Goal: Task Accomplishment & Management: Manage account settings

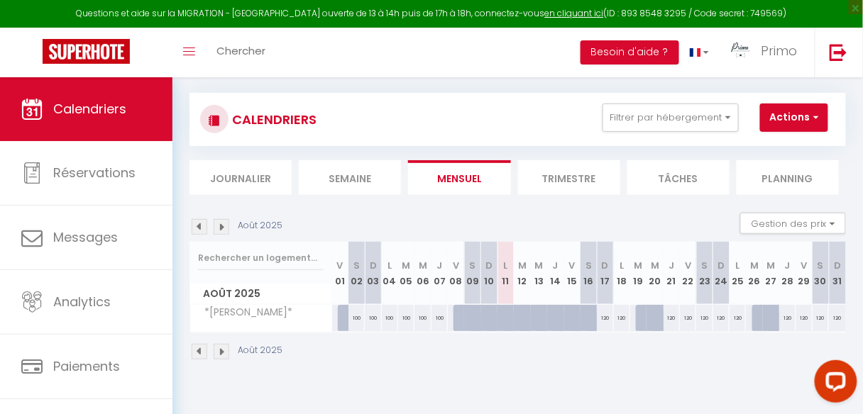
scroll to position [77, 0]
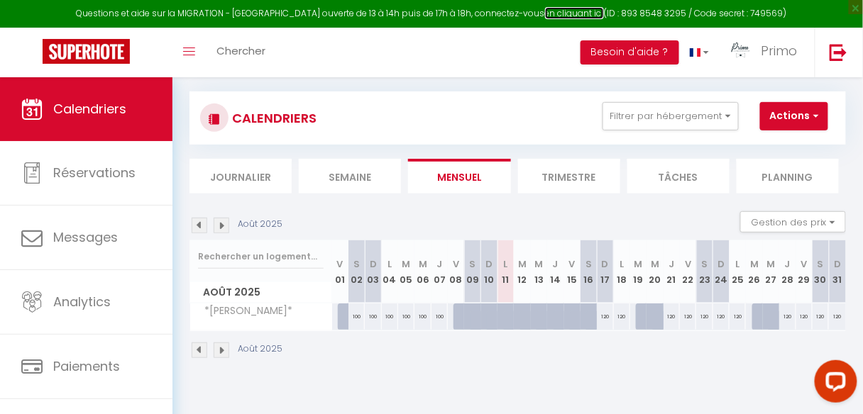
click at [549, 11] on link "en cliquant ici" at bounding box center [574, 13] width 59 height 12
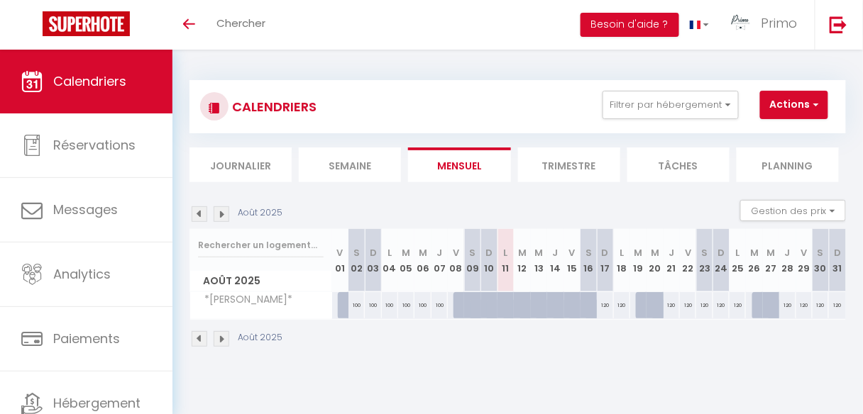
scroll to position [49, 0]
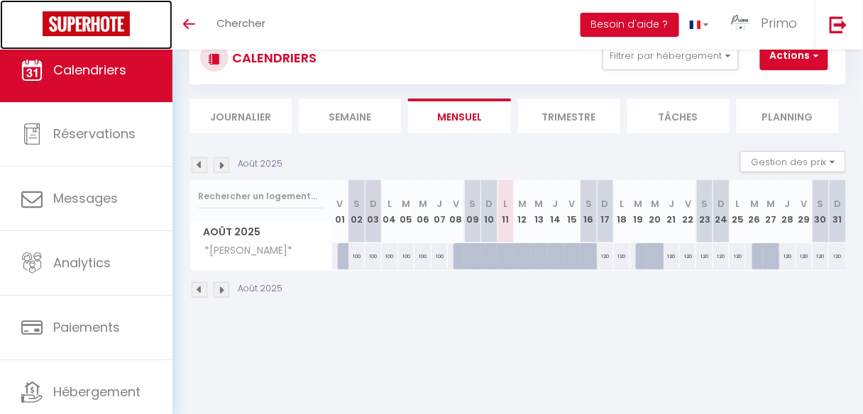
click at [79, 31] on img at bounding box center [86, 23] width 87 height 25
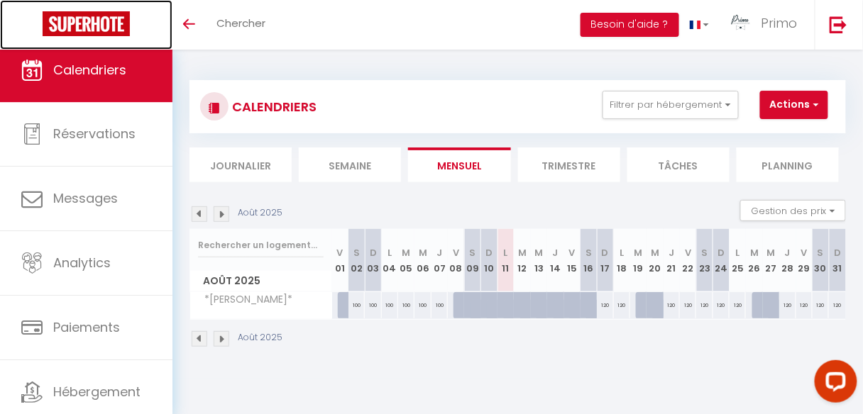
scroll to position [0, 0]
click at [110, 26] on img at bounding box center [86, 23] width 87 height 25
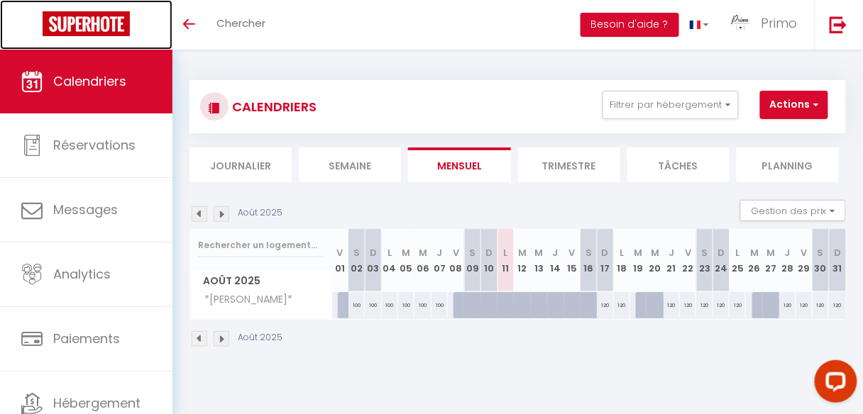
click at [61, 72] on link "Calendriers" at bounding box center [86, 82] width 172 height 64
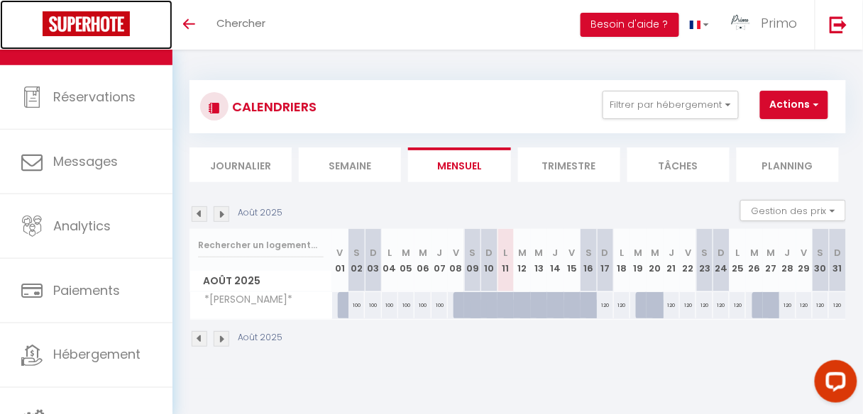
click at [97, 19] on img at bounding box center [86, 23] width 87 height 25
click at [74, 23] on img at bounding box center [86, 23] width 87 height 25
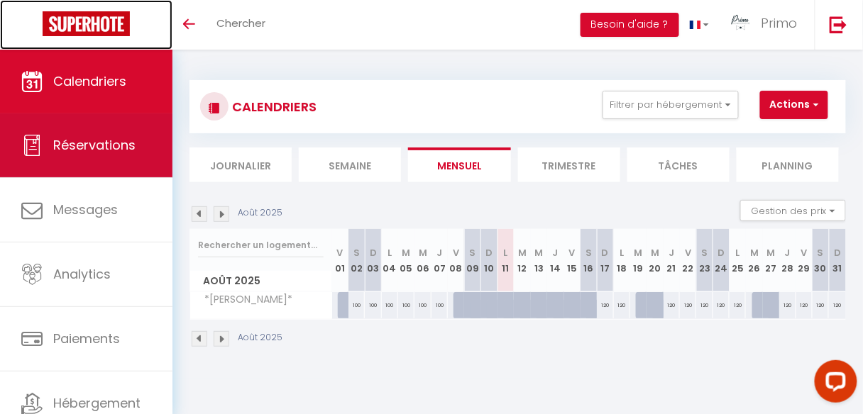
click at [93, 143] on span "Réservations" at bounding box center [94, 145] width 82 height 18
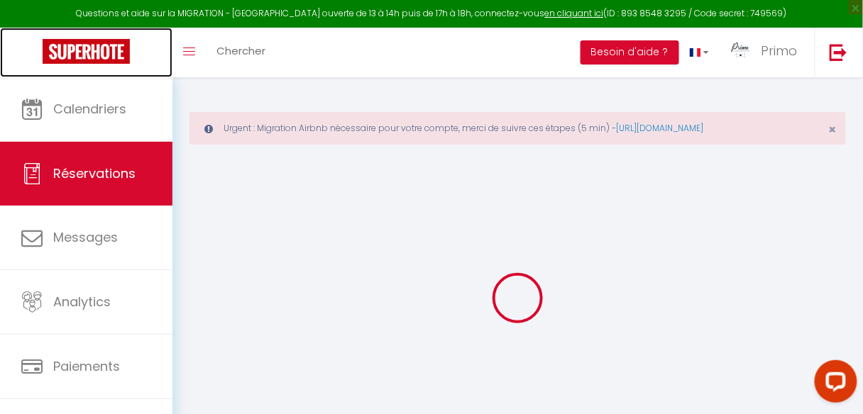
click at [94, 48] on img at bounding box center [86, 51] width 87 height 25
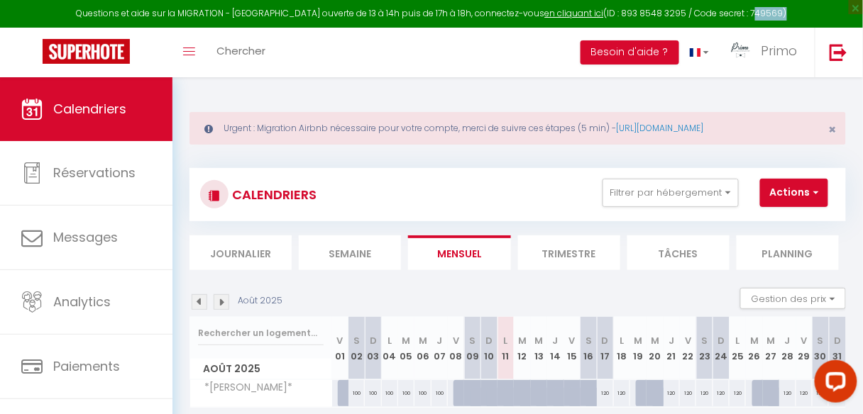
drag, startPoint x: 763, startPoint y: 11, endPoint x: 734, endPoint y: 9, distance: 29.9
click at [734, 9] on div "Questions et aide sur la MIGRATION - Salle Zoom ouverte de 13 à 14h puis de 17h…" at bounding box center [431, 14] width 863 height 28
copy div "749569"
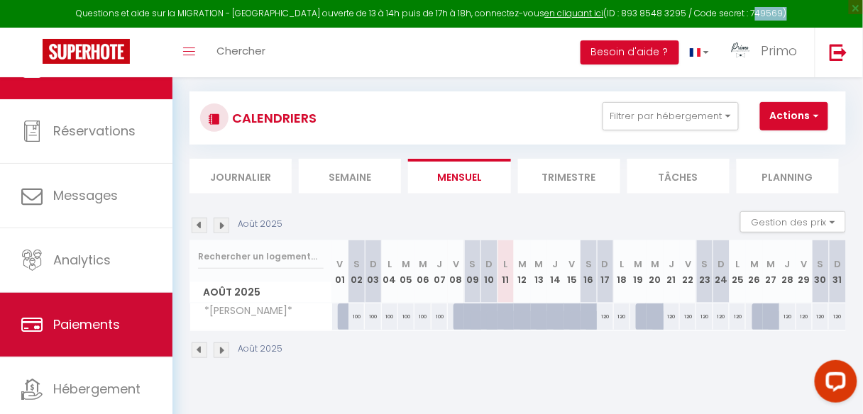
scroll to position [84, 0]
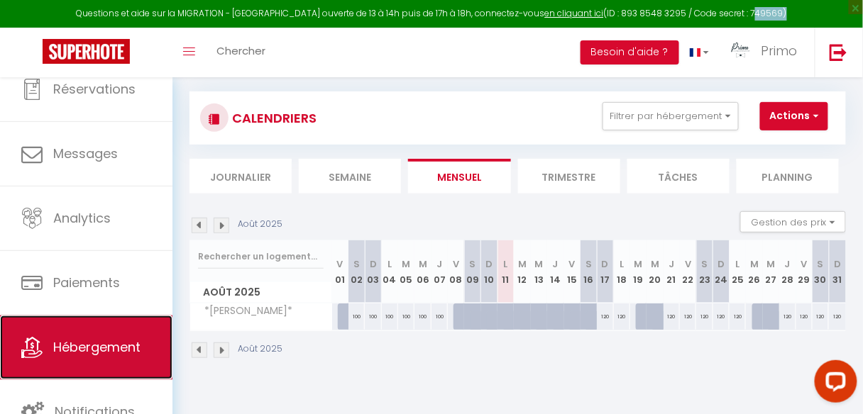
click at [98, 336] on link "Hébergement" at bounding box center [86, 348] width 172 height 64
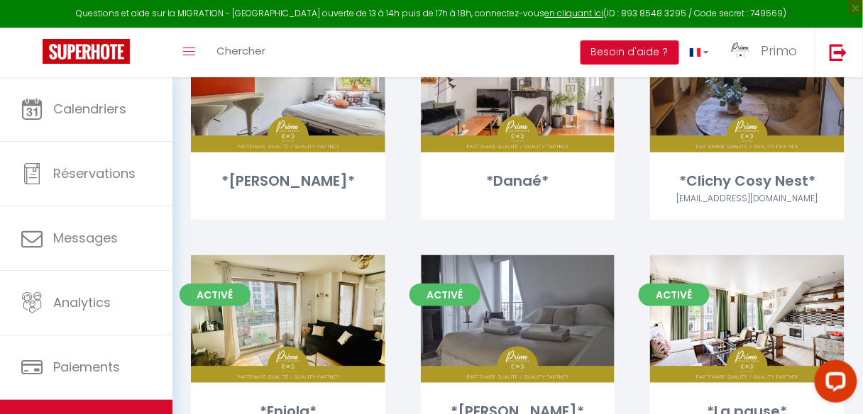
scroll to position [397, 0]
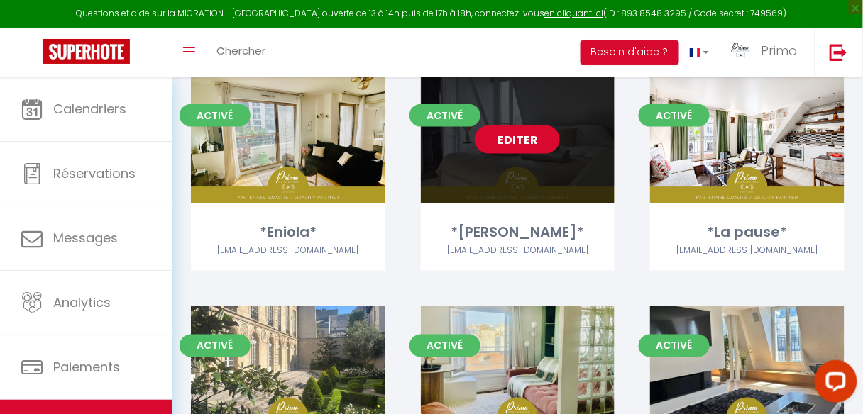
click at [520, 138] on link "Editer" at bounding box center [517, 140] width 85 height 28
select select "3"
select select "2"
select select "1"
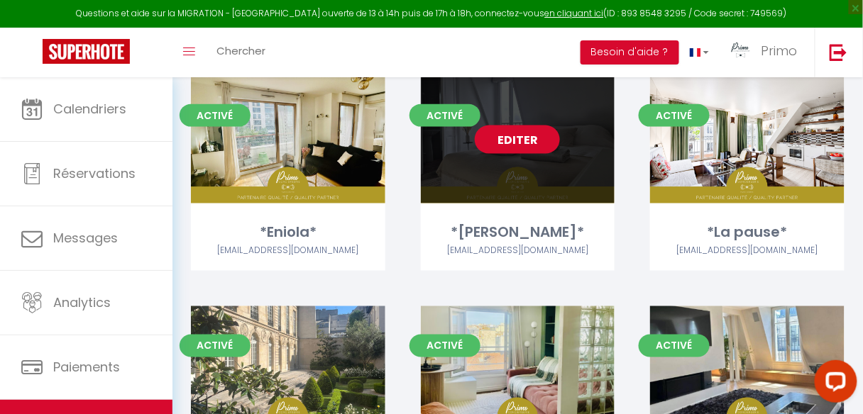
select select "1"
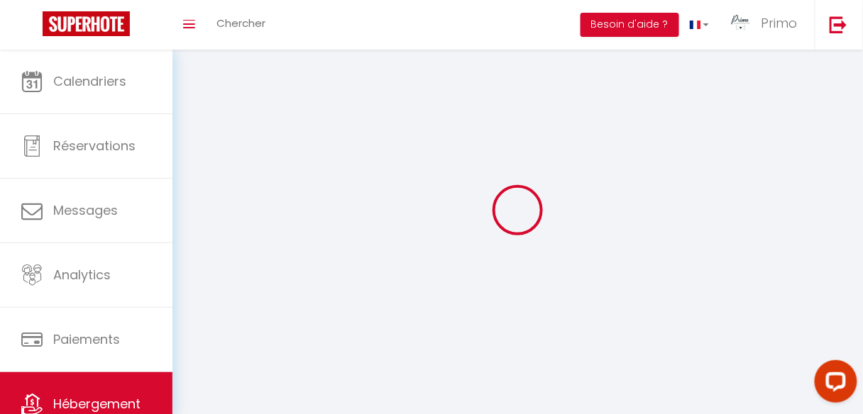
select select
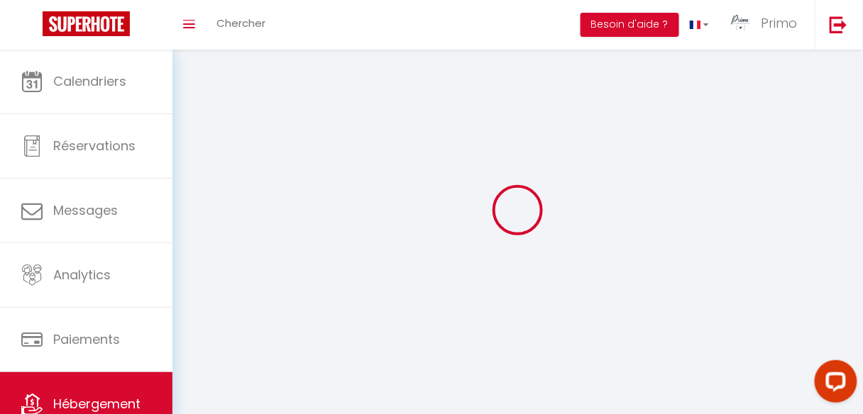
checkbox input "false"
select select
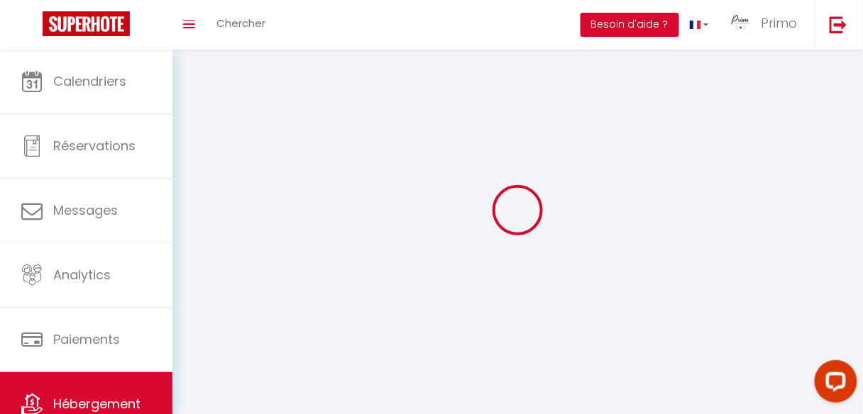
select select
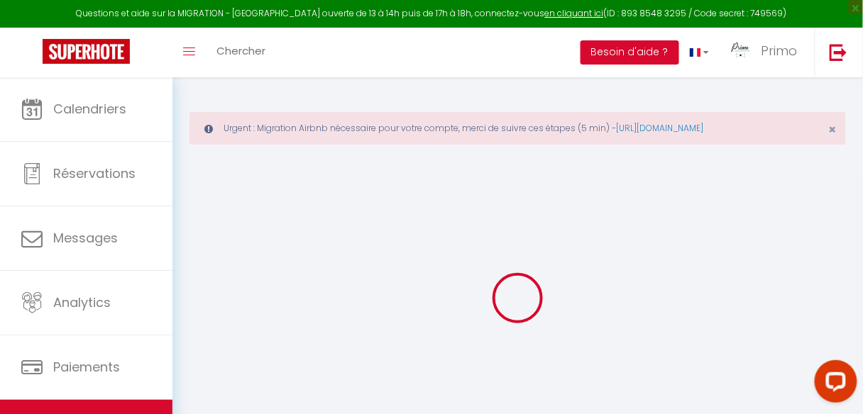
scroll to position [57, 0]
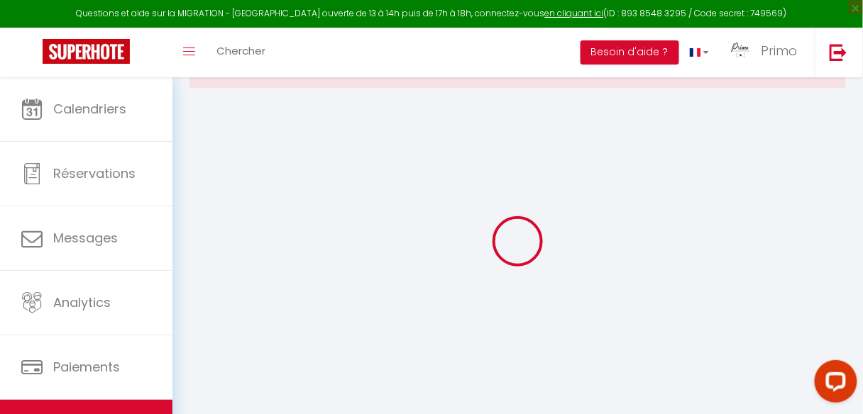
select select "+ 21 %"
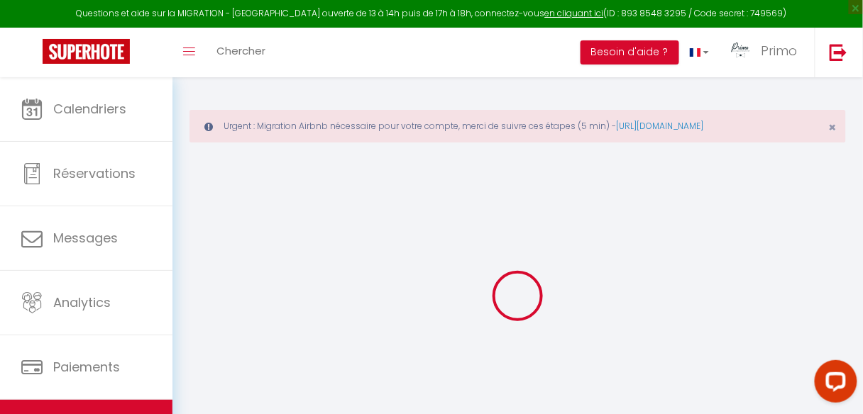
select select
checkbox input "true"
checkbox input "false"
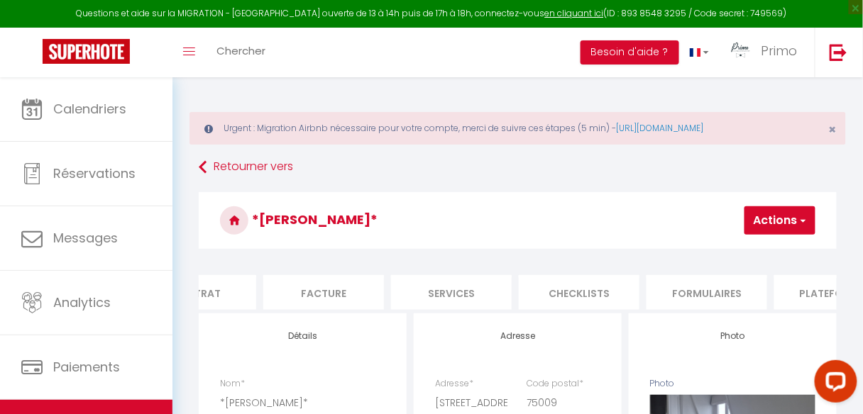
scroll to position [0, 310]
click at [690, 297] on li "Plateformes" at bounding box center [715, 292] width 121 height 35
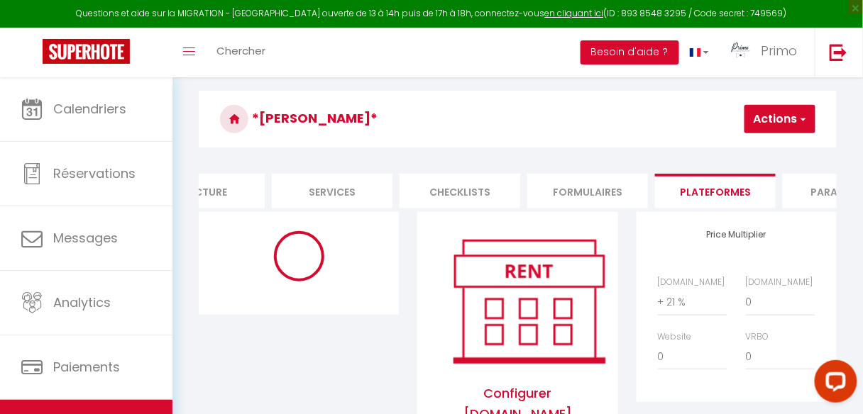
scroll to position [170, 0]
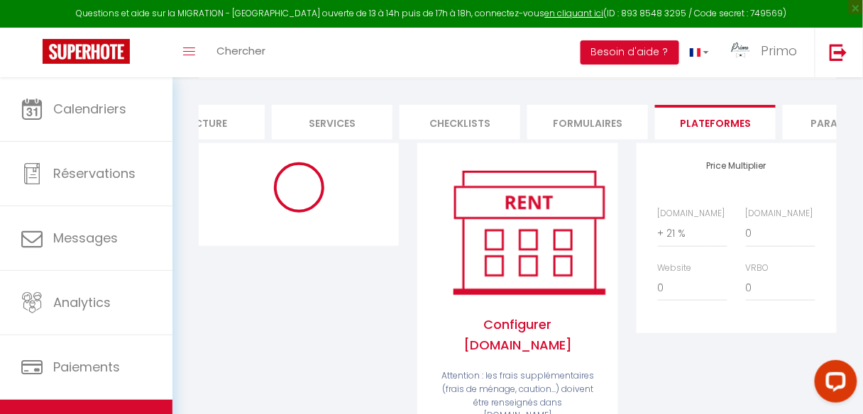
select select "10784-1350689718981062296"
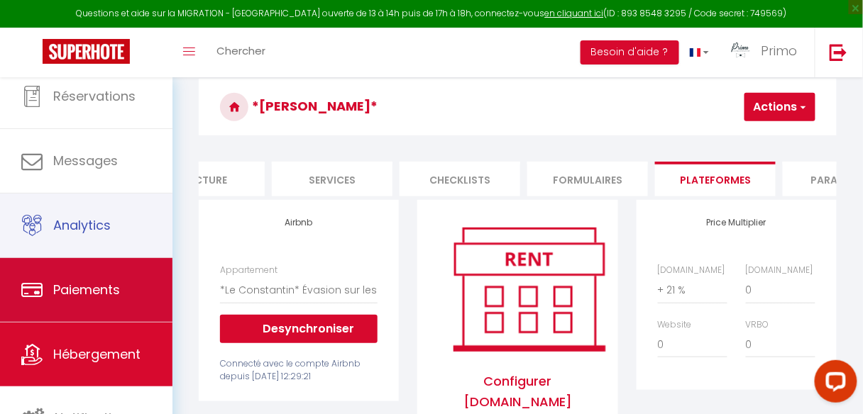
scroll to position [84, 0]
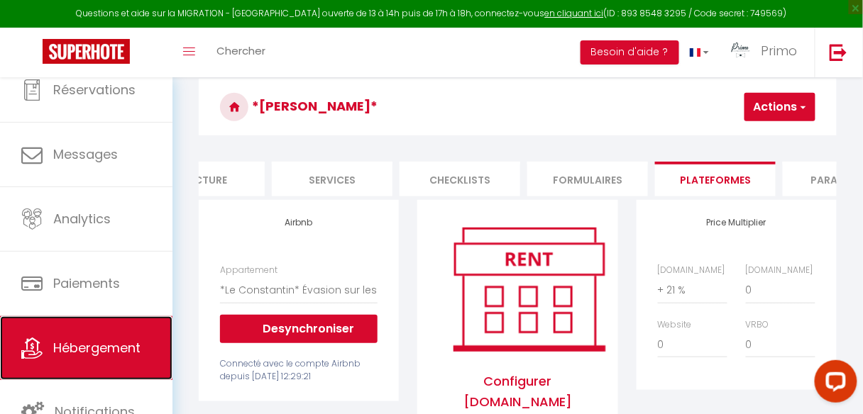
click at [105, 346] on span "Hébergement" at bounding box center [96, 348] width 87 height 18
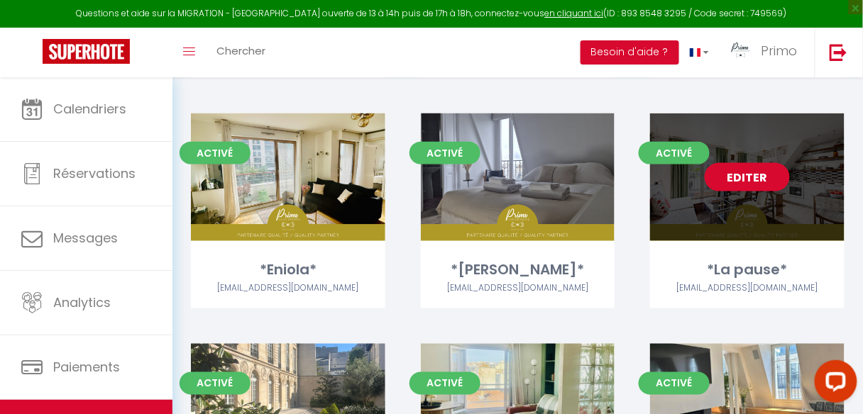
scroll to position [360, 0]
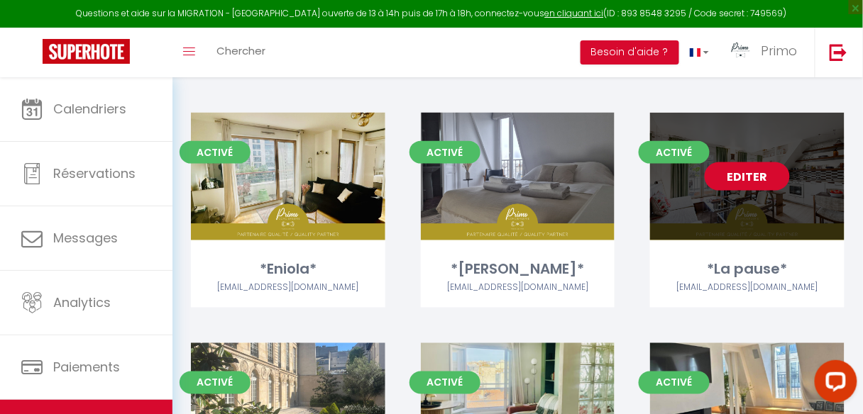
click at [752, 174] on link "Editer" at bounding box center [747, 176] width 85 height 28
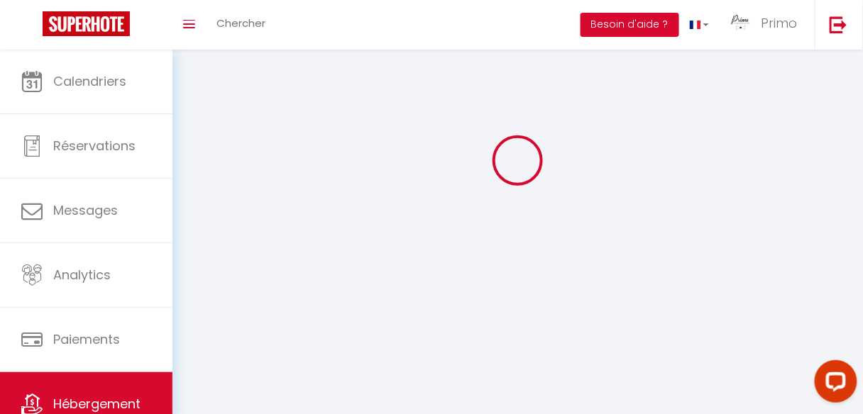
select select "1"
select select
select select "28"
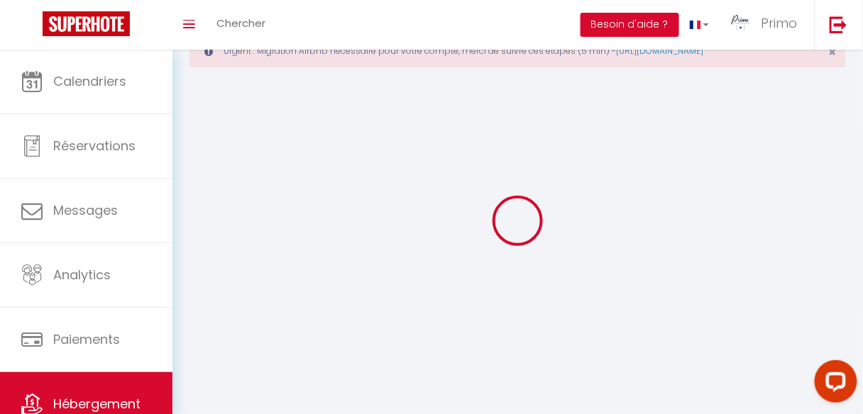
select select
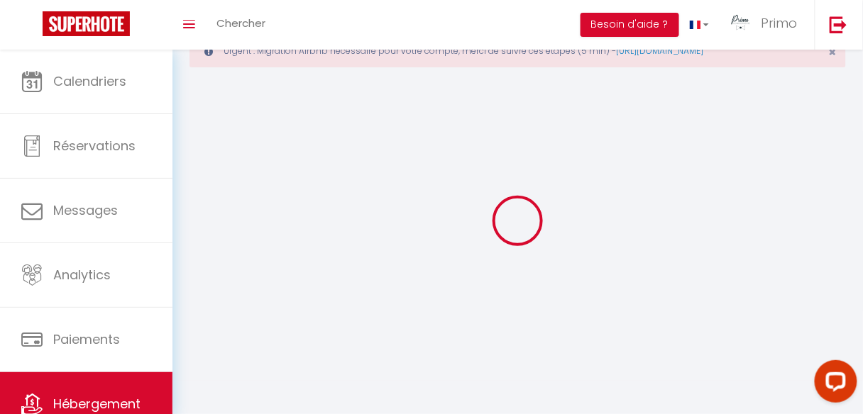
select select
checkbox input "false"
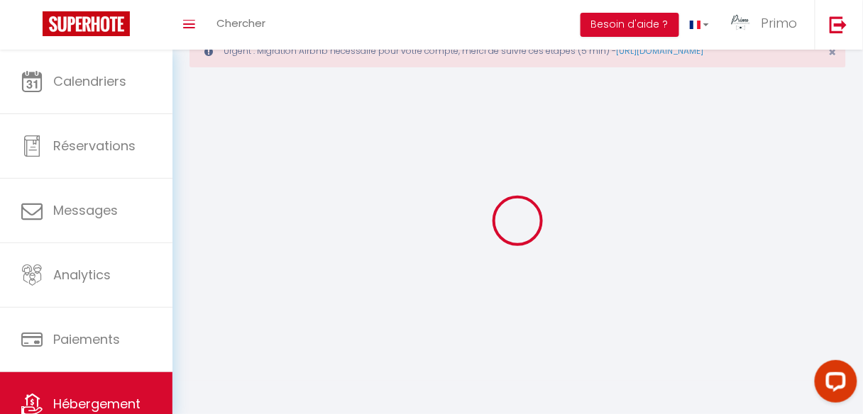
select select
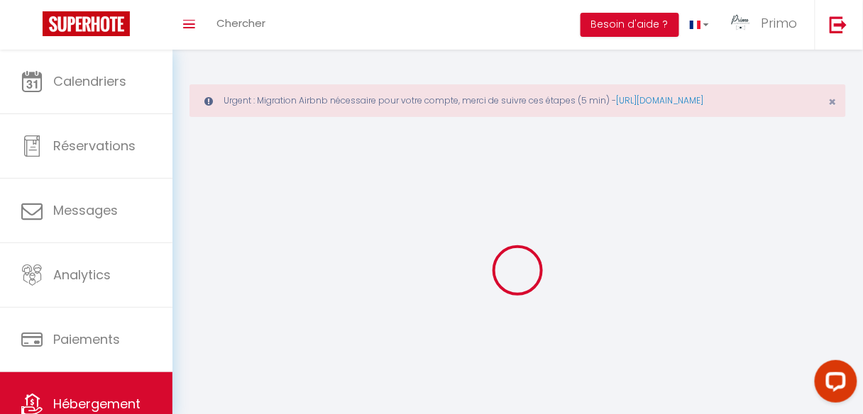
select select
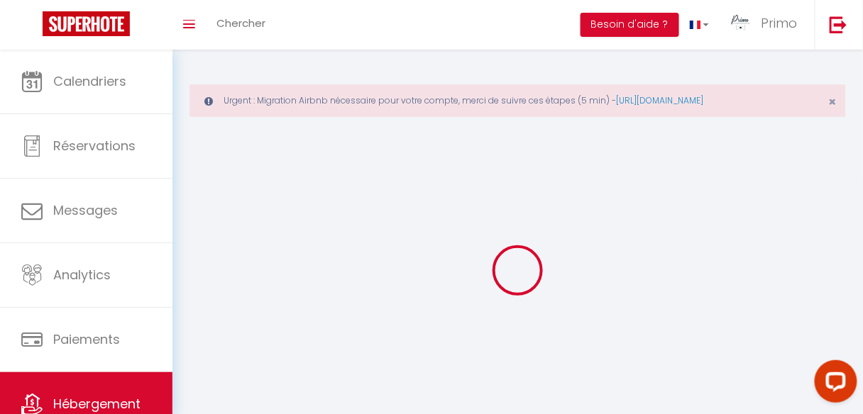
select select
checkbox input "false"
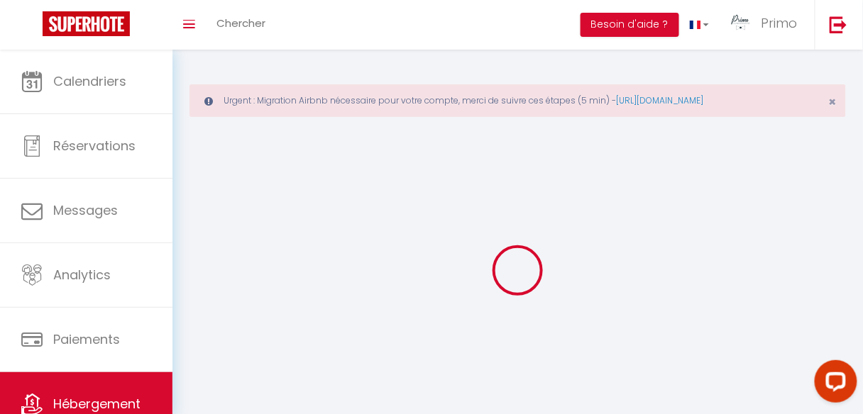
select select
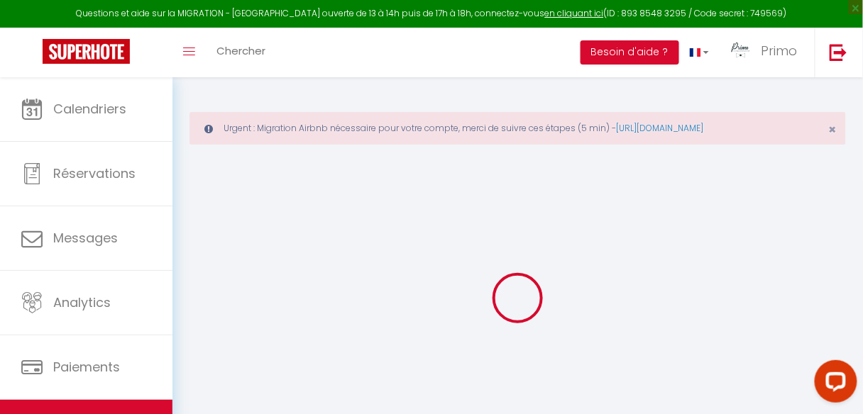
select select
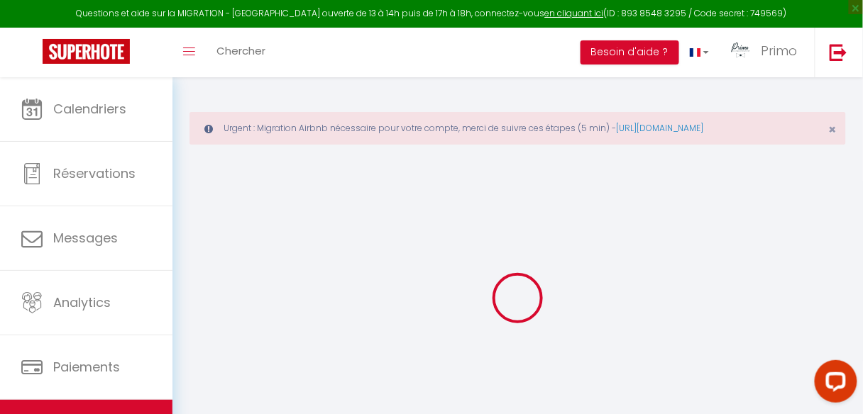
select select
checkbox input "false"
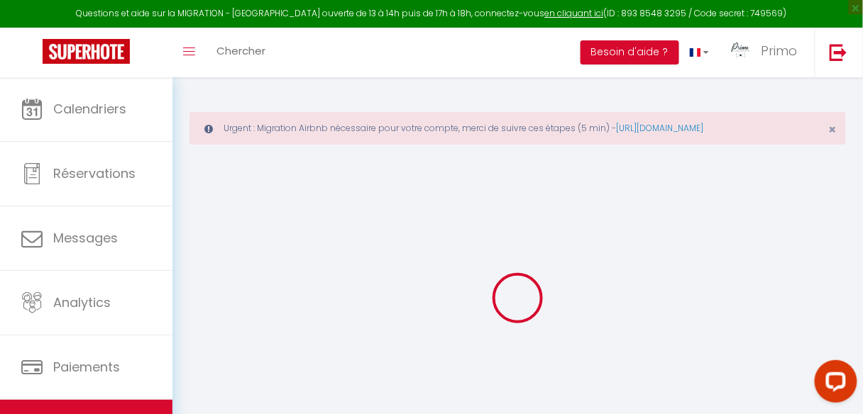
select select
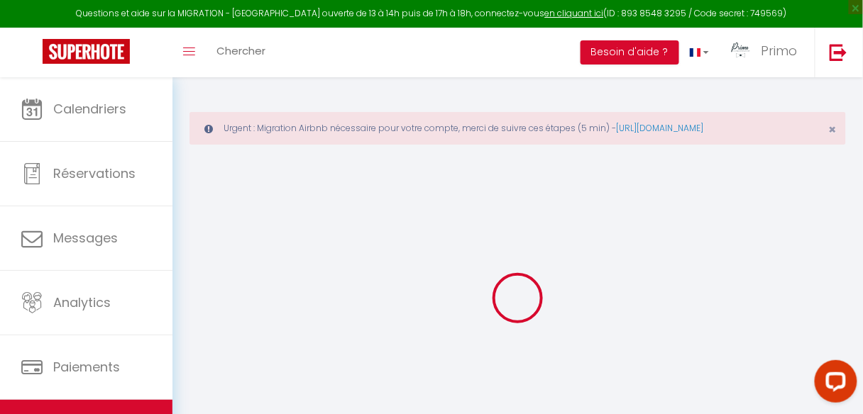
select select
checkbox input "false"
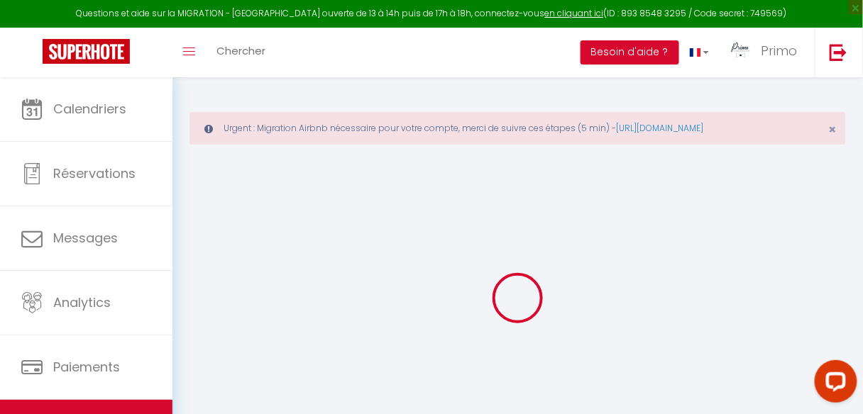
checkbox input "false"
select select
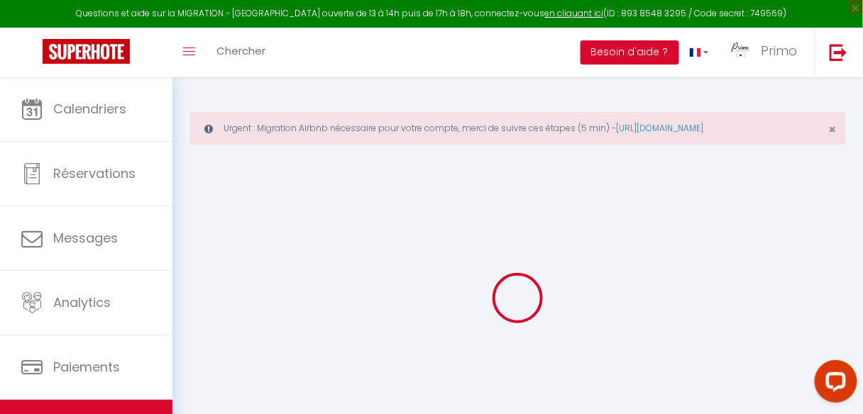
select select
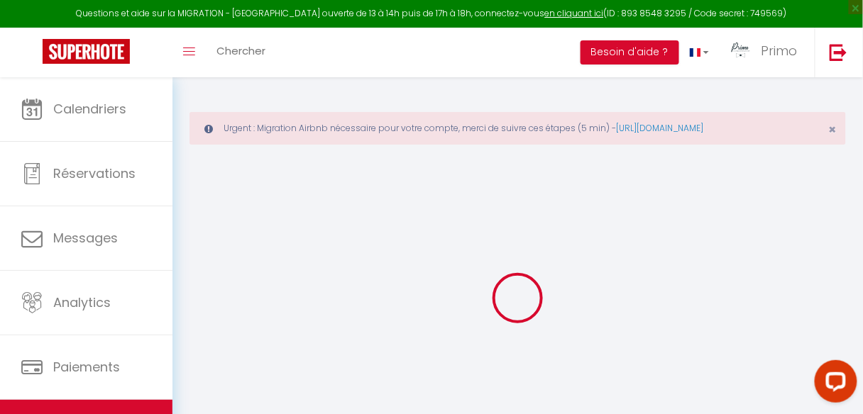
checkbox input "false"
select select
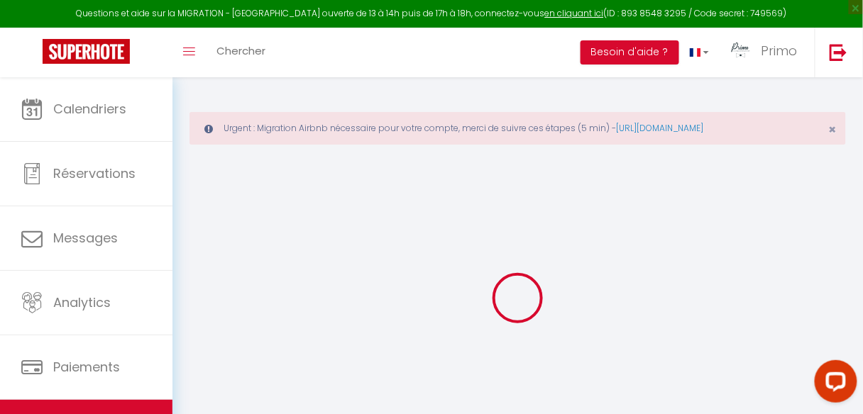
select select
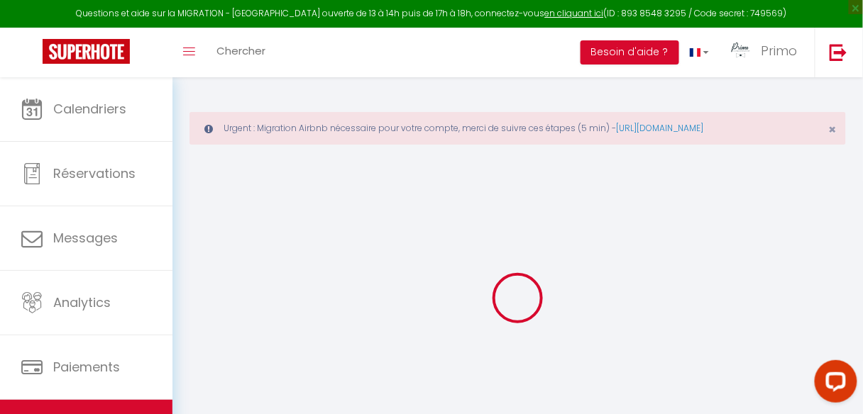
select select
checkbox input "false"
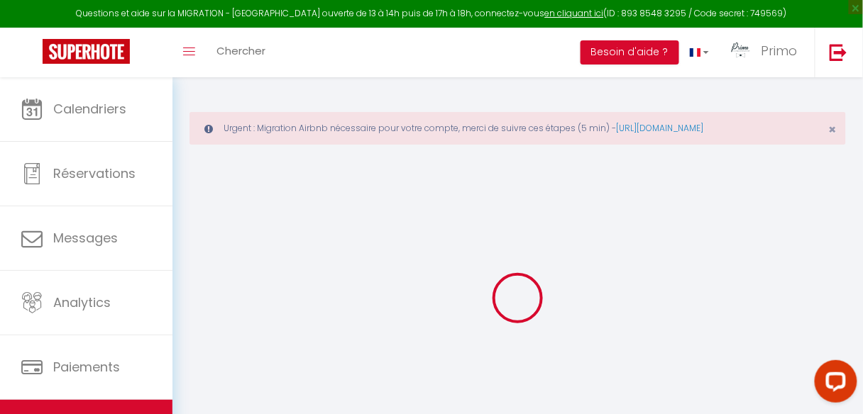
checkbox input "false"
select select
type input "*La pause*"
type input "Marie"
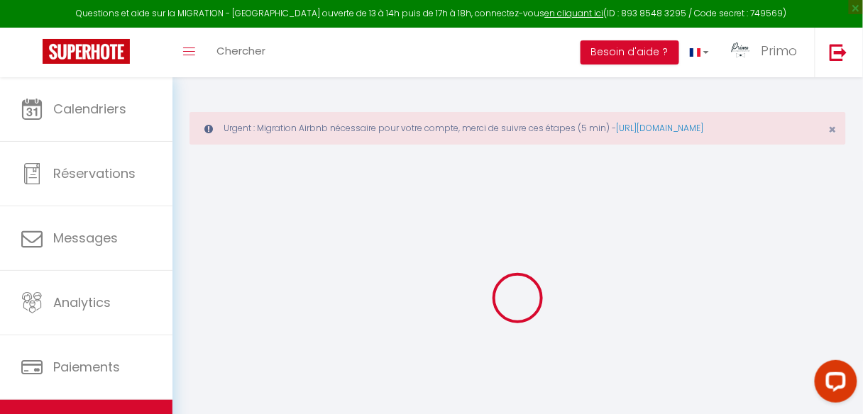
type input "Odin"
type input "41 rue Taitbout"
type input "75009"
type input "[GEOGRAPHIC_DATA]"
select select "2"
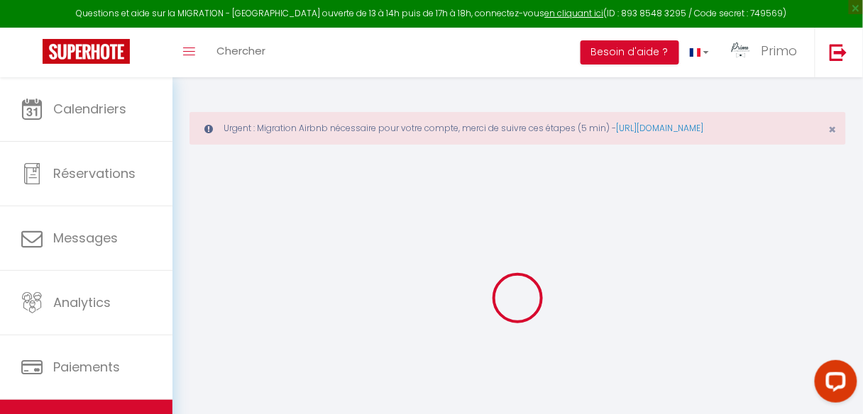
type input "180"
type input "70"
select select
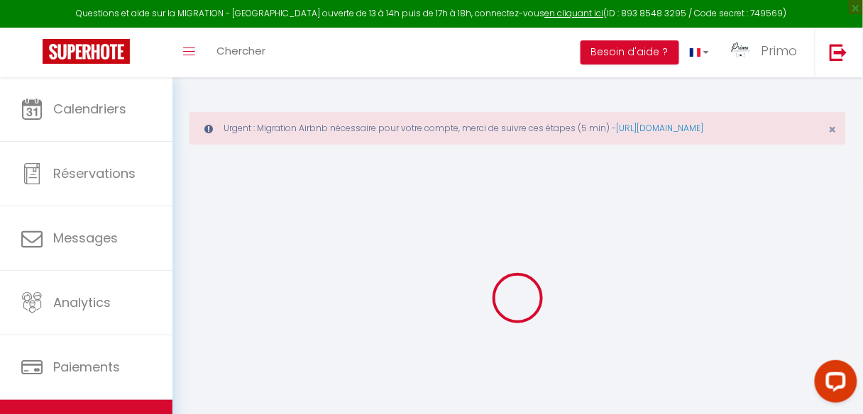
select select
type input "41 rue Taitbout"
type input "75009"
type input "[GEOGRAPHIC_DATA]"
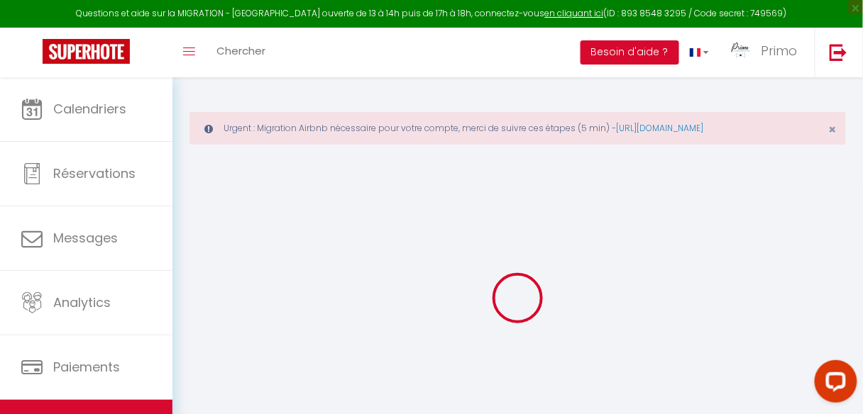
type input "pariscentre@primoconciergerie.fr"
select select "14068"
checkbox input "true"
checkbox input "false"
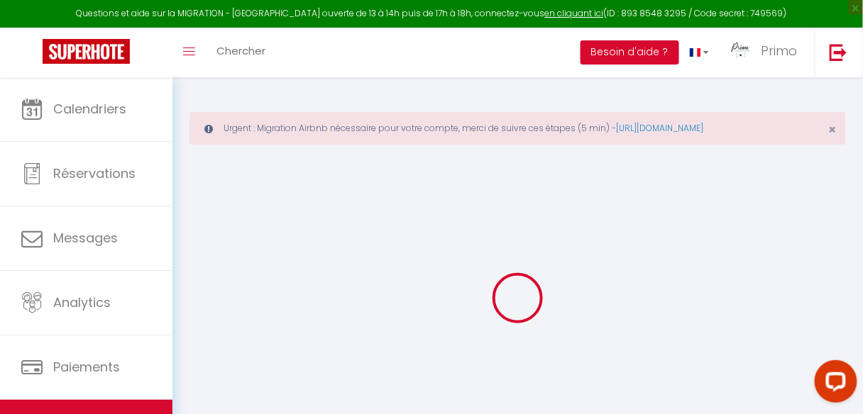
checkbox input "false"
type input "25"
type input "70"
type input "0"
type input "25"
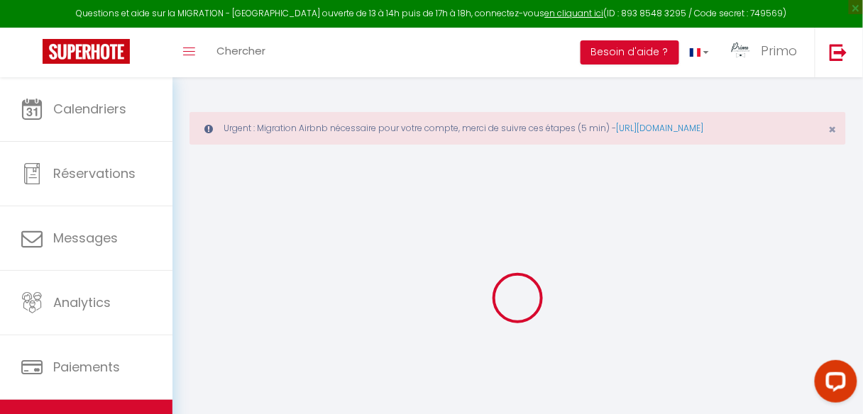
type input "0"
select select "+ 22 %"
checkbox input "true"
checkbox input "false"
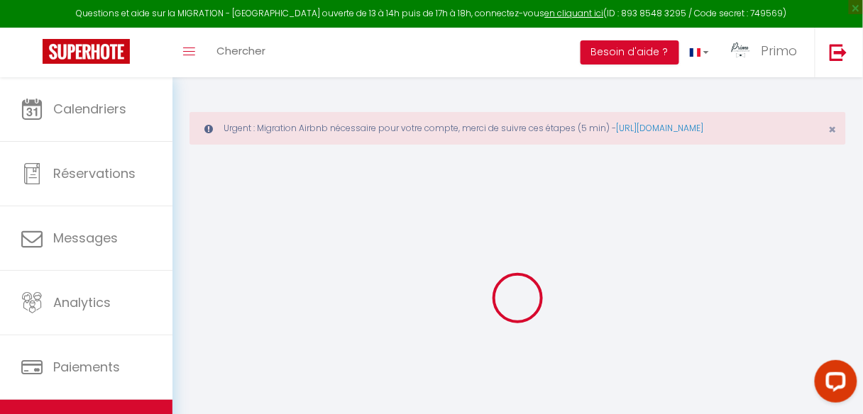
checkbox input "false"
select select "16:00"
select select "23:45"
select select "11:00"
select select "30"
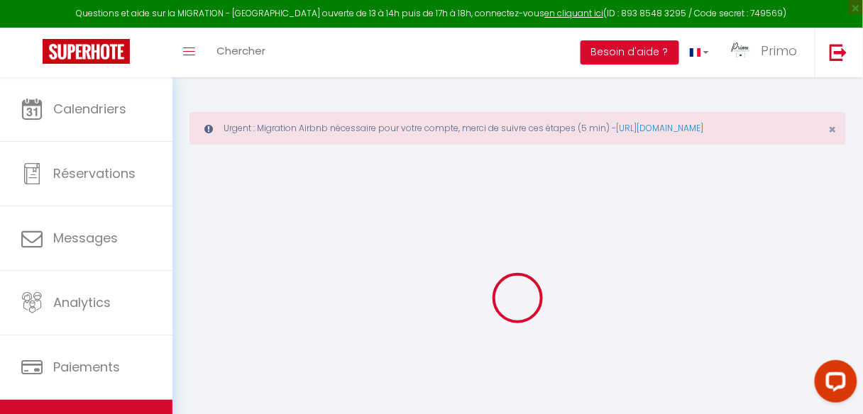
select select "120"
checkbox input "true"
checkbox input "false"
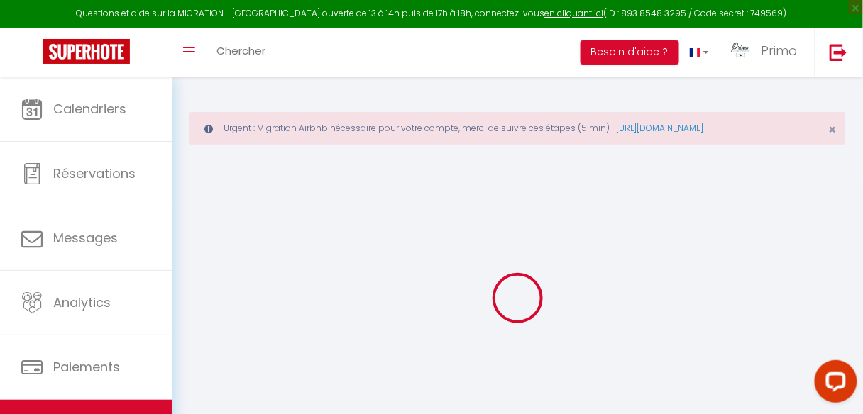
checkbox input "true"
checkbox input "false"
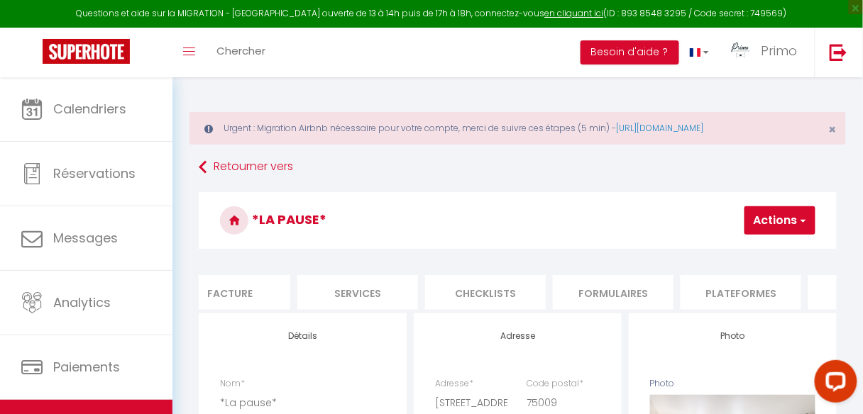
scroll to position [0, 365]
click at [675, 294] on li "Plateformes" at bounding box center [660, 292] width 121 height 35
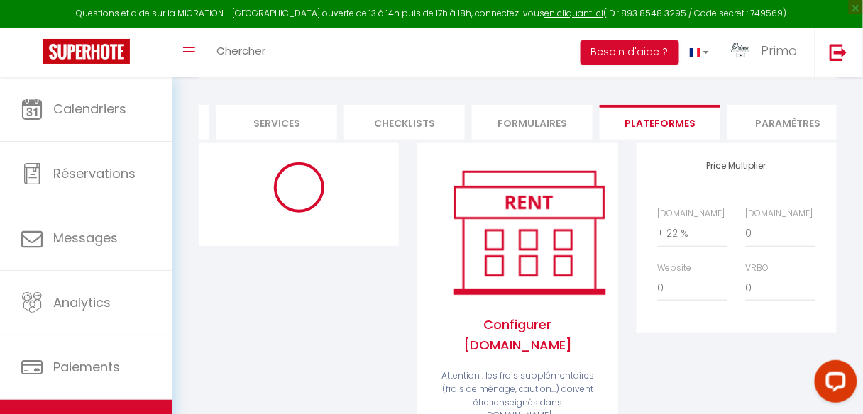
select select "7727-1436758384617074416"
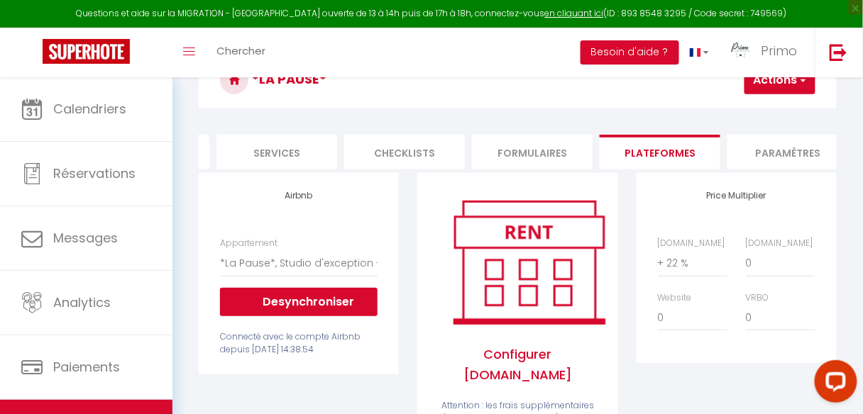
scroll to position [114, 0]
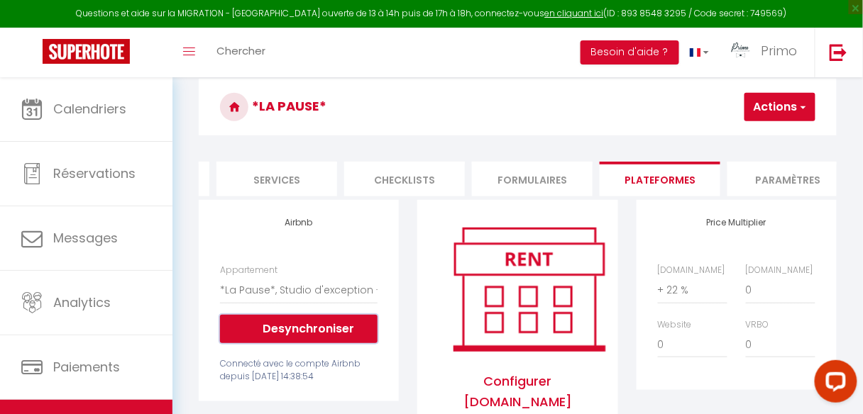
click at [307, 336] on button "Desynchroniser" at bounding box center [299, 329] width 158 height 28
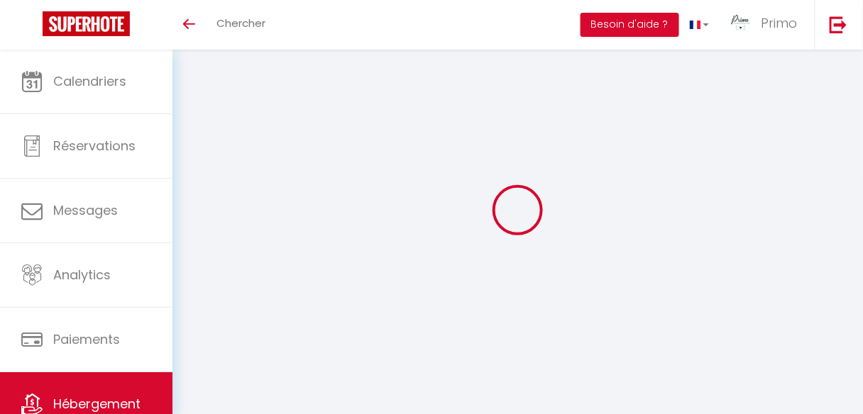
select select "+ 22 %"
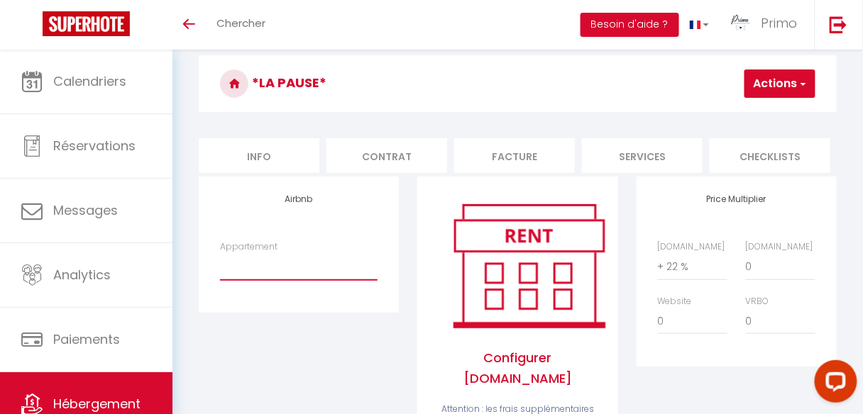
click at [252, 277] on select "*Le Blainville* au coeur du Quartier Latin - airbnblolivia@gmail.com *Clichy co…" at bounding box center [299, 266] width 158 height 27
select select "7727-1436758384617074416"
click at [220, 261] on select "*Le Blainville* au coeur du Quartier Latin - airbnblolivia@gmail.com *Clichy co…" at bounding box center [299, 266] width 158 height 27
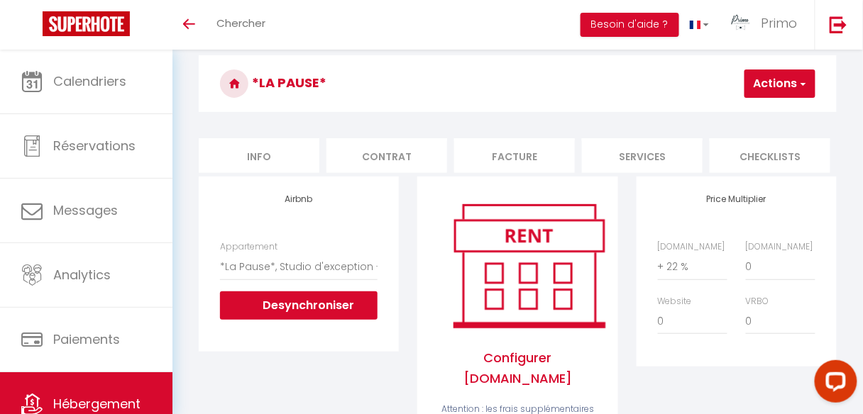
click at [795, 84] on button "Actions" at bounding box center [779, 84] width 71 height 28
click at [746, 114] on link "Enregistrer" at bounding box center [758, 115] width 112 height 18
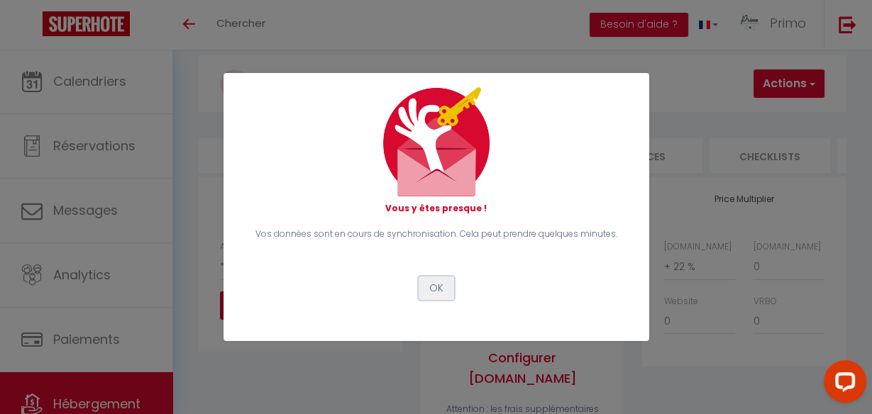
click at [441, 289] on button "OK" at bounding box center [436, 289] width 35 height 24
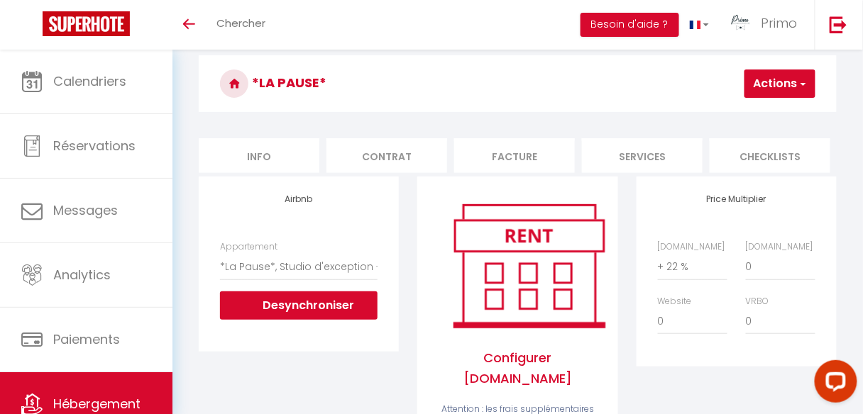
scroll to position [106, 0]
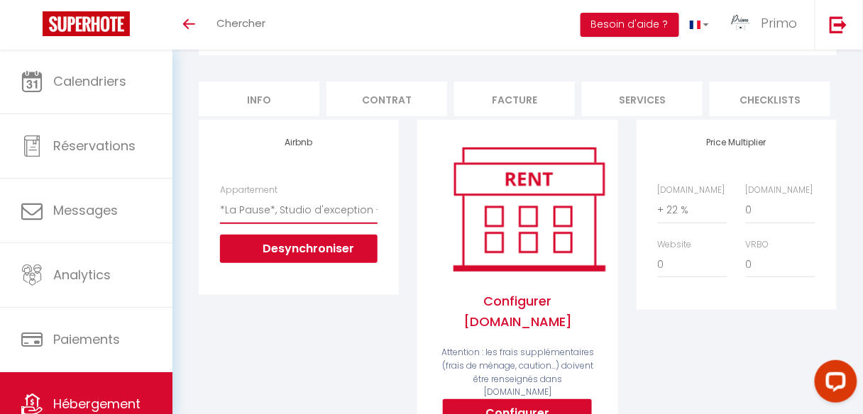
click at [307, 216] on select "*Le Blainville* au coeur du Quartier Latin - airbnblolivia@gmail.com *Clichy co…" at bounding box center [299, 210] width 158 height 27
click at [282, 253] on button "Desynchroniser" at bounding box center [299, 249] width 158 height 28
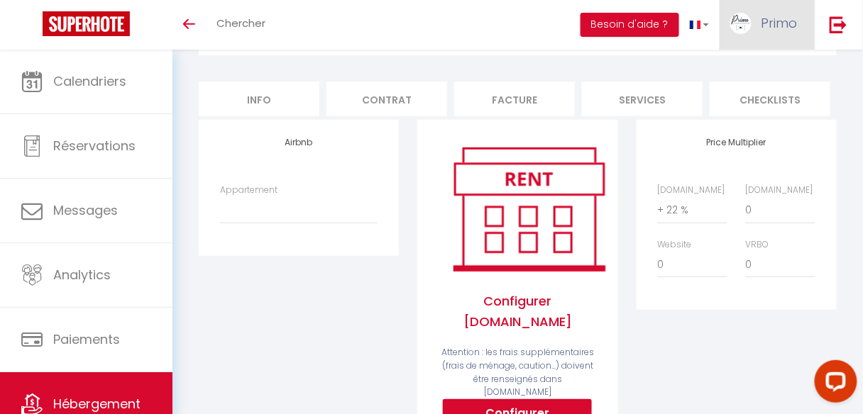
click at [766, 5] on link "Primo" at bounding box center [766, 25] width 95 height 50
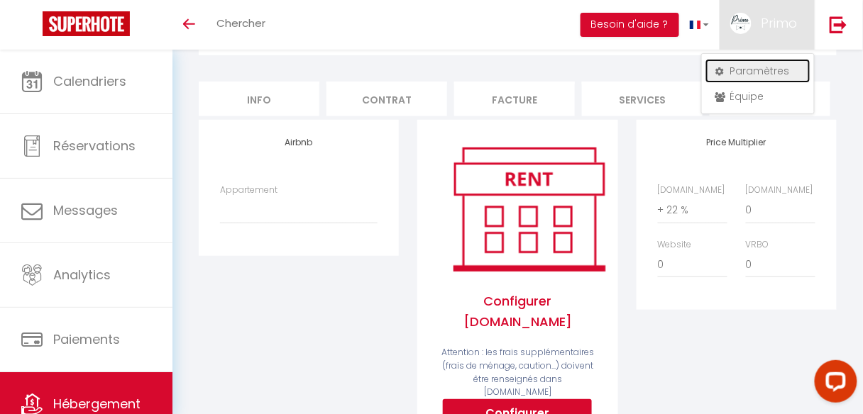
click at [754, 67] on link "Paramètres" at bounding box center [757, 71] width 105 height 24
select select "fr"
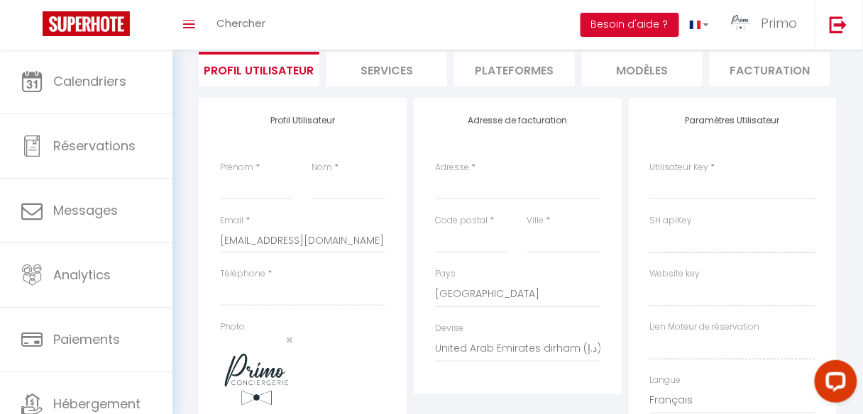
type input "Primo"
type input "Paris 10"
type input "0665553813"
type input "47 rue Saint Georges"
type input "75009"
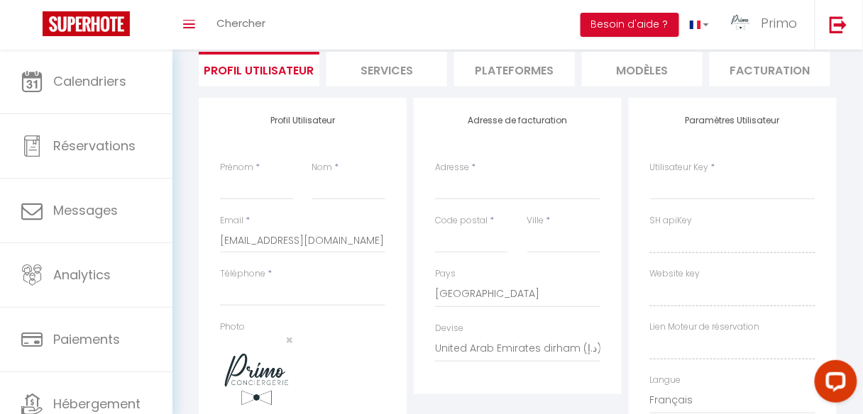
type input "[GEOGRAPHIC_DATA]"
select select "28"
type input "p0tk0Y3lyDtA8WCgnG5qNYaH0"
type input "3n1zKKK7hOxRMPF1MwymZg6Bn"
type input "https://app.superhote.com/#/get-available-rentals/3n1zKKK7hOxRMPF1MwymZg6Bn"
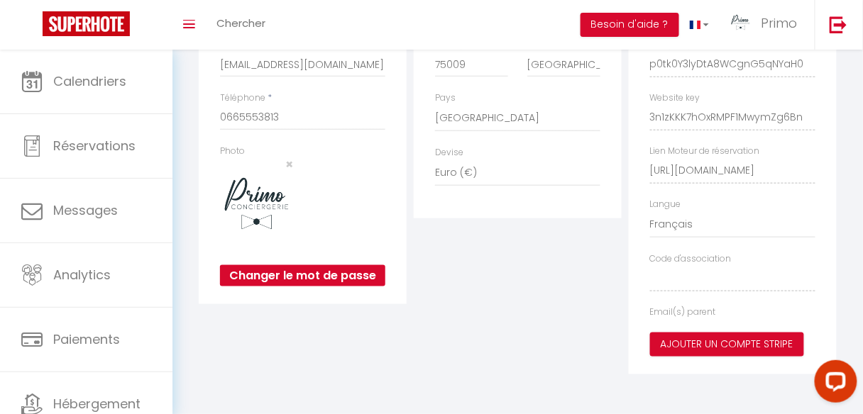
type input "p0tk0Y3lyDtA8WCgnG5qNYaH0"
type input "3n1zKKK7hOxRMPF1MwymZg6Bn"
type input "https://app.superhote.com/#/get-available-rentals/3n1zKKK7hOxRMPF1MwymZg6Bn"
select select "fr"
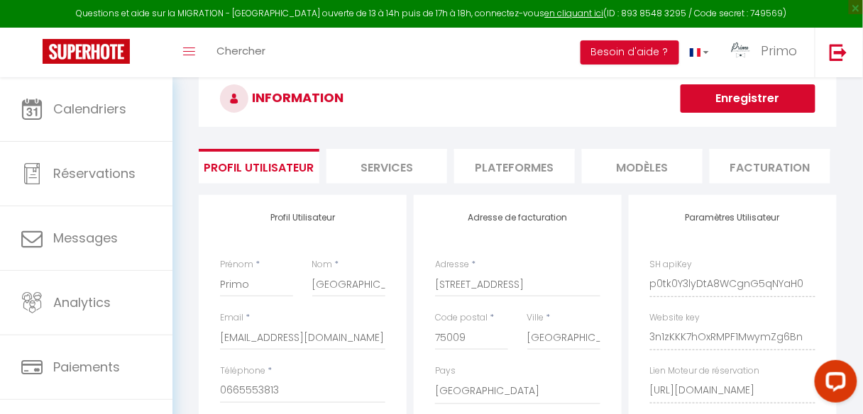
scroll to position [27, 0]
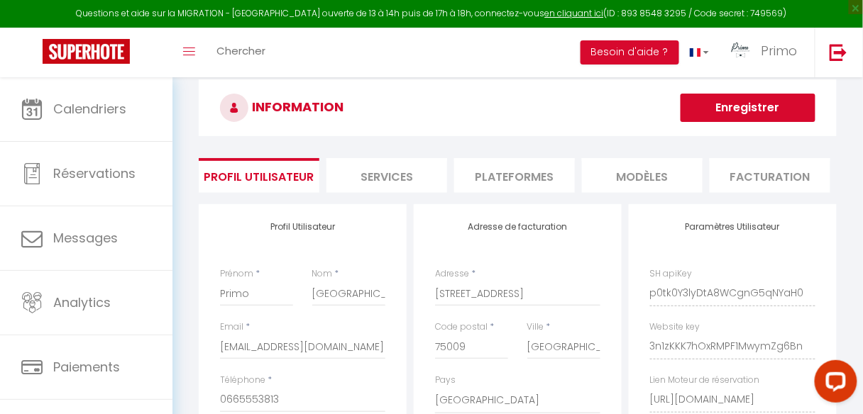
click at [473, 175] on li "Plateformes" at bounding box center [514, 175] width 121 height 35
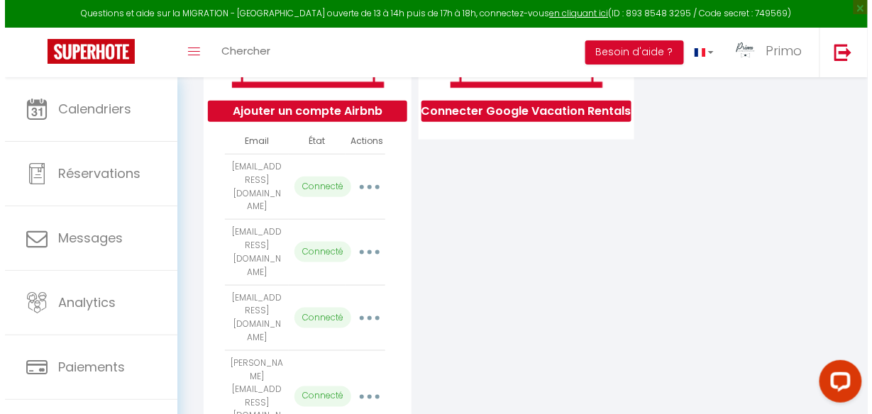
scroll to position [311, 0]
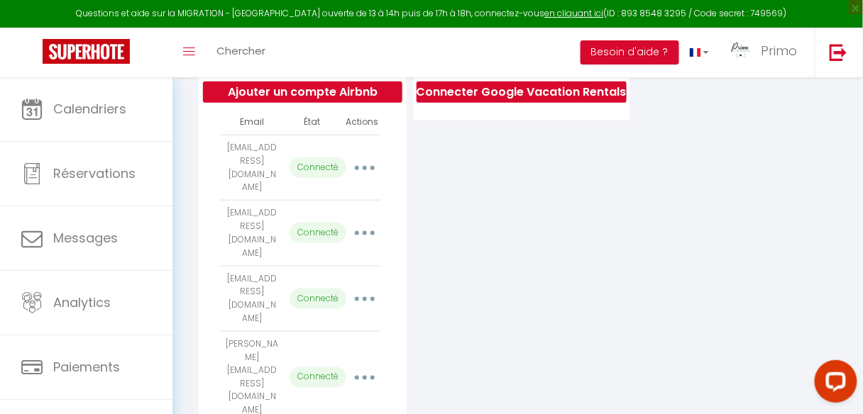
drag, startPoint x: 225, startPoint y: 207, endPoint x: 277, endPoint y: 235, distance: 59.3
click at [277, 235] on td "pariscentre@primoconciergerie.fr" at bounding box center [252, 233] width 64 height 65
click at [471, 226] on div "Connecter Google Vacation Rentals" at bounding box center [521, 331] width 223 height 820
click at [363, 231] on icon "button" at bounding box center [365, 233] width 4 height 4
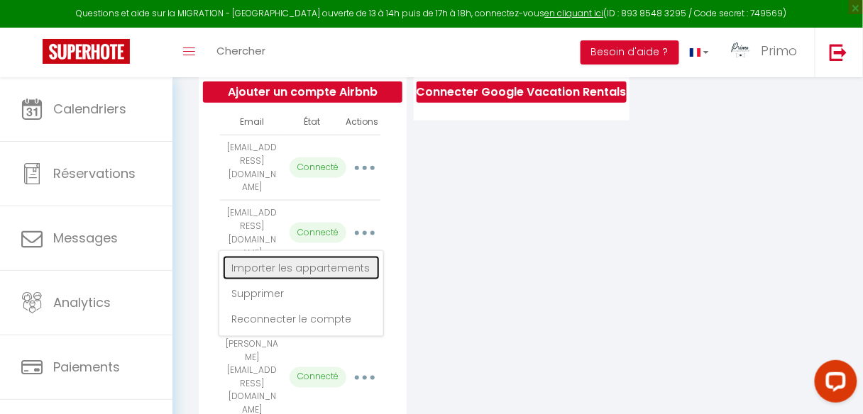
click at [335, 258] on link "Importer les appartements" at bounding box center [301, 268] width 157 height 24
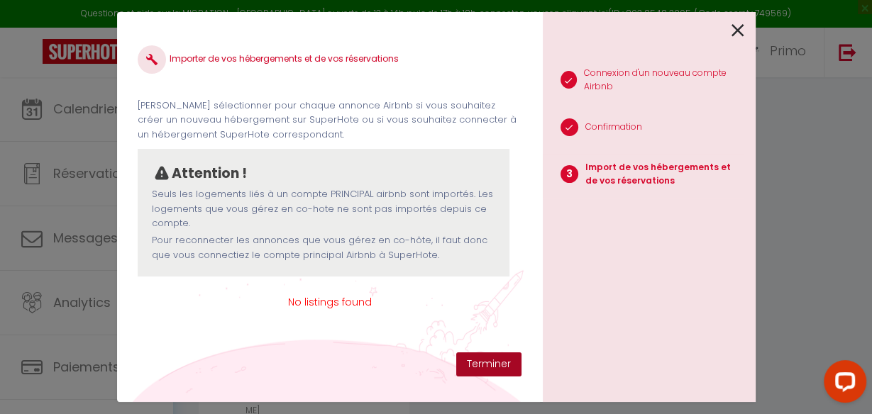
click at [500, 360] on button "Terminer" at bounding box center [488, 365] width 65 height 24
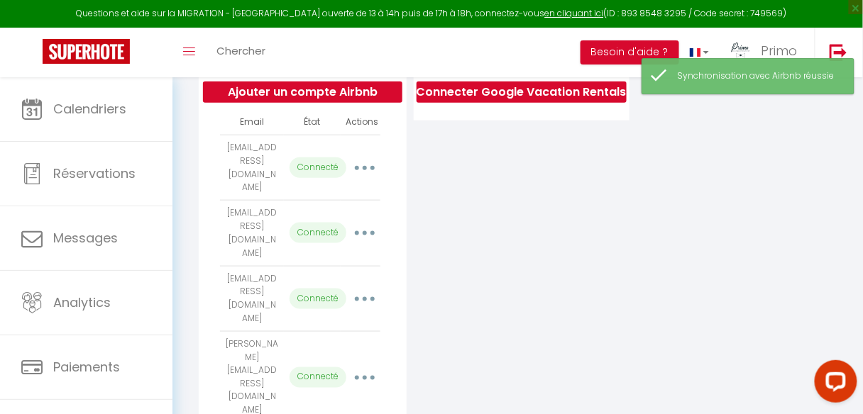
click at [357, 166] on button "button" at bounding box center [365, 168] width 38 height 27
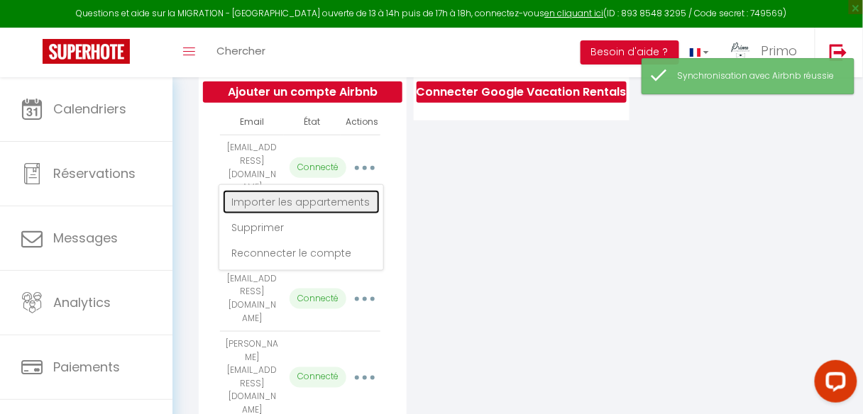
click at [339, 204] on link "Importer les appartements" at bounding box center [301, 202] width 157 height 24
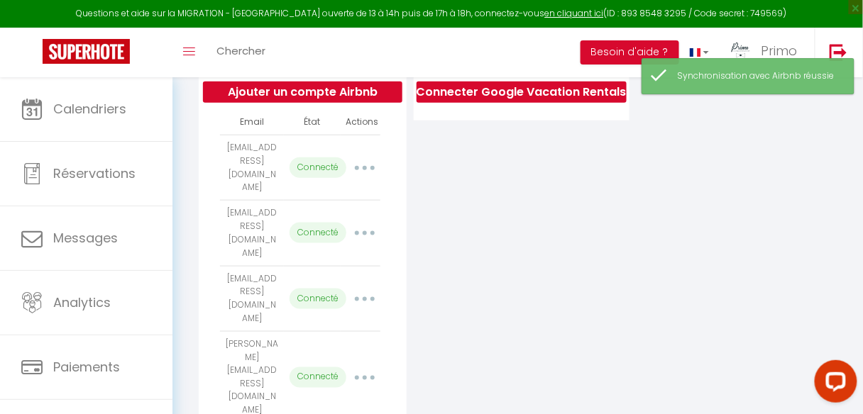
select select
select select "62916"
select select
select select "70458"
select select "72615"
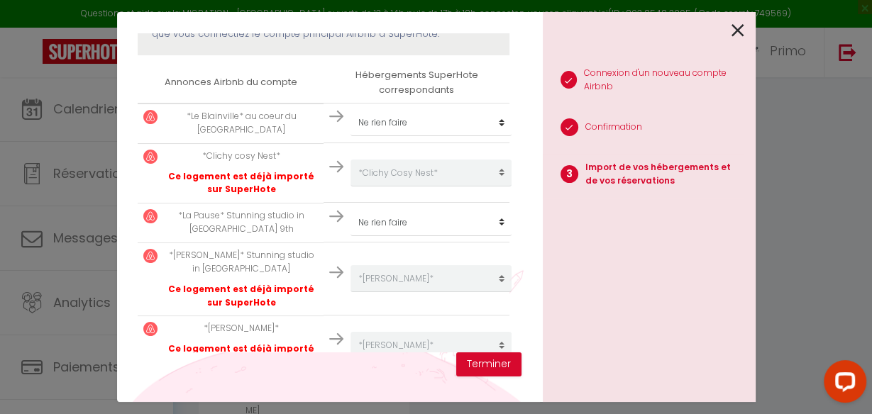
scroll to position [194, 0]
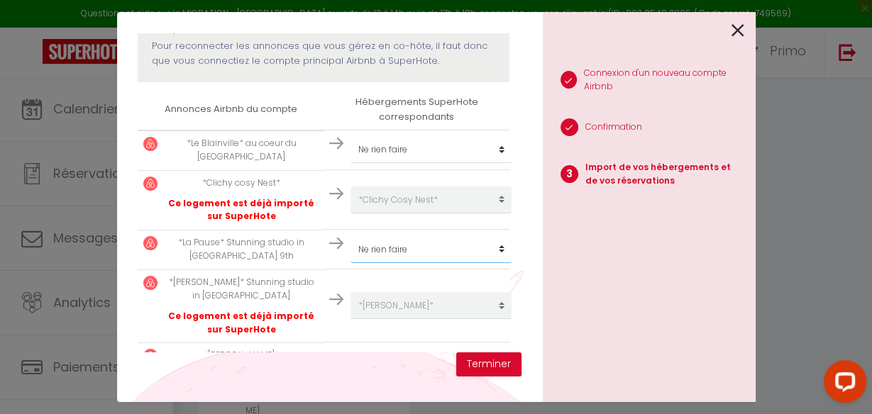
click at [498, 163] on select "Créer un nouveau hébergement Ne rien faire *Olivia* *Danaé* *Clichy Cosy Nest* …" at bounding box center [430, 149] width 161 height 27
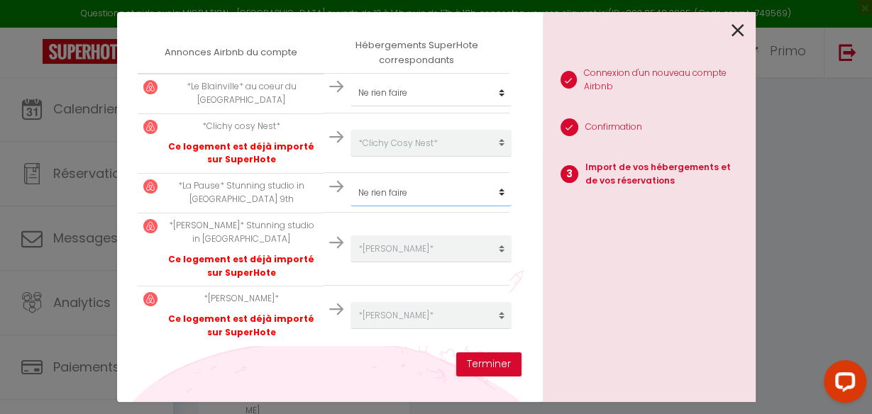
click at [495, 106] on select "Créer un nouveau hébergement Ne rien faire *Olivia* *Danaé* *Clichy Cosy Nest* …" at bounding box center [430, 92] width 161 height 27
select select "70457"
click at [350, 106] on select "Créer un nouveau hébergement Ne rien faire *Olivia* *Danaé* *Clichy Cosy Nest* …" at bounding box center [430, 92] width 161 height 27
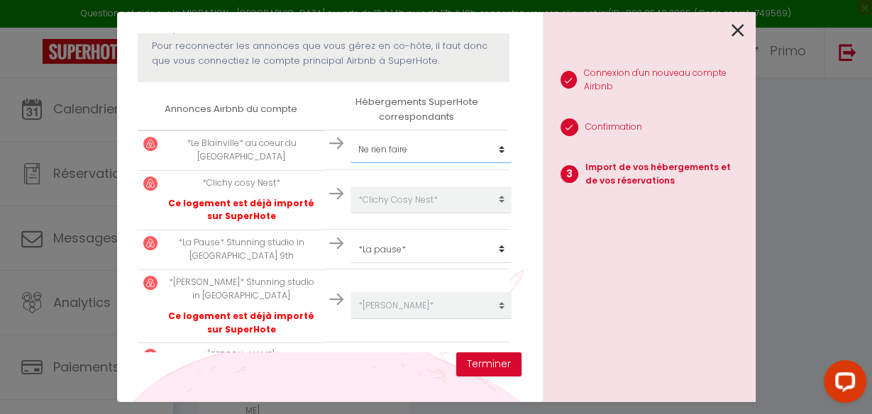
click at [477, 147] on select "Créer un nouveau hébergement Ne rien faire *Olivia* *Danaé* *Clichy Cosy Nest* …" at bounding box center [430, 149] width 161 height 27
click at [487, 110] on th "Hébergements SuperHote correspondants" at bounding box center [417, 109] width 186 height 40
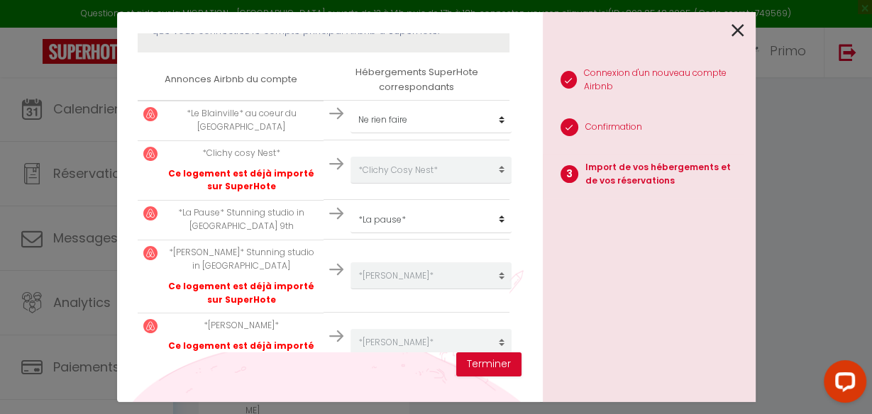
scroll to position [251, 0]
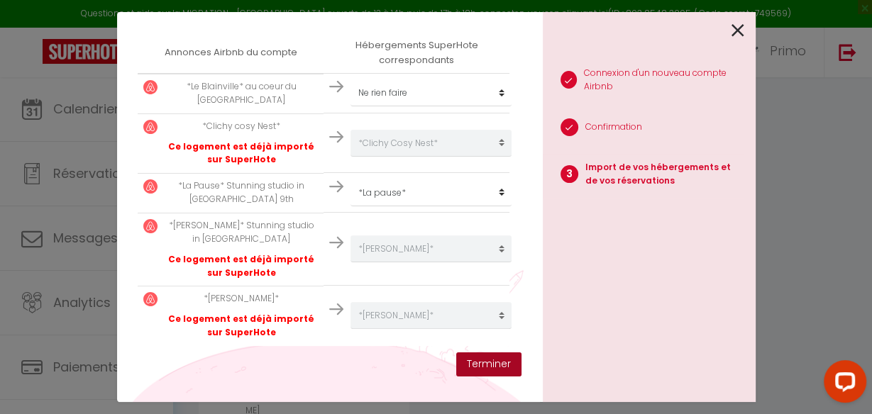
click at [489, 370] on button "Terminer" at bounding box center [488, 365] width 65 height 24
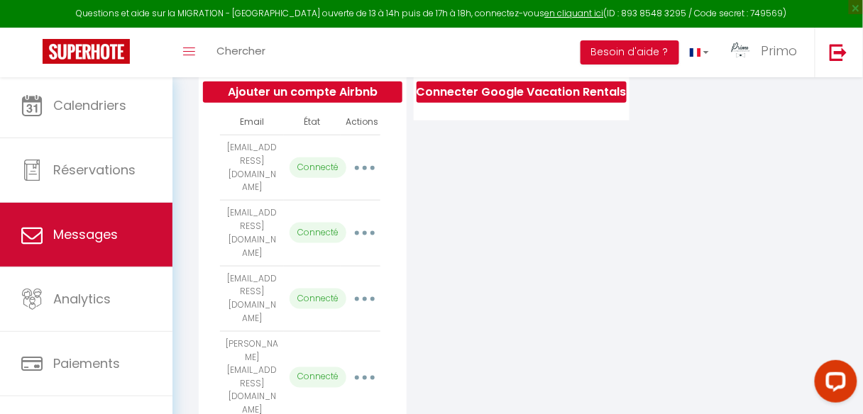
scroll to position [0, 0]
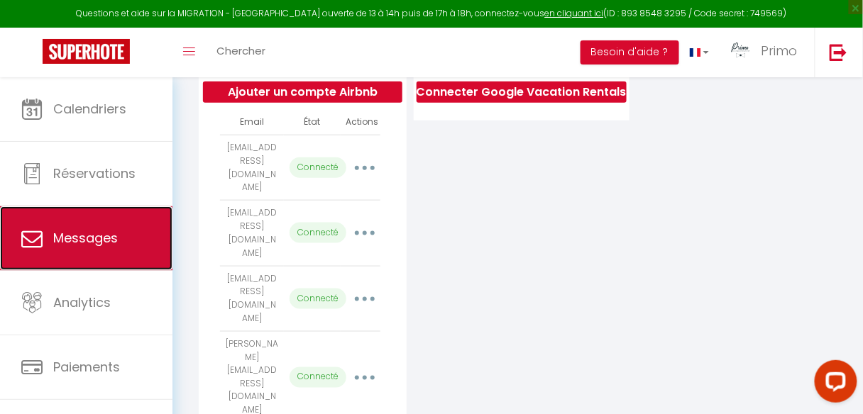
click at [97, 238] on span "Messages" at bounding box center [85, 238] width 65 height 18
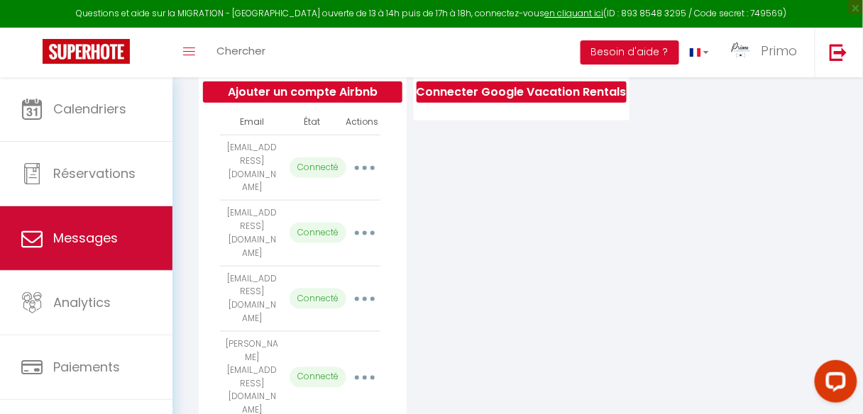
select select "message"
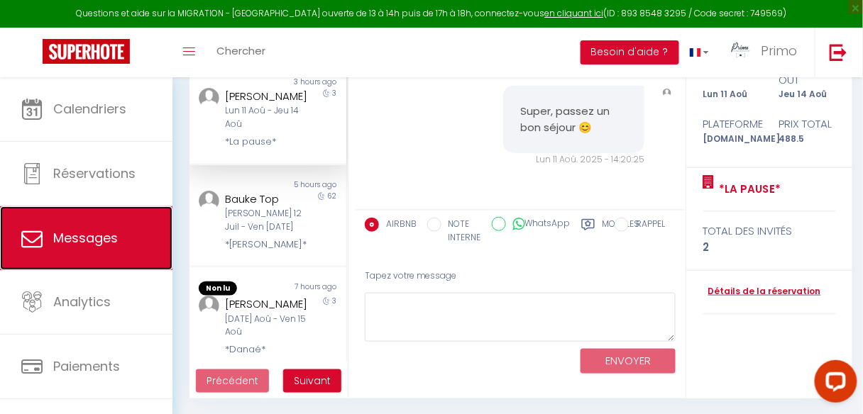
click at [109, 242] on span "Messages" at bounding box center [85, 238] width 65 height 18
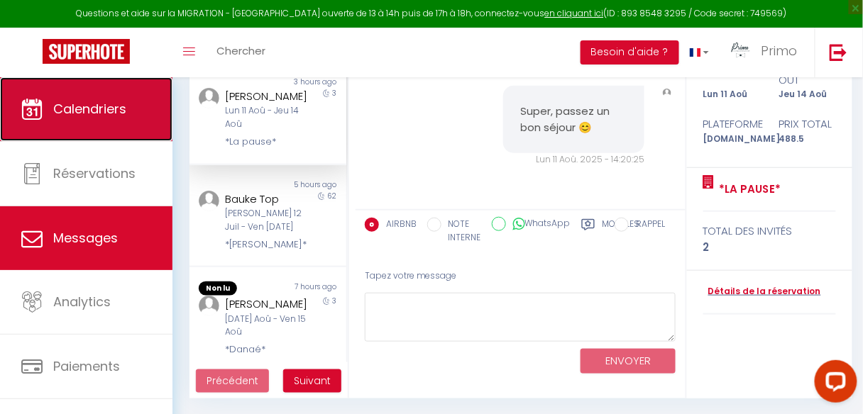
click at [99, 107] on span "Calendriers" at bounding box center [89, 109] width 73 height 18
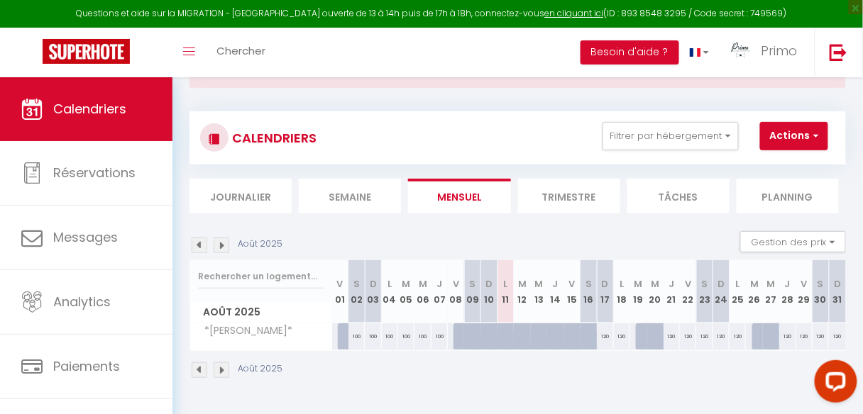
scroll to position [77, 0]
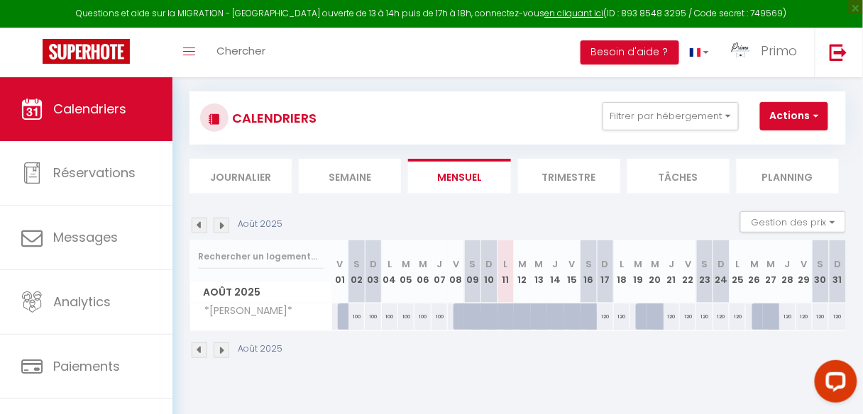
click at [218, 348] on img at bounding box center [222, 351] width 16 height 16
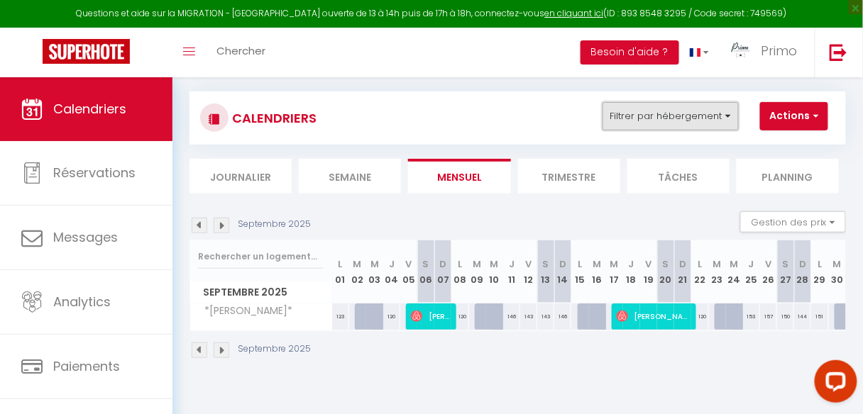
click at [707, 123] on button "Filtrer par hébergement" at bounding box center [670, 116] width 136 height 28
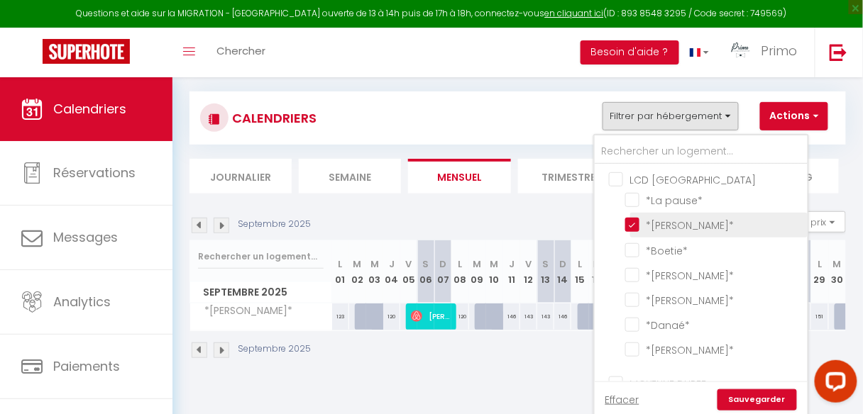
click at [639, 222] on input "*[PERSON_NAME]*" at bounding box center [713, 224] width 177 height 14
checkbox input "false"
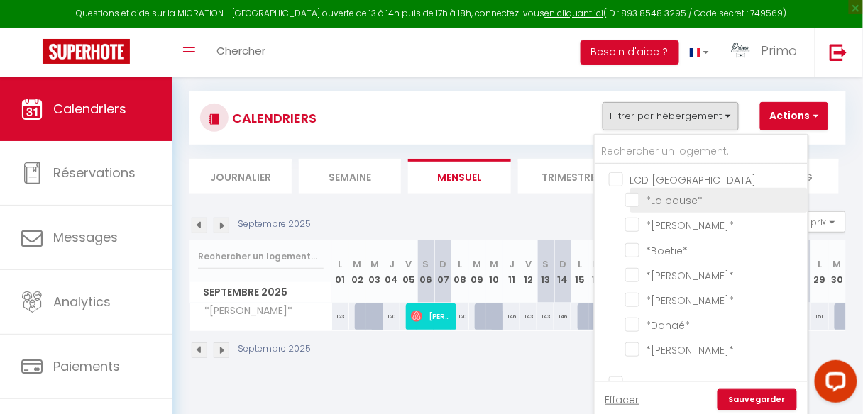
click at [633, 197] on input "*La pause*" at bounding box center [713, 199] width 177 height 14
checkbox input "true"
checkbox input "false"
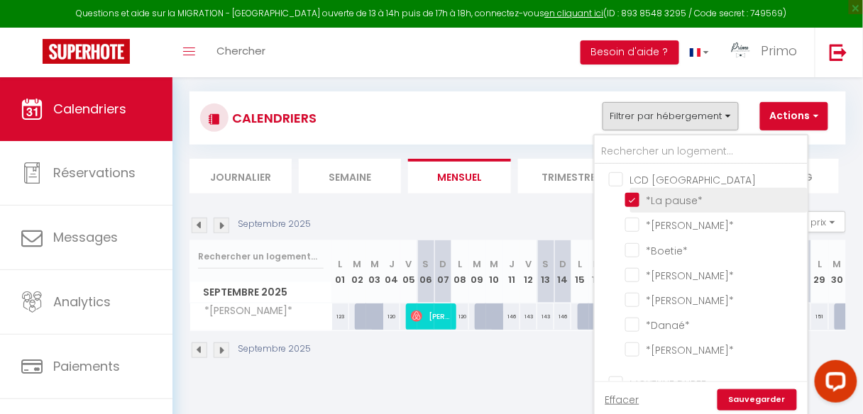
checkbox input "false"
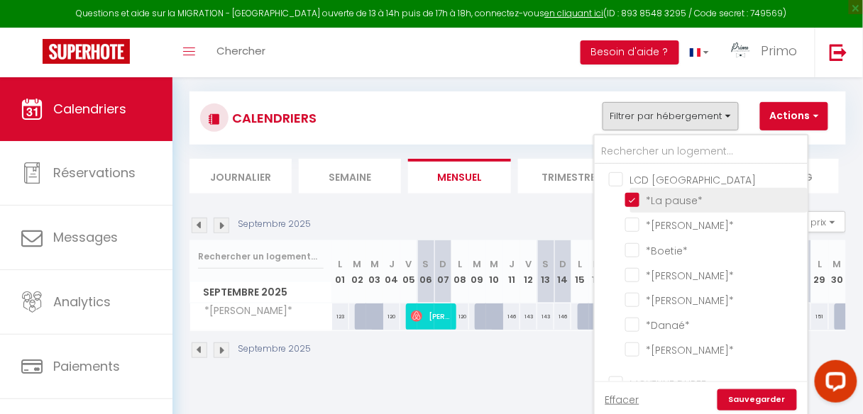
checkbox input "false"
click at [740, 397] on link "Sauvegarder" at bounding box center [756, 400] width 79 height 21
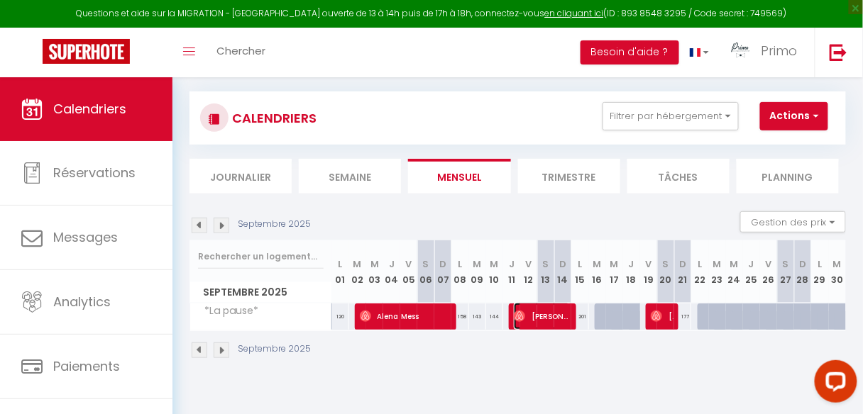
click at [556, 313] on span "[PERSON_NAME]" at bounding box center [542, 316] width 57 height 27
select select "OK"
select select "0"
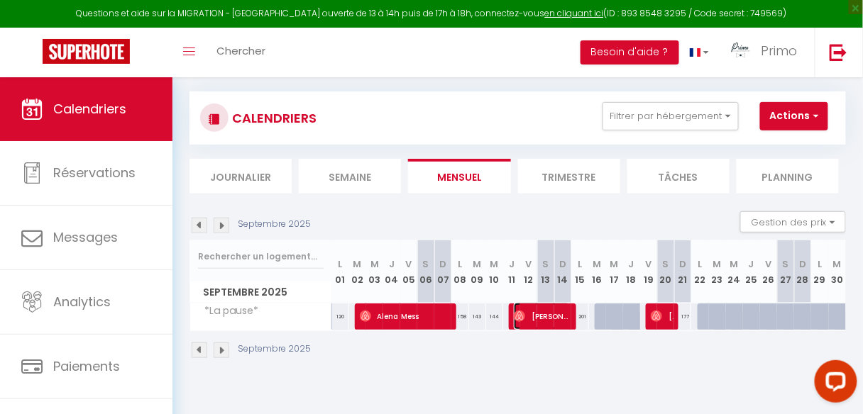
select select "1"
select select
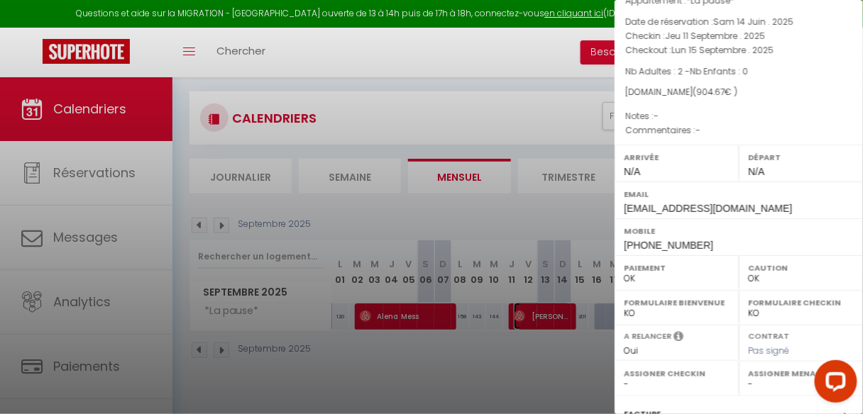
scroll to position [170, 0]
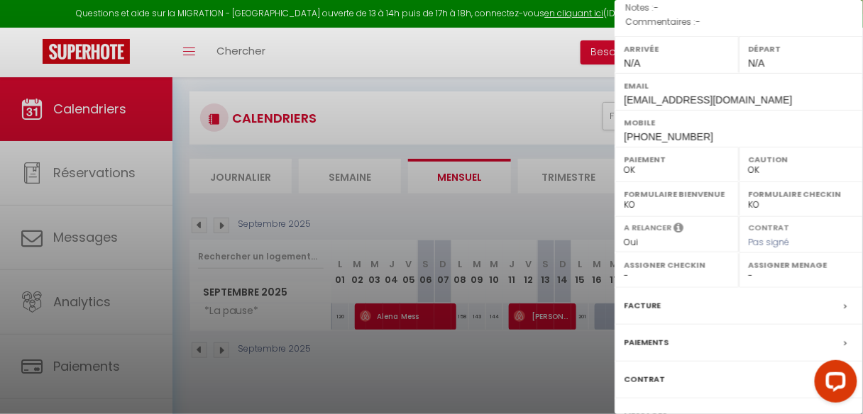
click at [430, 361] on div at bounding box center [431, 207] width 863 height 414
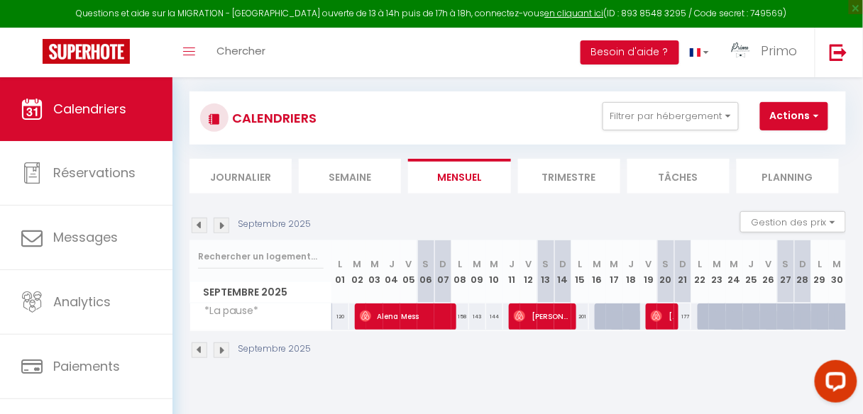
click at [205, 223] on img at bounding box center [200, 226] width 16 height 16
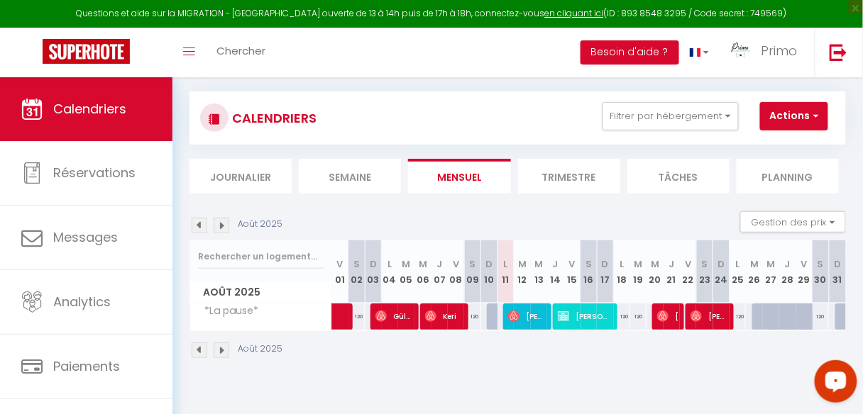
click at [826, 383] on div "Open LiveChat chat widget" at bounding box center [835, 380] width 24 height 24
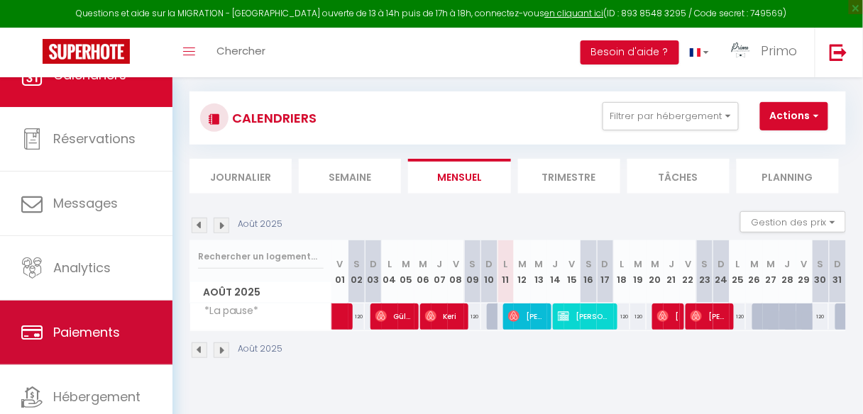
scroll to position [84, 0]
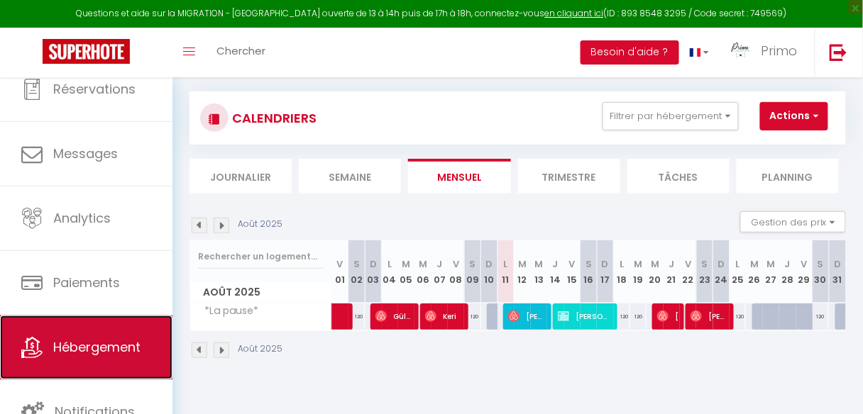
click at [94, 343] on span "Hébergement" at bounding box center [96, 347] width 87 height 18
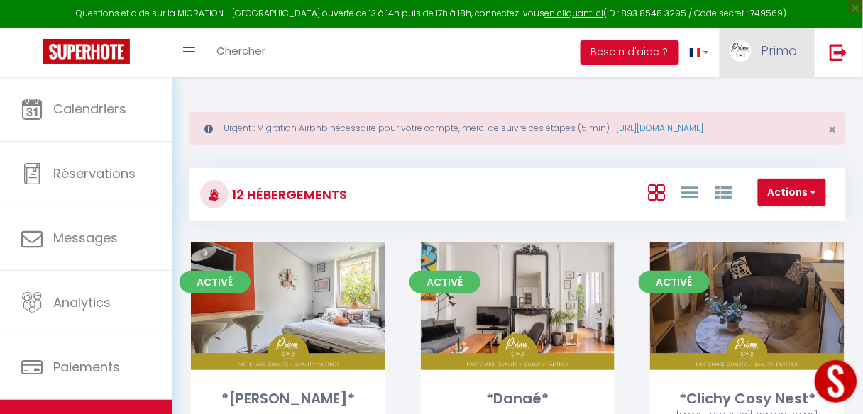
click at [744, 43] on img at bounding box center [740, 50] width 21 height 21
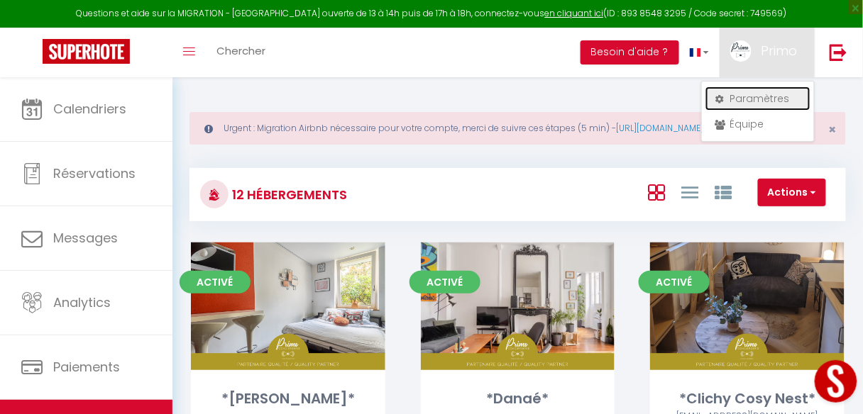
click at [748, 89] on link "Paramètres" at bounding box center [757, 99] width 105 height 24
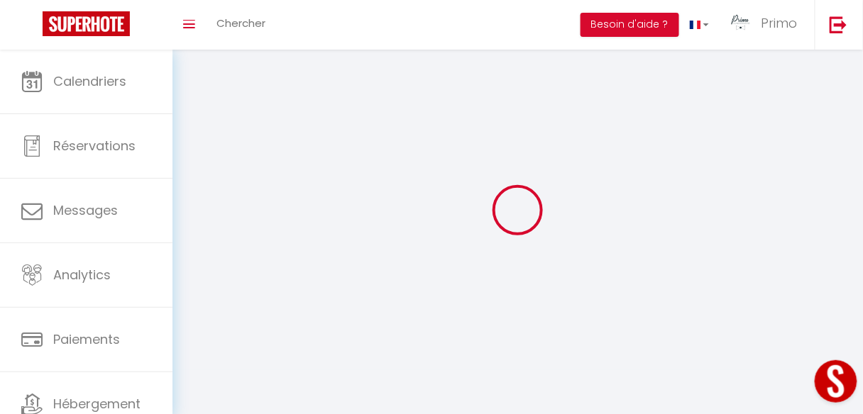
type input "Primo"
type input "Paris 10"
type input "0665553813"
type input "47 rue Saint Georges"
type input "75009"
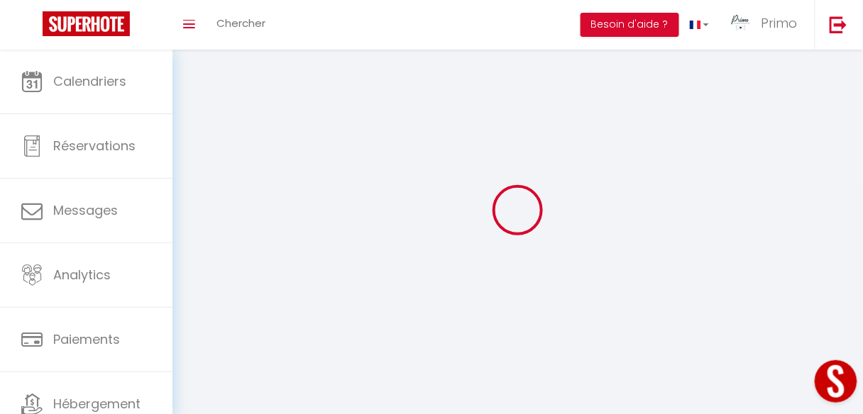
type input "[GEOGRAPHIC_DATA]"
type input "p0tk0Y3lyDtA8WCgnG5qNYaH0"
type input "3n1zKKK7hOxRMPF1MwymZg6Bn"
select select "28"
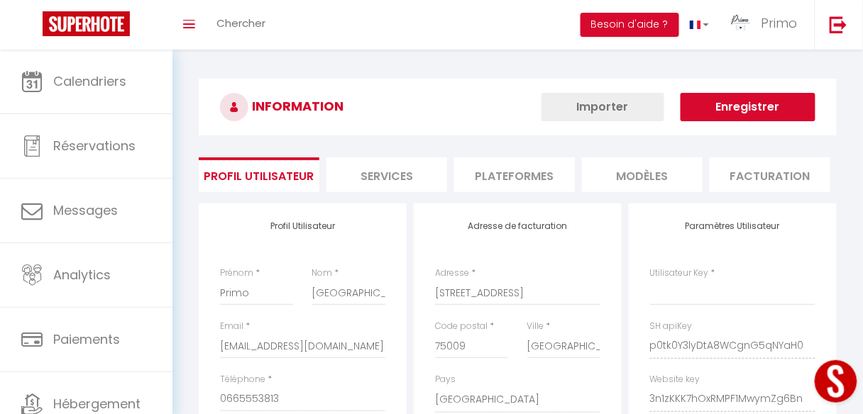
select select "fr"
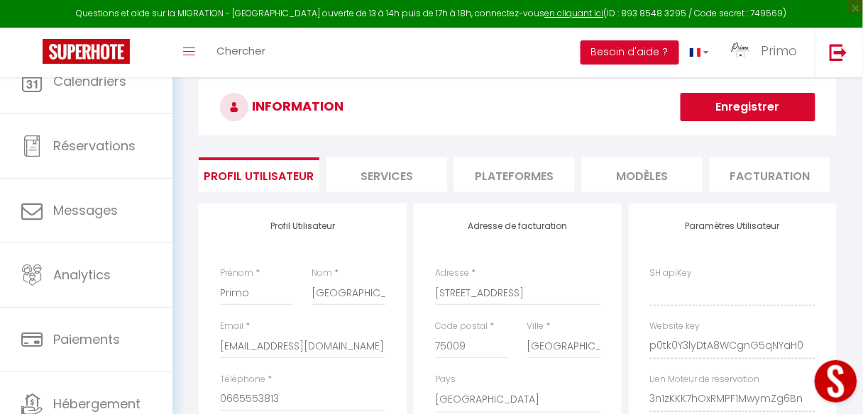
type input "p0tk0Y3lyDtA8WCgnG5qNYaH0"
type input "3n1zKKK7hOxRMPF1MwymZg6Bn"
type input "https://app.superhote.com/#/get-available-rentals/3n1zKKK7hOxRMPF1MwymZg6Bn"
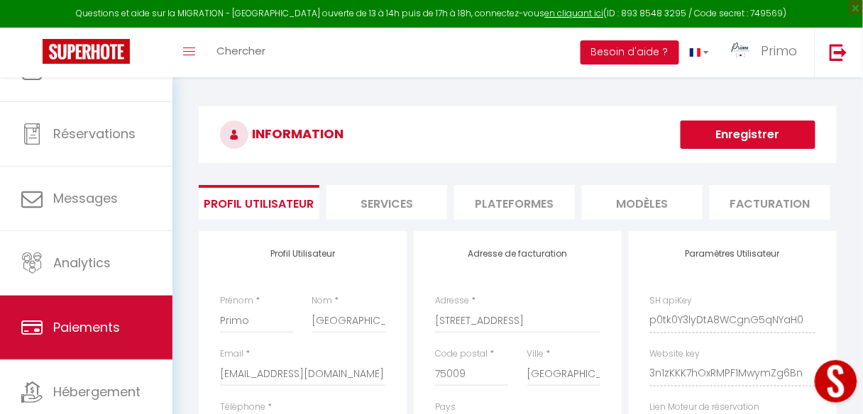
scroll to position [85, 0]
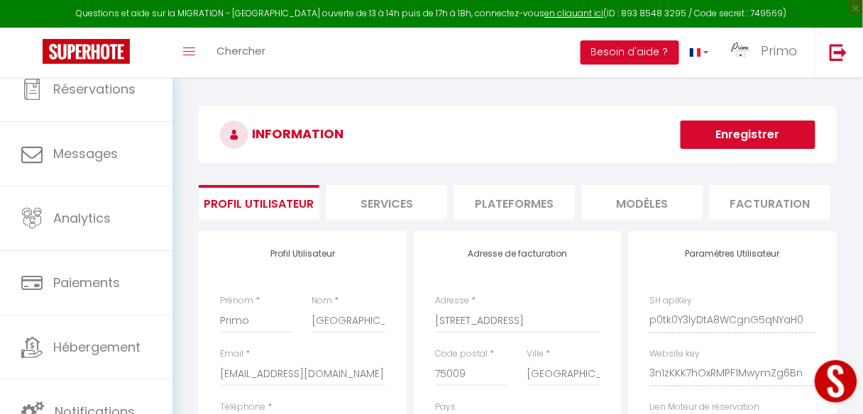
click at [531, 204] on li "Plateformes" at bounding box center [514, 202] width 121 height 35
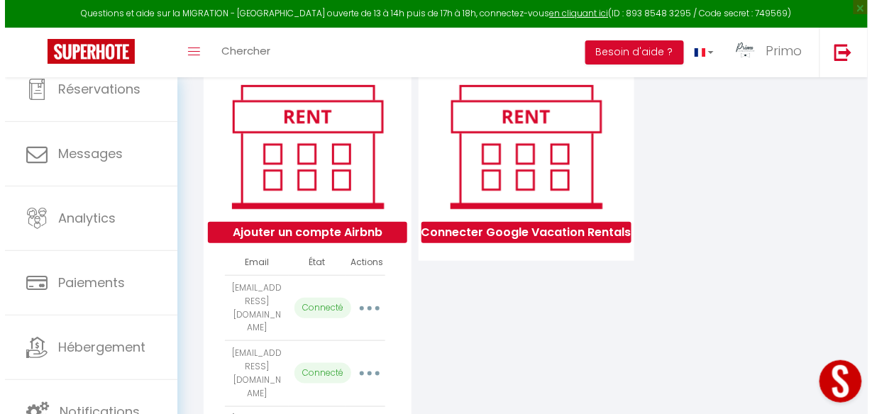
scroll to position [227, 0]
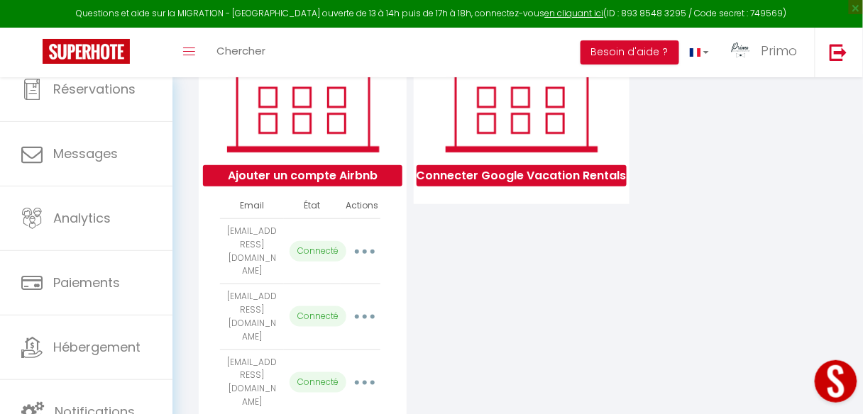
click at [358, 258] on button "button" at bounding box center [365, 251] width 38 height 27
click at [431, 285] on div "Connecter Google Vacation Rentals" at bounding box center [521, 414] width 223 height 820
click at [358, 304] on button "button" at bounding box center [365, 317] width 38 height 27
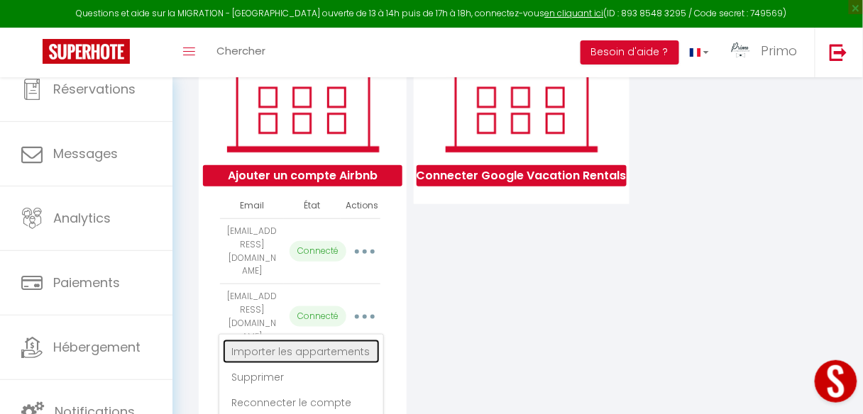
click at [332, 340] on link "Importer les appartements" at bounding box center [301, 352] width 157 height 24
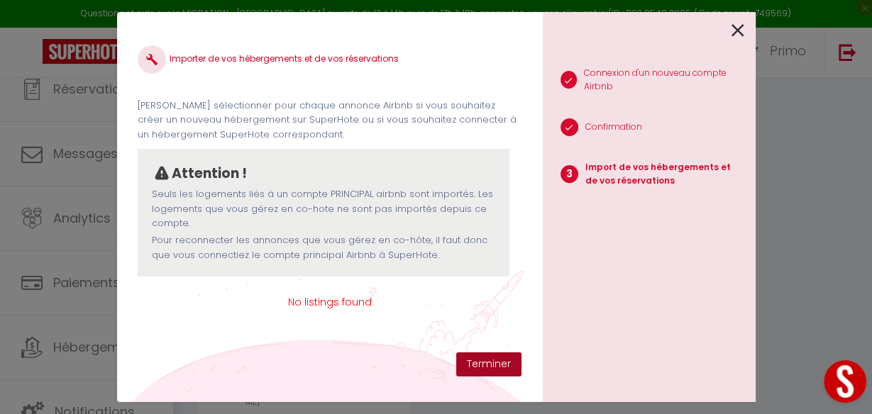
click at [475, 366] on button "Terminer" at bounding box center [488, 365] width 65 height 24
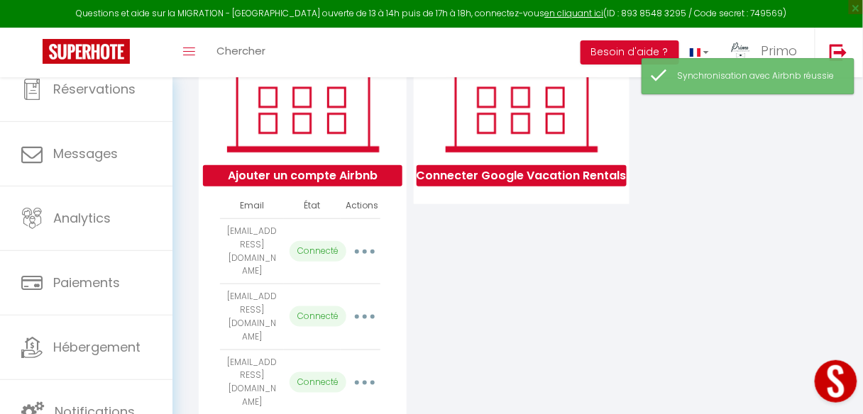
click at [368, 251] on button "button" at bounding box center [365, 251] width 38 height 27
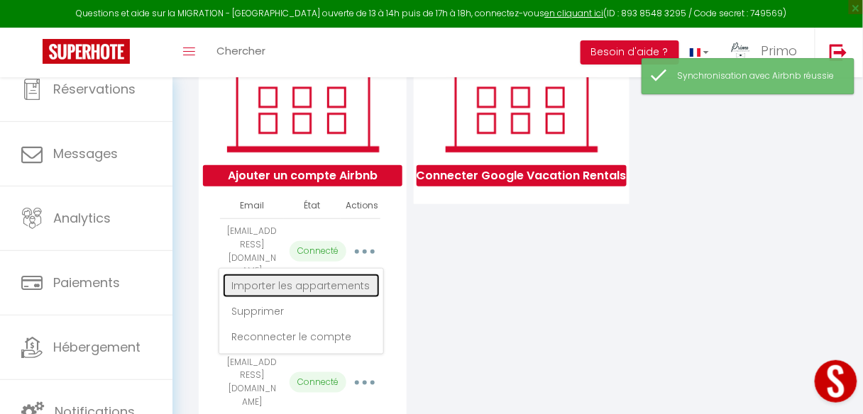
click at [294, 289] on link "Importer les appartements" at bounding box center [301, 286] width 157 height 24
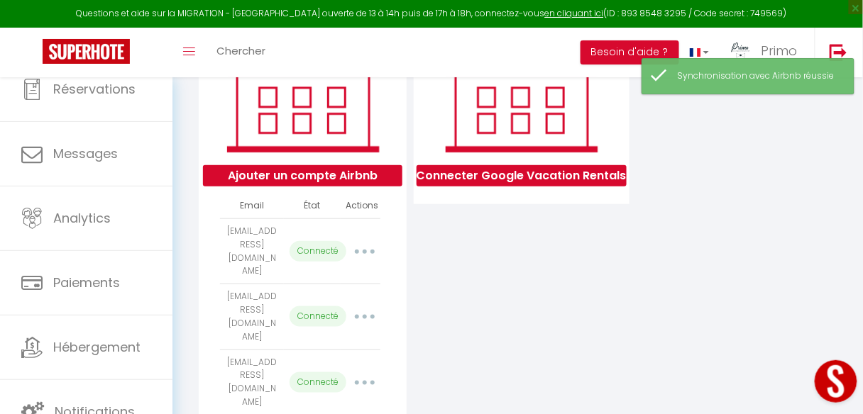
select select
select select "62916"
select select "70457"
select select "70458"
select select "72615"
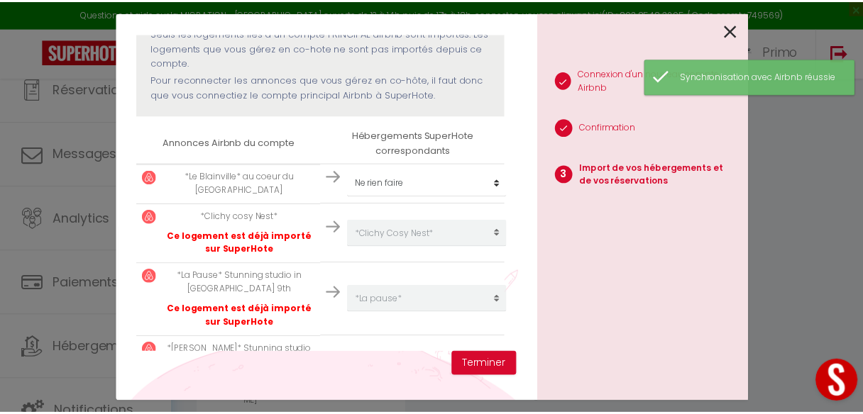
scroll to position [170, 0]
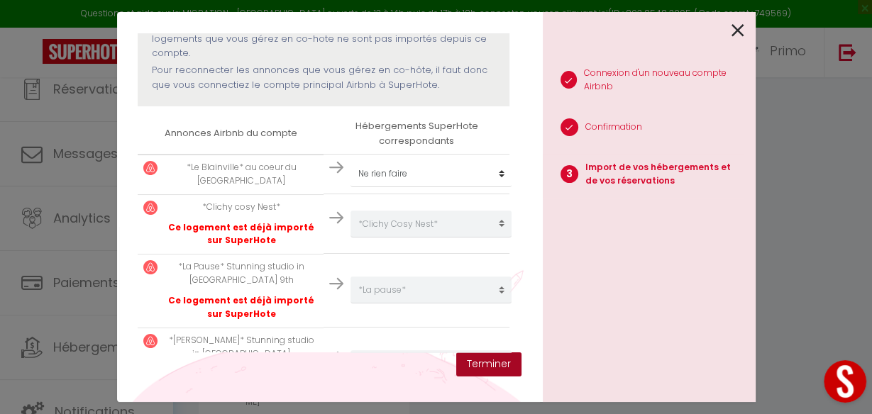
click at [500, 364] on button "Terminer" at bounding box center [488, 365] width 65 height 24
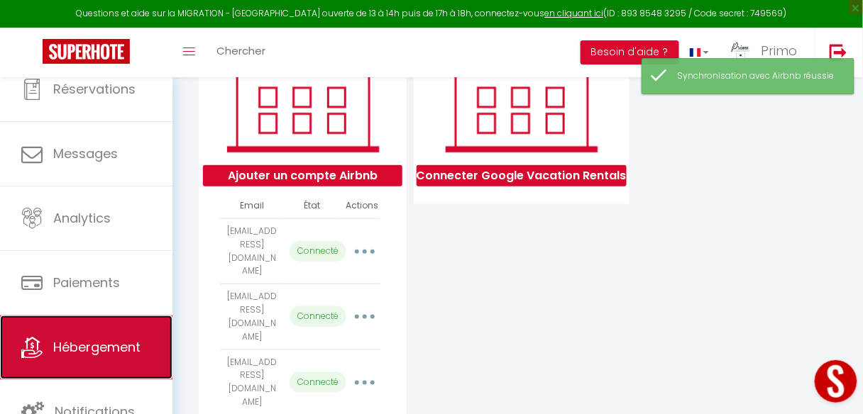
click at [98, 339] on span "Hébergement" at bounding box center [96, 347] width 87 height 18
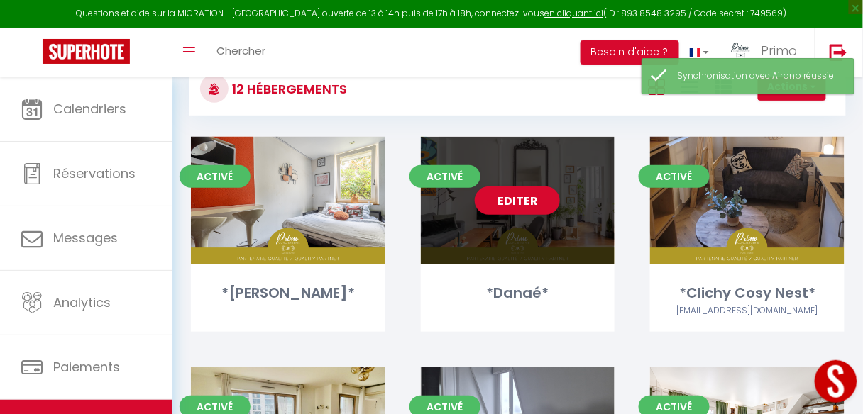
scroll to position [114, 0]
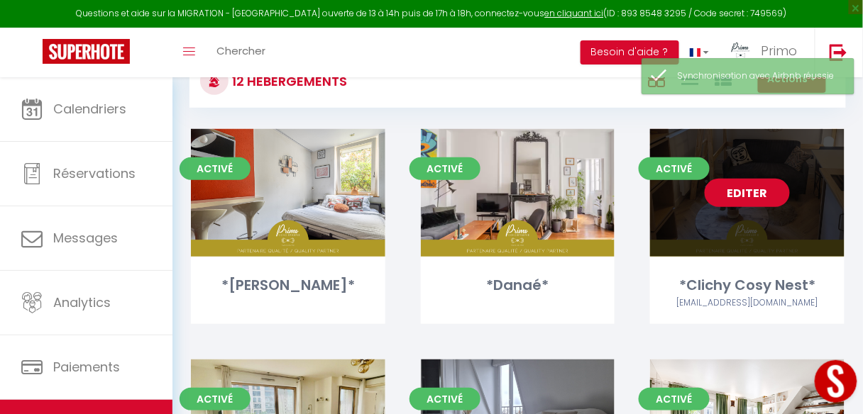
click at [763, 187] on link "Editer" at bounding box center [747, 193] width 85 height 28
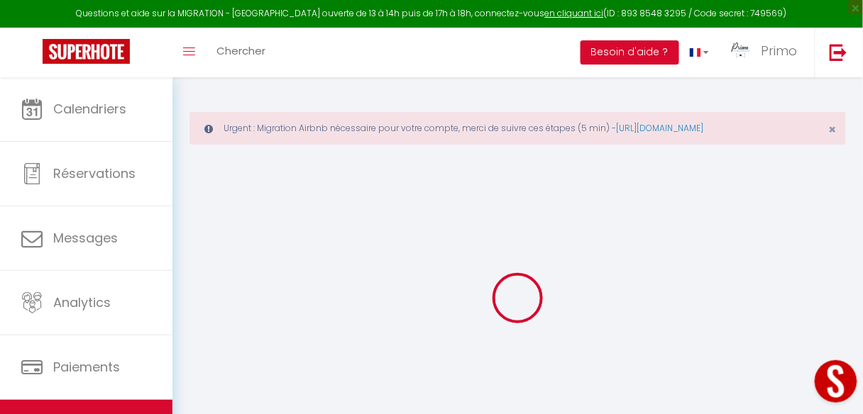
select select
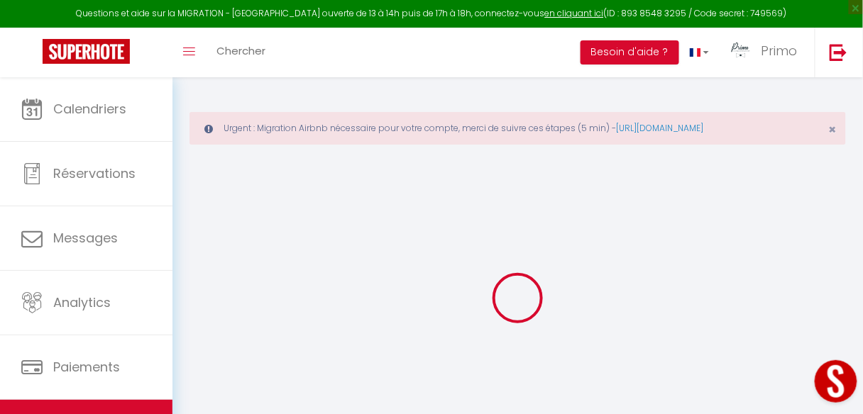
select select
checkbox input "true"
checkbox input "false"
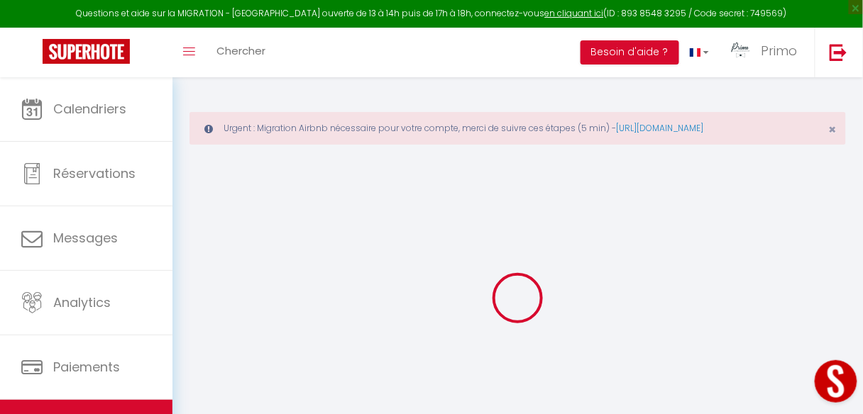
select select
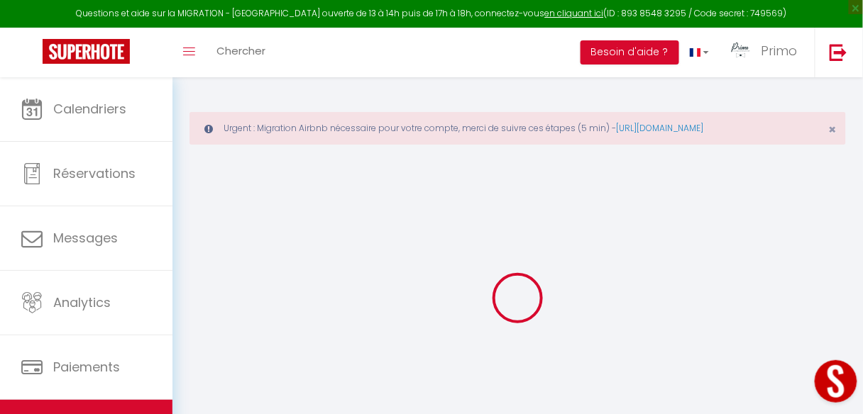
select select
checkbox input "true"
checkbox input "false"
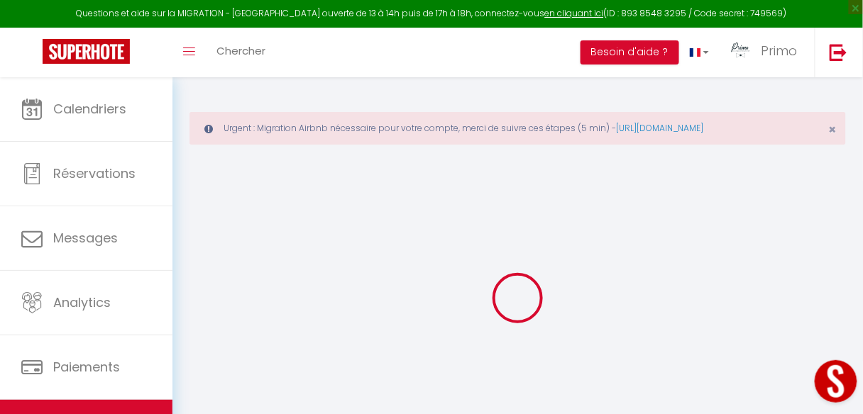
select select
checkbox input "true"
checkbox input "false"
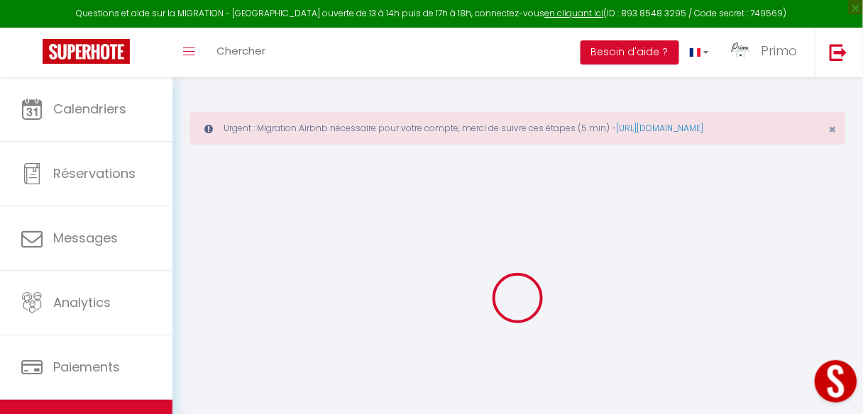
select select
checkbox input "true"
checkbox input "false"
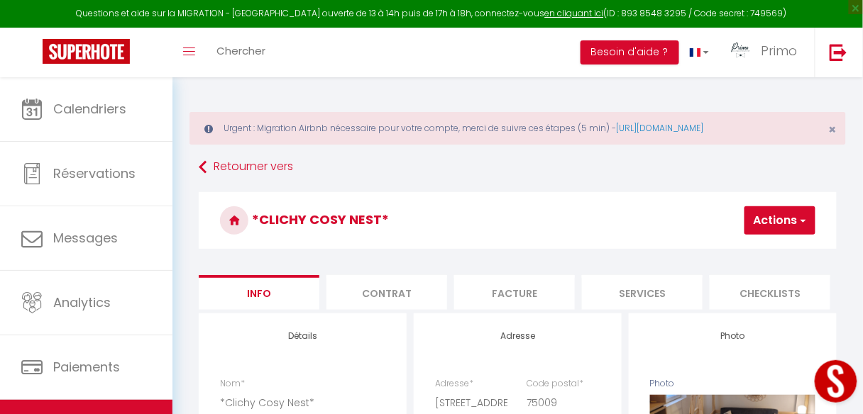
select select
checkbox input "true"
checkbox input "false"
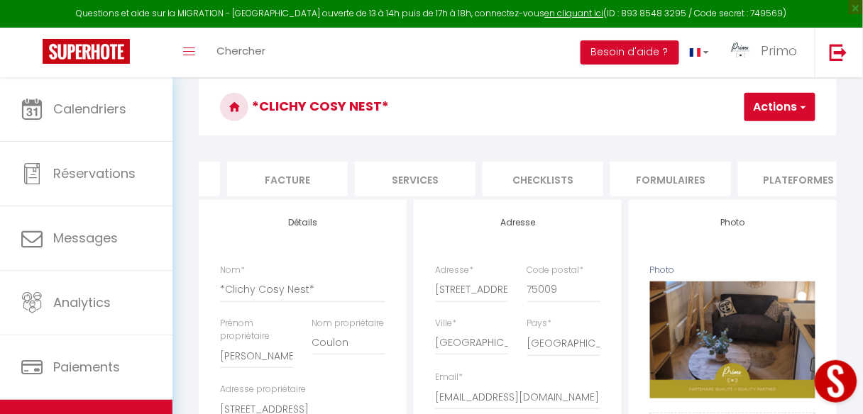
scroll to position [0, 263]
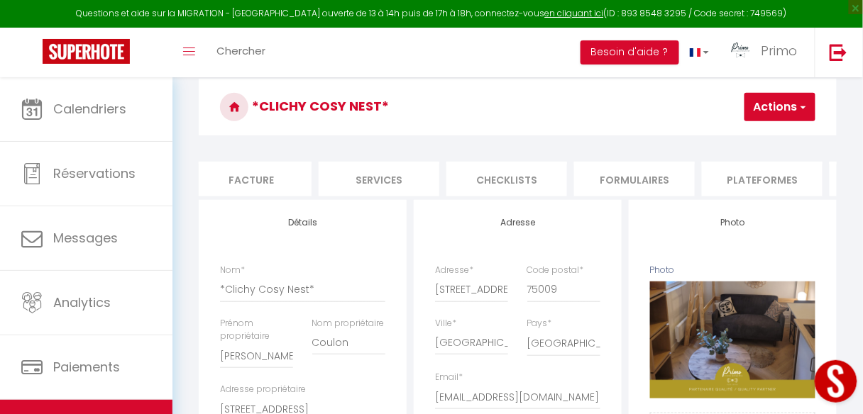
click at [766, 176] on li "Plateformes" at bounding box center [762, 179] width 121 height 35
select select
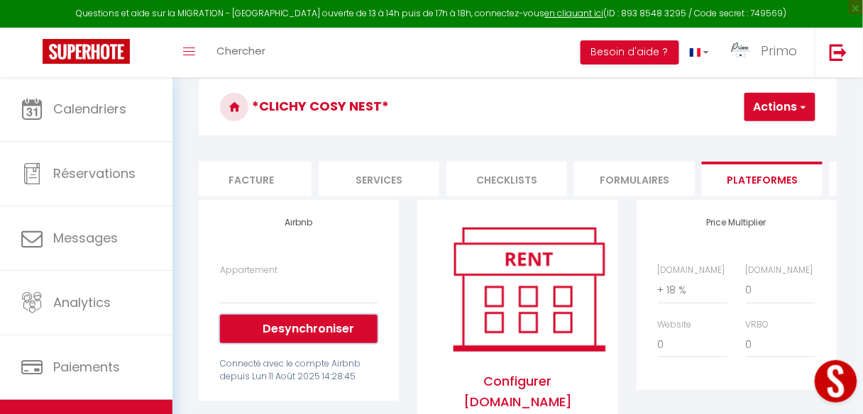
click at [297, 333] on button "Desynchroniser" at bounding box center [299, 329] width 158 height 28
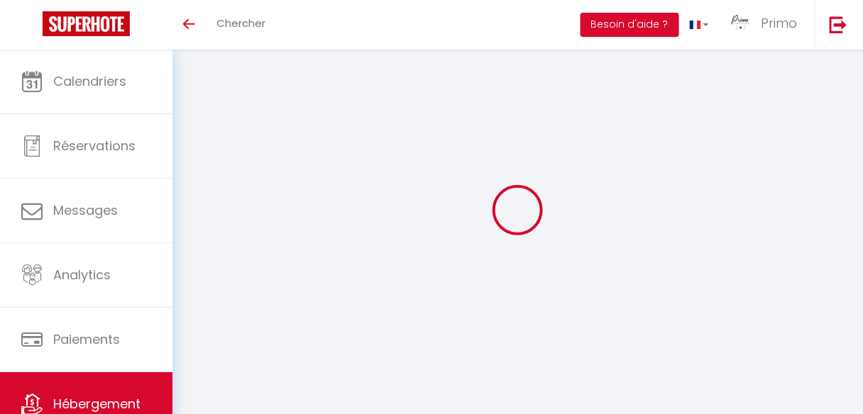
select select "+ 18 %"
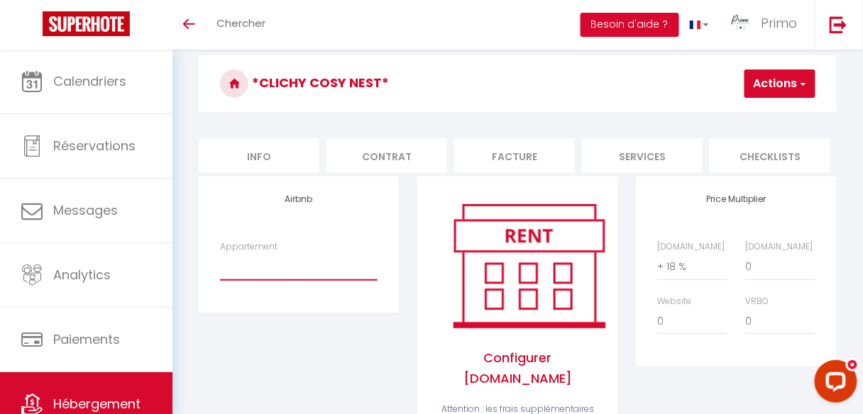
click at [295, 272] on select "*Le Blainville* au coeur du [GEOGRAPHIC_DATA] - [EMAIL_ADDRESS][DOMAIN_NAME] *C…" at bounding box center [299, 266] width 158 height 27
select select "6719-1420186909517031697"
click at [220, 261] on select "*Le Blainville* au coeur du [GEOGRAPHIC_DATA] - [EMAIL_ADDRESS][DOMAIN_NAME] *C…" at bounding box center [299, 266] width 158 height 27
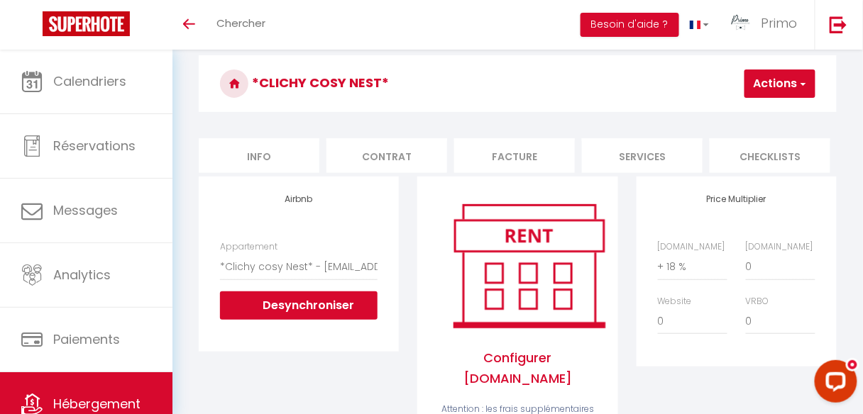
click at [774, 77] on button "Actions" at bounding box center [779, 84] width 71 height 28
click at [740, 115] on link "Enregistrer" at bounding box center [758, 115] width 112 height 18
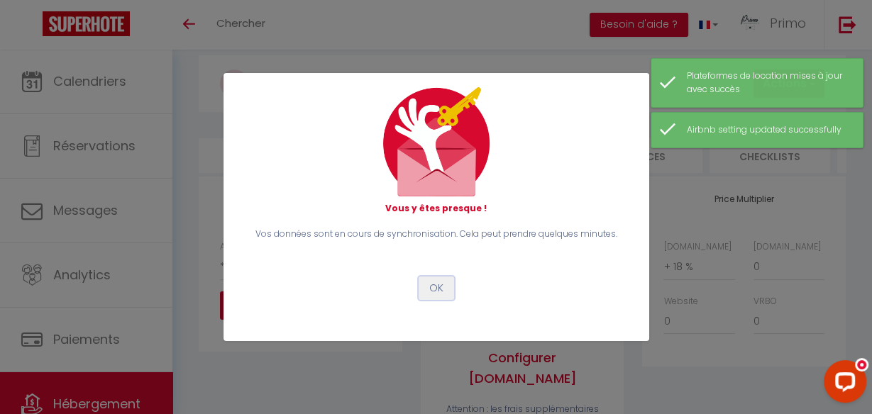
click at [436, 288] on button "OK" at bounding box center [436, 289] width 35 height 24
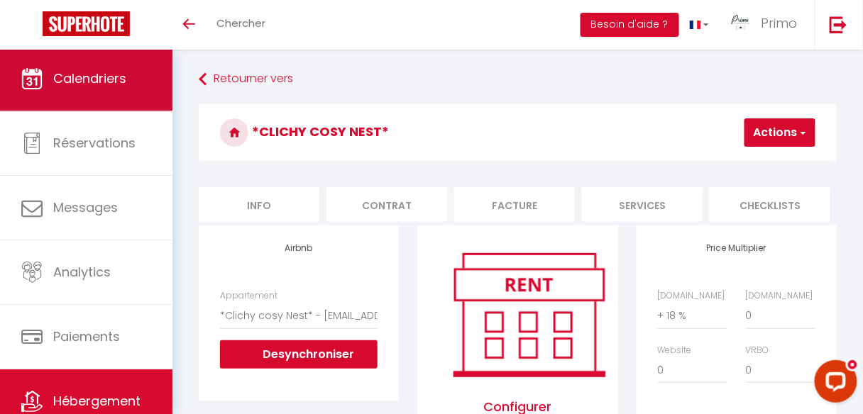
click at [89, 79] on span "Calendriers" at bounding box center [89, 79] width 73 height 18
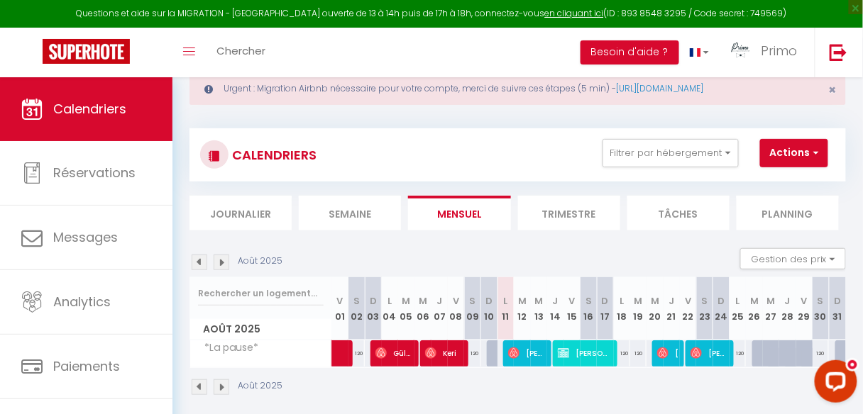
scroll to position [77, 0]
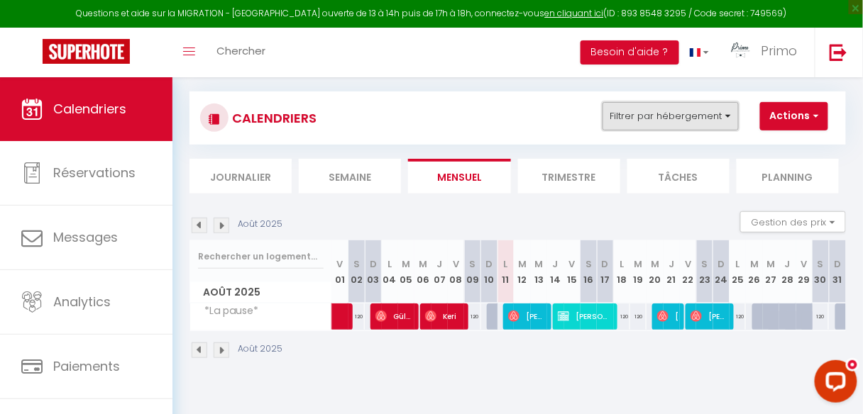
click at [705, 113] on button "Filtrer par hébergement" at bounding box center [670, 116] width 136 height 28
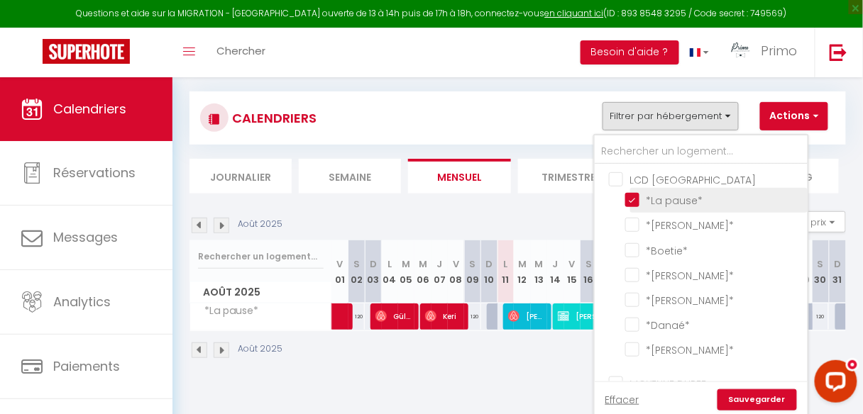
click at [630, 201] on input "*La pause*" at bounding box center [713, 199] width 177 height 14
checkbox input "false"
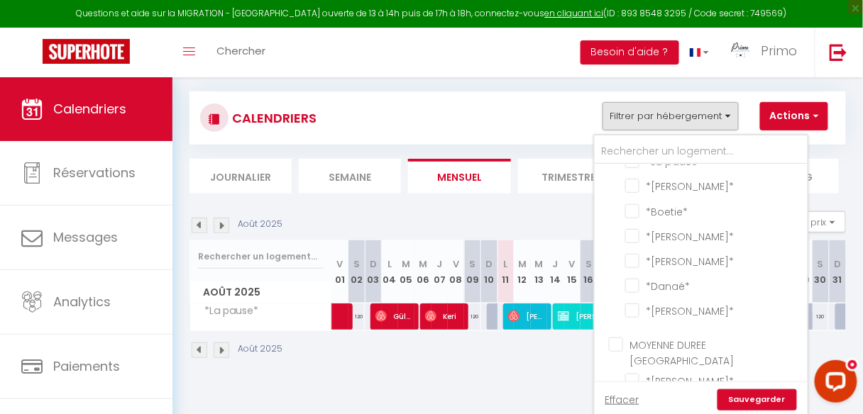
scroll to position [57, 0]
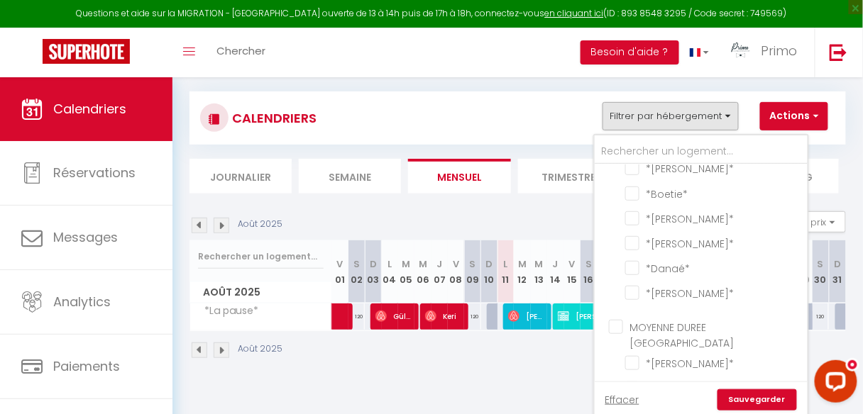
click at [630, 270] on li "*Danaé*" at bounding box center [718, 268] width 177 height 25
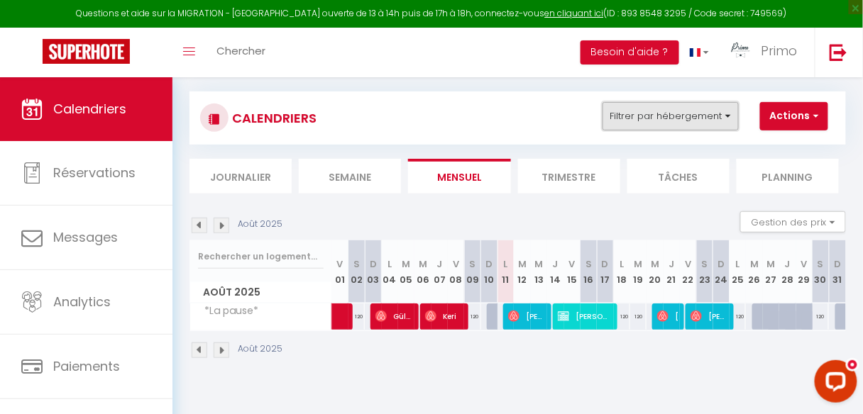
click at [658, 115] on button "Filtrer par hébergement" at bounding box center [670, 116] width 136 height 28
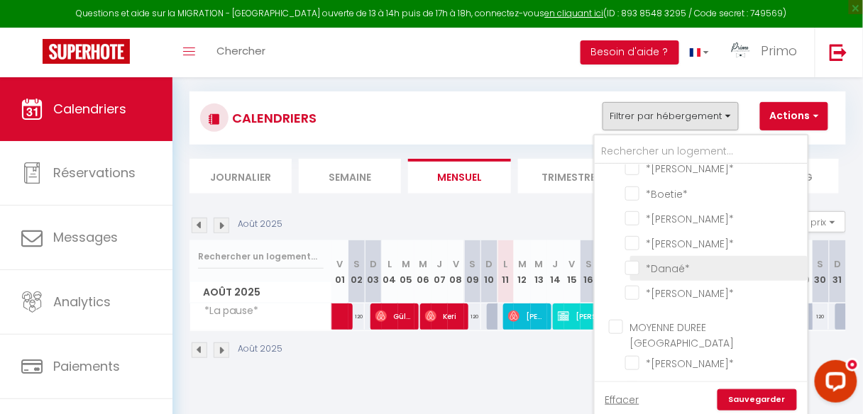
click at [640, 260] on input "*Danaé*" at bounding box center [713, 267] width 177 height 14
checkbox input "true"
checkbox input "false"
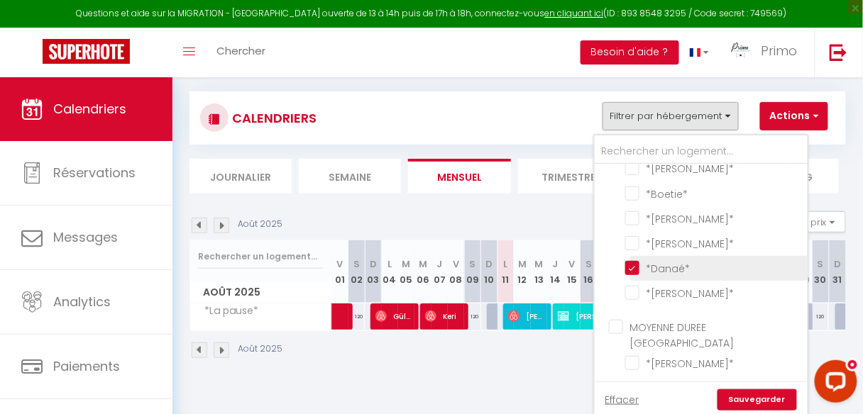
checkbox input "false"
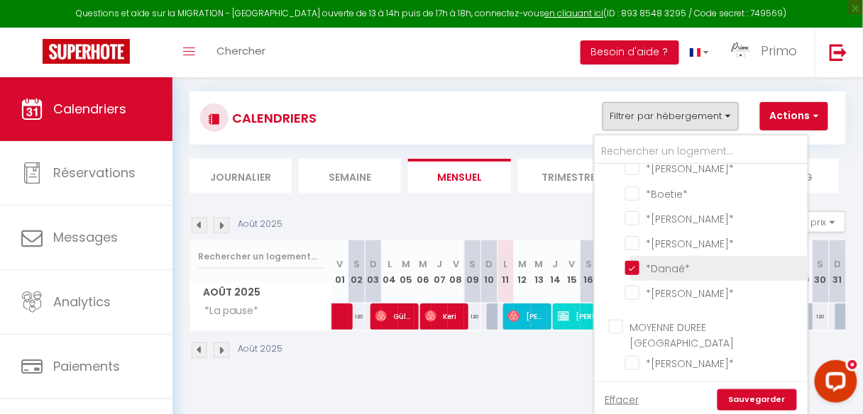
checkbox input "false"
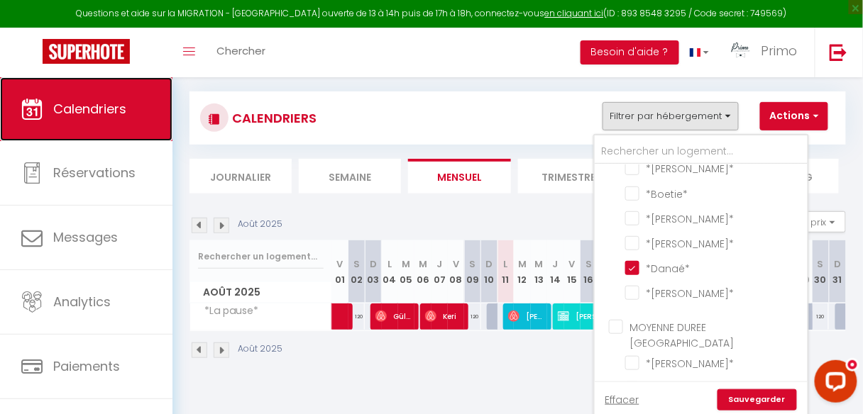
click at [111, 108] on span "Calendriers" at bounding box center [89, 109] width 73 height 18
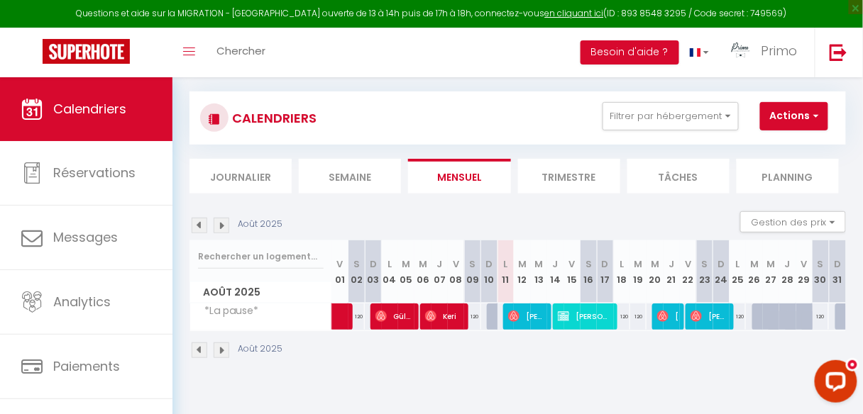
click at [219, 347] on img at bounding box center [222, 351] width 16 height 16
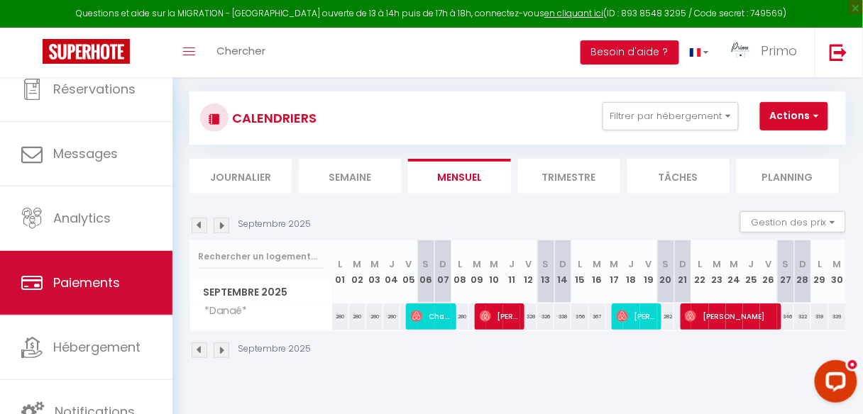
scroll to position [84, 0]
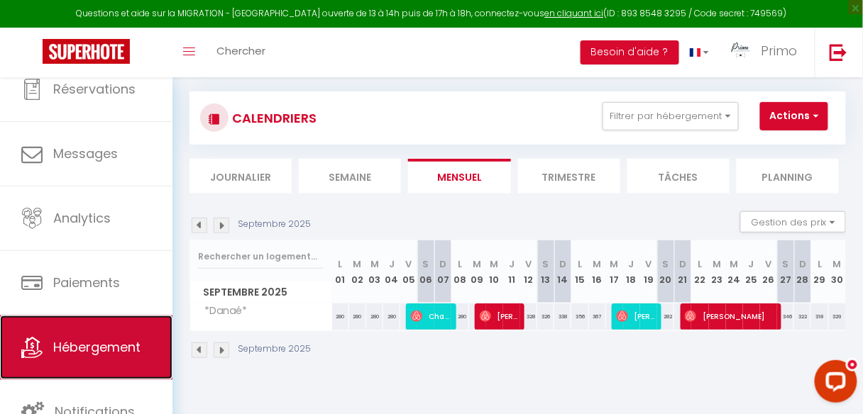
click at [114, 343] on span "Hébergement" at bounding box center [96, 347] width 87 height 18
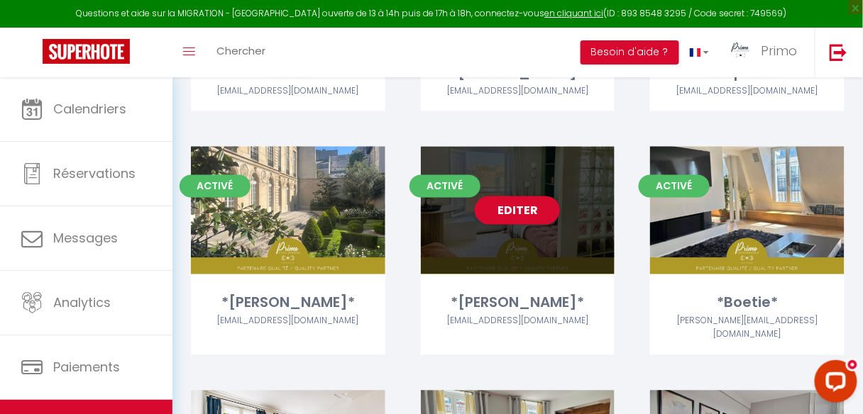
scroll to position [568, 0]
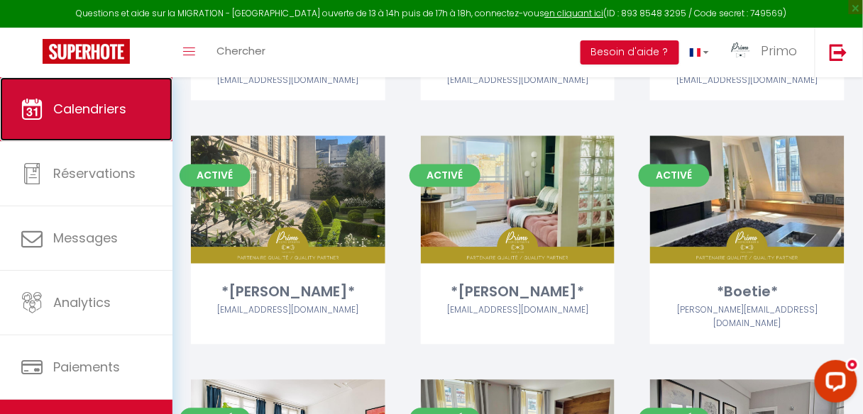
click at [78, 110] on span "Calendriers" at bounding box center [89, 109] width 73 height 18
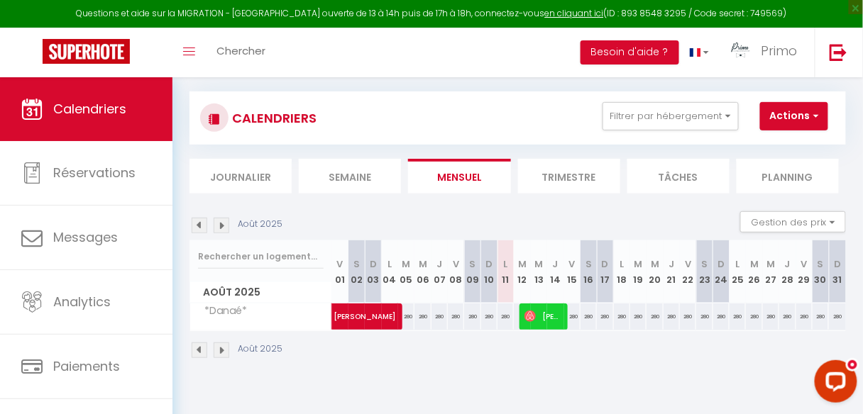
scroll to position [77, 0]
click at [678, 116] on button "Filtrer par hébergement" at bounding box center [670, 116] width 136 height 28
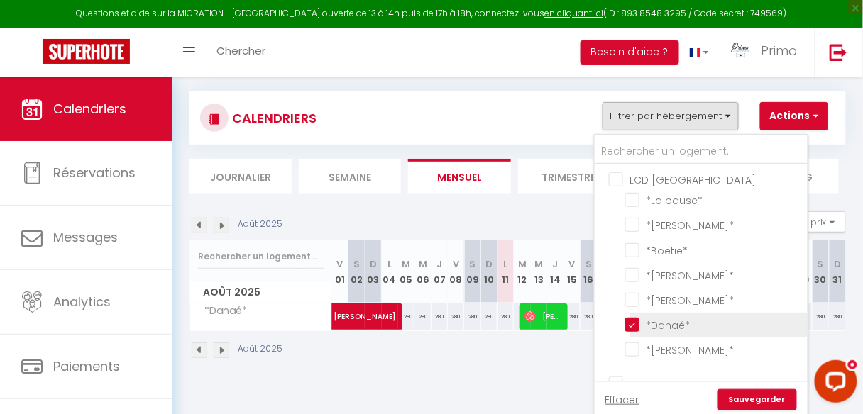
click at [639, 320] on input "*Danaé*" at bounding box center [713, 324] width 177 height 14
checkbox input "false"
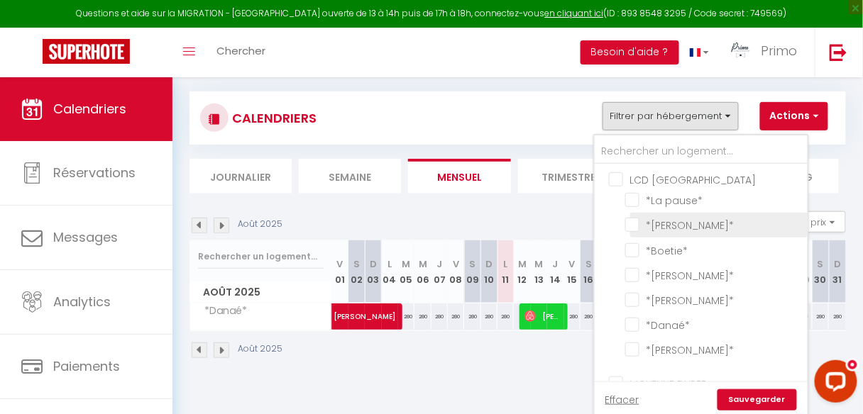
click at [636, 223] on input "*[PERSON_NAME]*" at bounding box center [713, 224] width 177 height 14
checkbox input "true"
checkbox input "false"
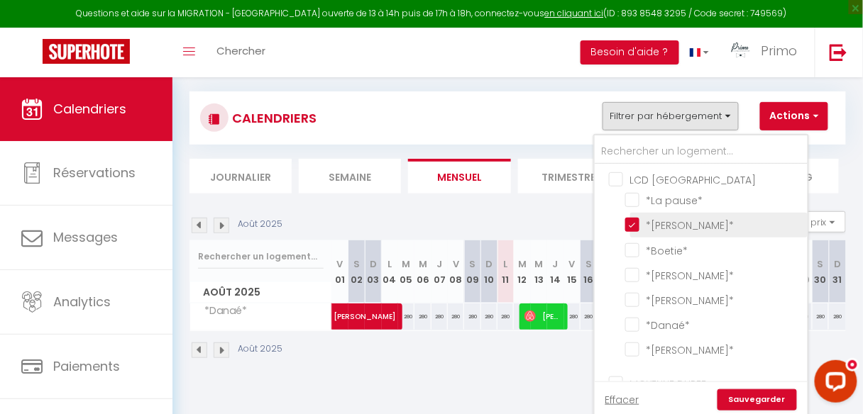
checkbox input "false"
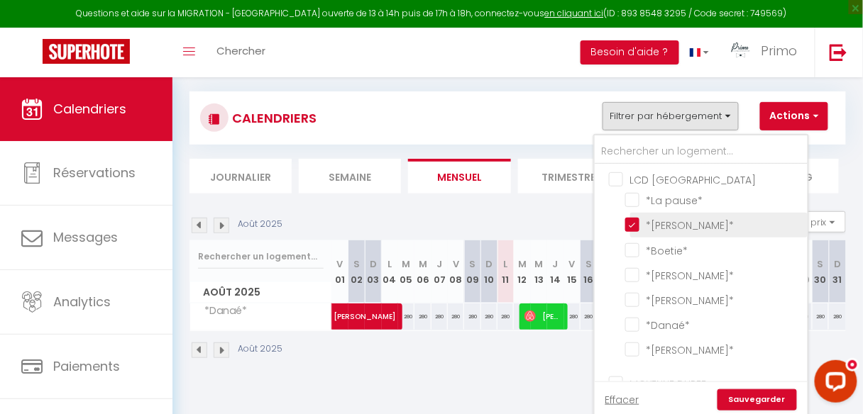
checkbox input "false"
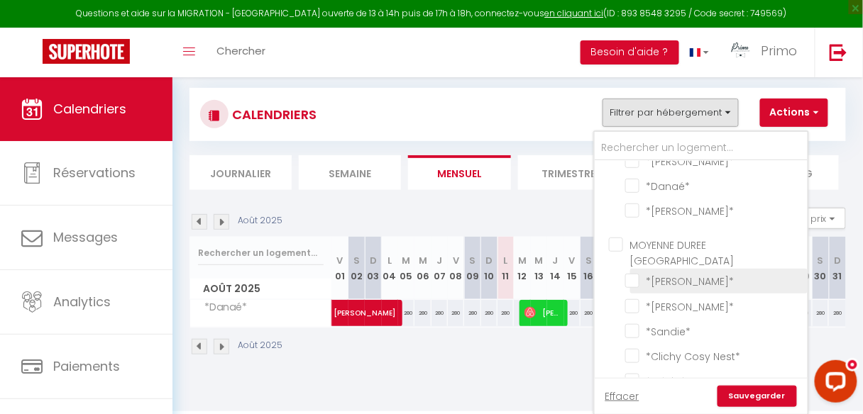
scroll to position [80, 0]
click at [767, 392] on link "Sauvegarder" at bounding box center [756, 396] width 79 height 21
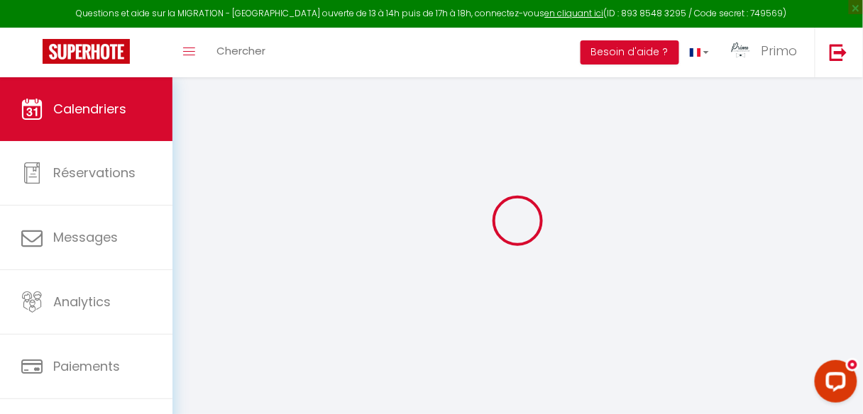
scroll to position [77, 0]
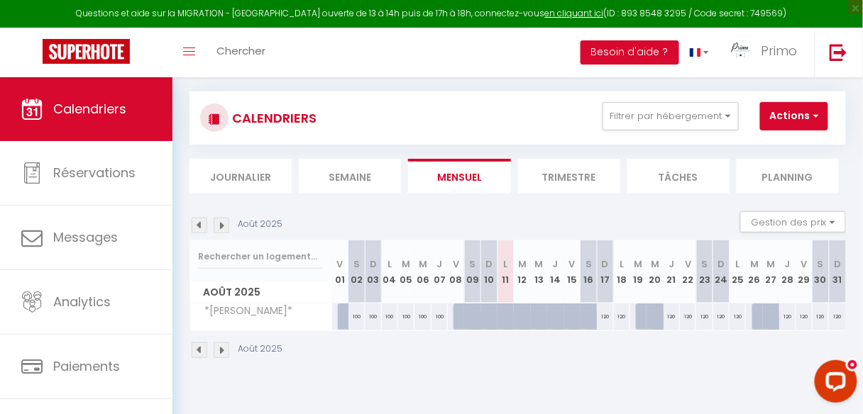
click at [221, 221] on img at bounding box center [222, 226] width 16 height 16
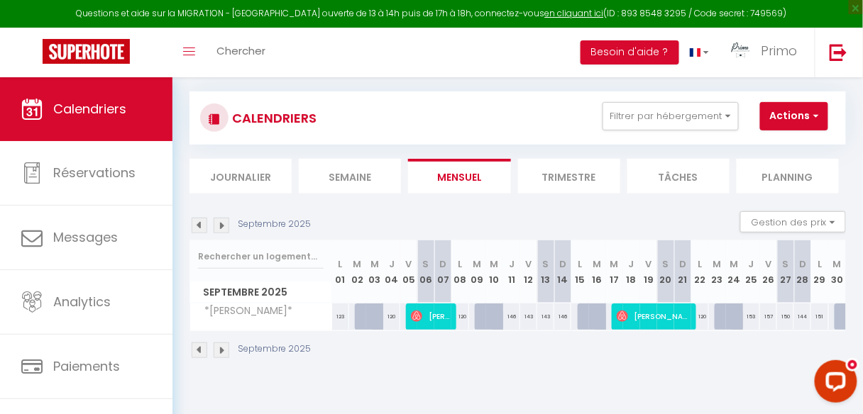
click at [221, 222] on img at bounding box center [222, 226] width 16 height 16
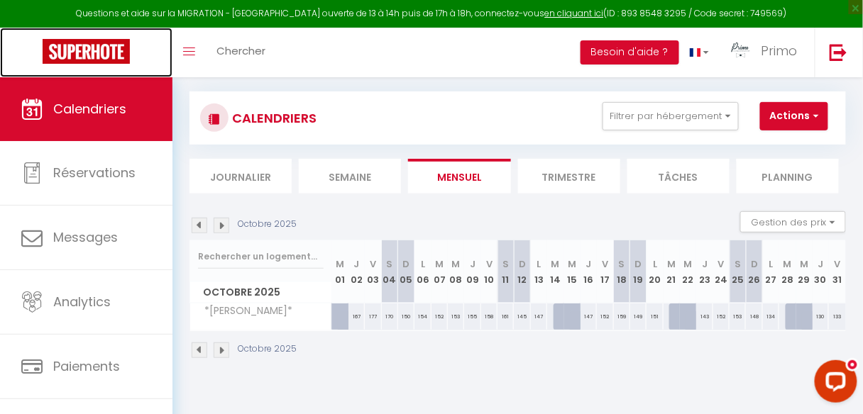
click at [66, 43] on img at bounding box center [86, 51] width 87 height 25
click at [77, 52] on img at bounding box center [86, 51] width 87 height 25
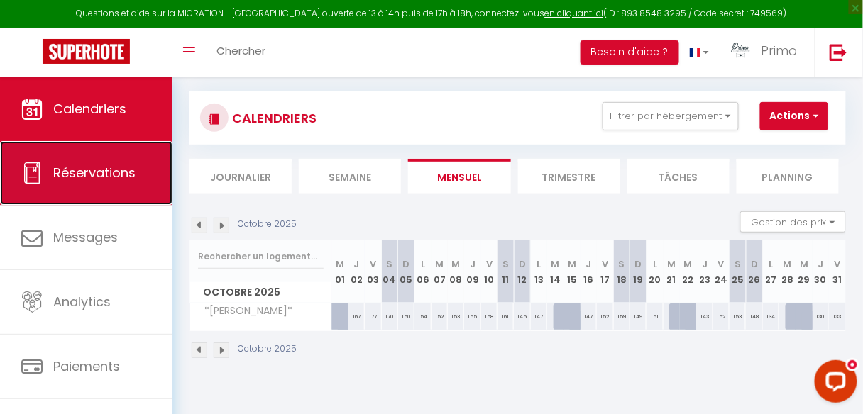
click at [73, 186] on link "Réservations" at bounding box center [86, 173] width 172 height 64
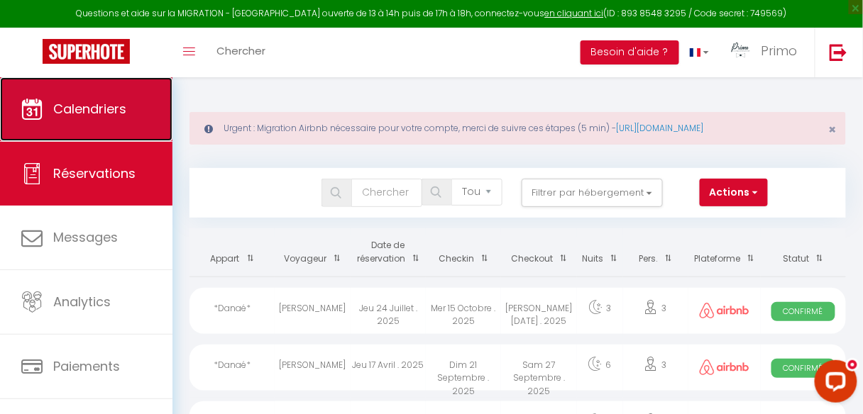
click at [82, 110] on span "Calendriers" at bounding box center [89, 109] width 73 height 18
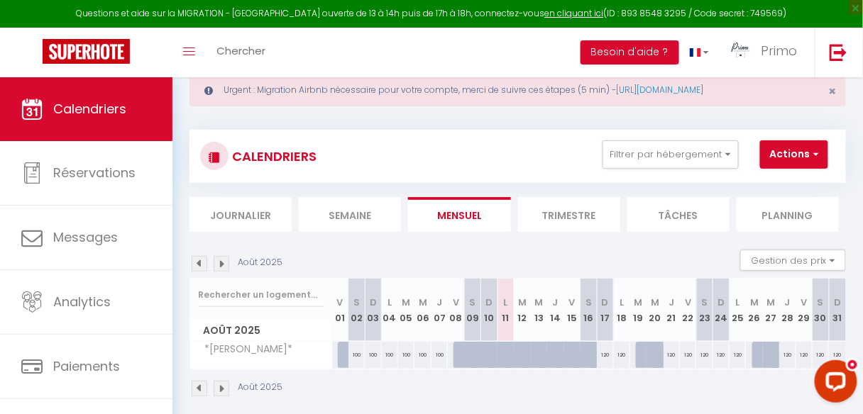
scroll to position [57, 0]
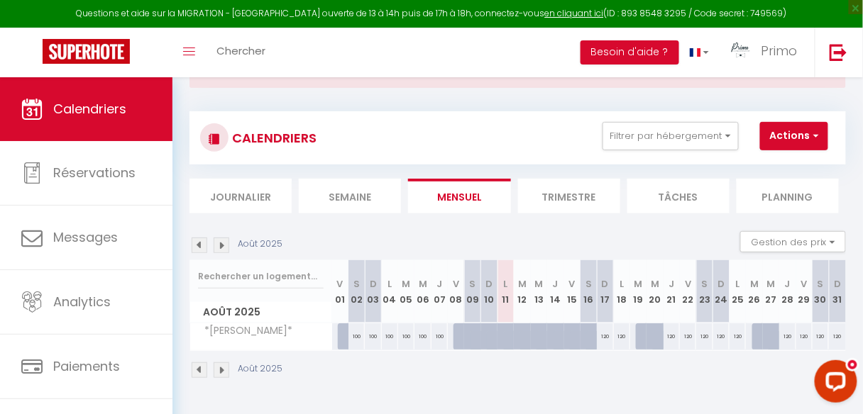
click at [223, 247] on img at bounding box center [222, 246] width 16 height 16
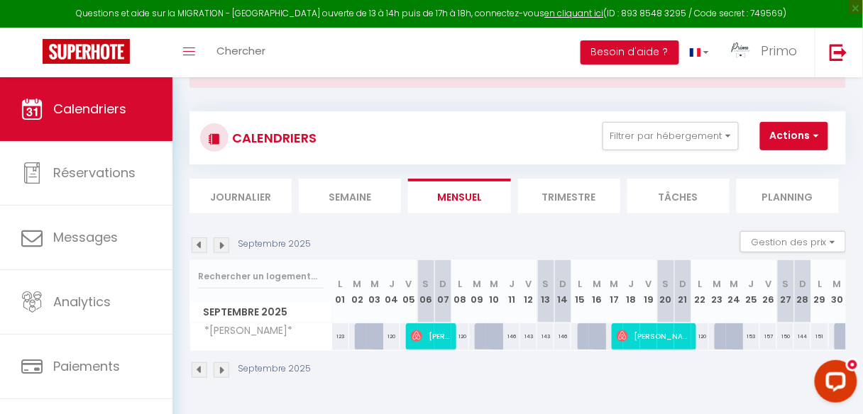
click at [223, 247] on img at bounding box center [222, 246] width 16 height 16
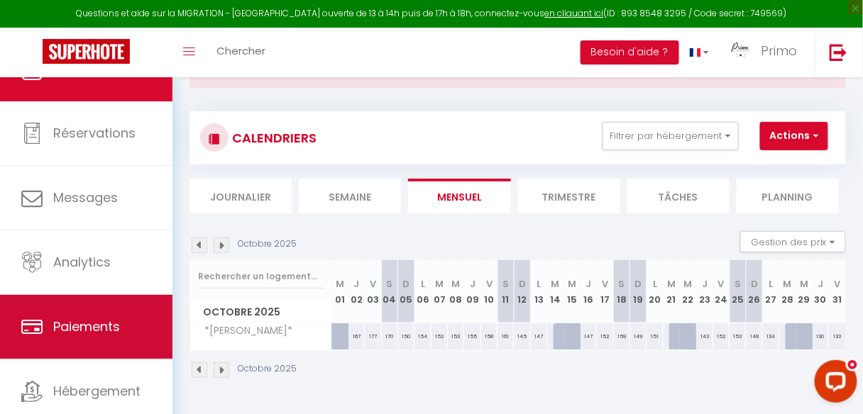
scroll to position [84, 0]
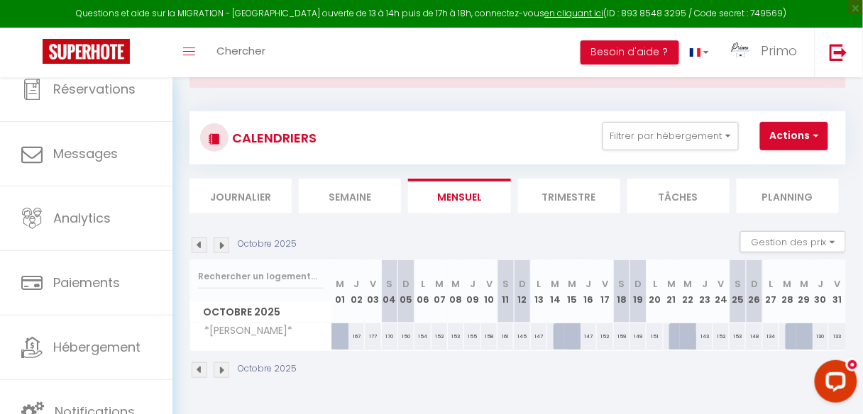
click at [529, 99] on div "CALENDRIERS Filtrer par hébergement LCD [GEOGRAPHIC_DATA] *La pause* *[PERSON_N…" at bounding box center [517, 245] width 656 height 295
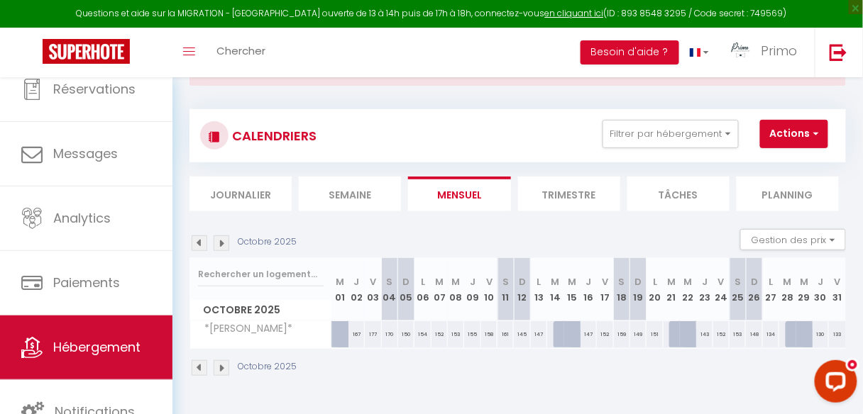
scroll to position [77, 0]
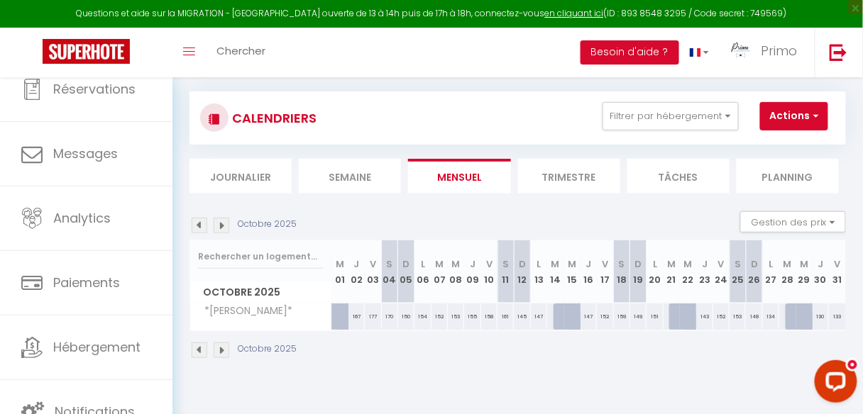
click at [221, 223] on img at bounding box center [222, 226] width 16 height 16
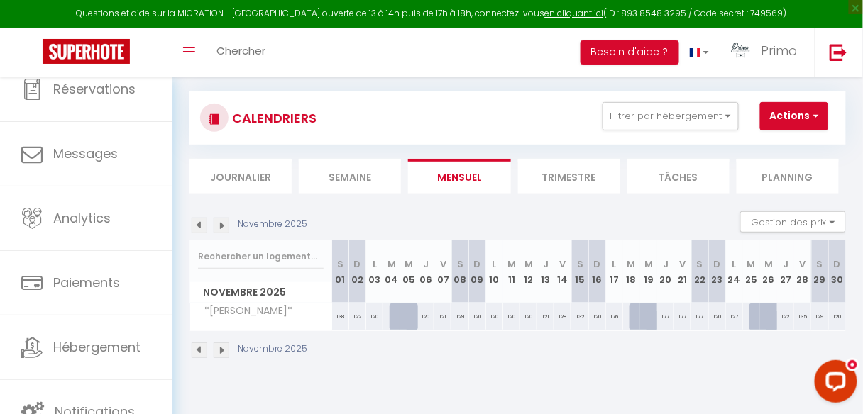
click at [197, 226] on img at bounding box center [200, 226] width 16 height 16
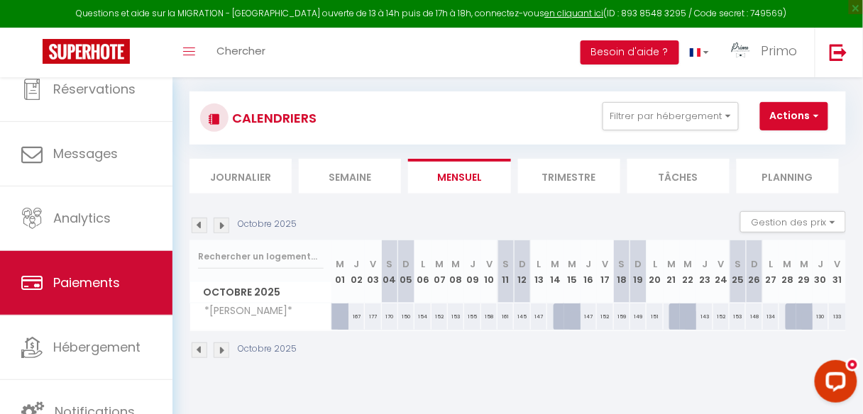
scroll to position [84, 0]
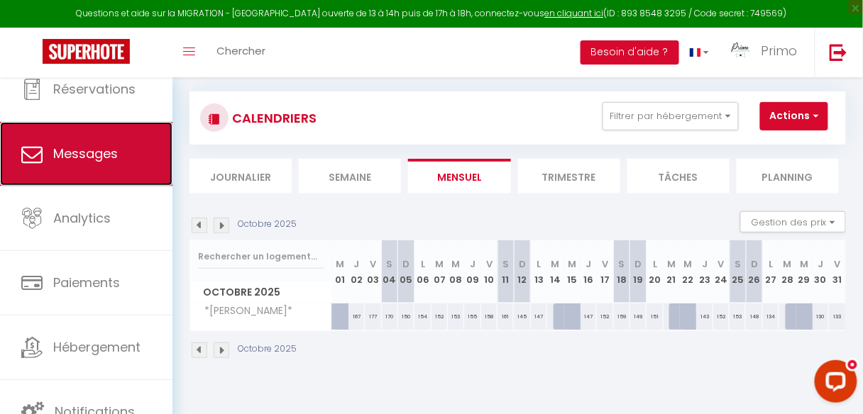
click at [92, 158] on span "Messages" at bounding box center [85, 154] width 65 height 18
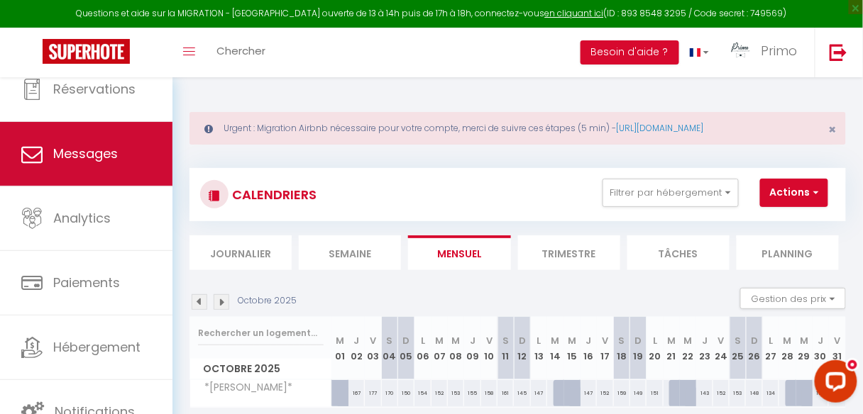
select select "message"
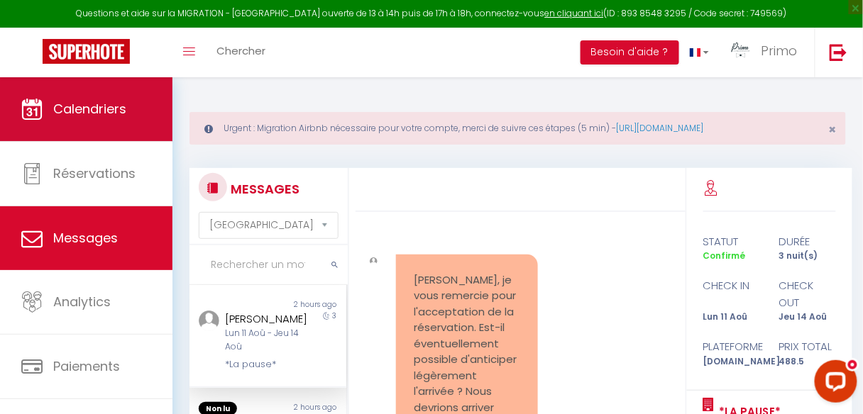
scroll to position [7710, 0]
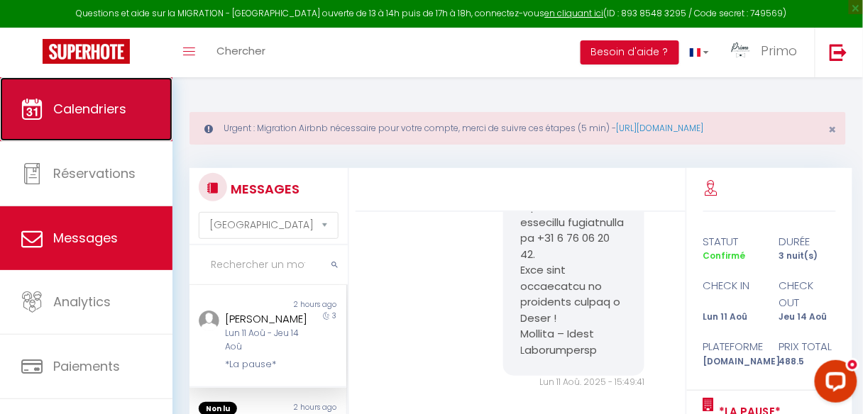
click at [92, 105] on span "Calendriers" at bounding box center [89, 109] width 73 height 18
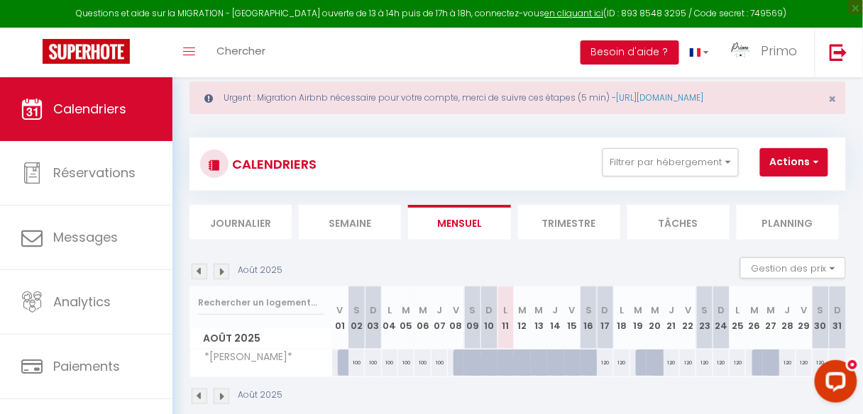
scroll to position [57, 0]
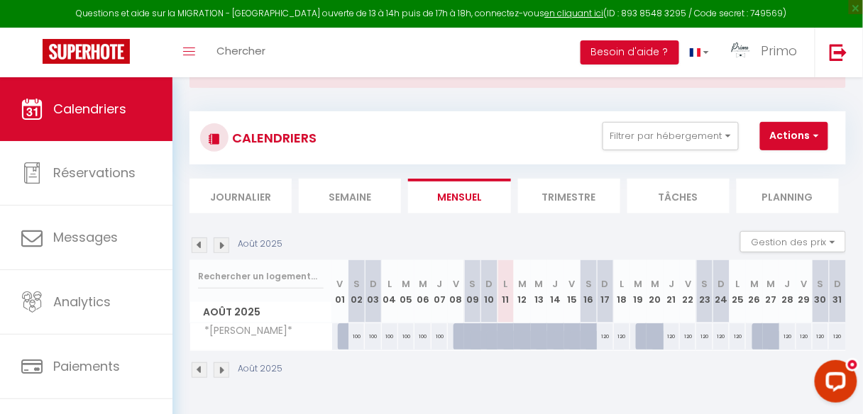
click at [221, 371] on img at bounding box center [222, 371] width 16 height 16
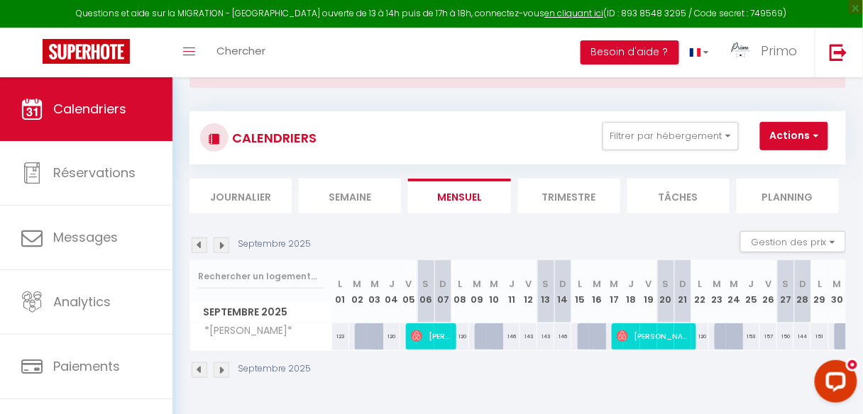
click at [221, 370] on img at bounding box center [222, 371] width 16 height 16
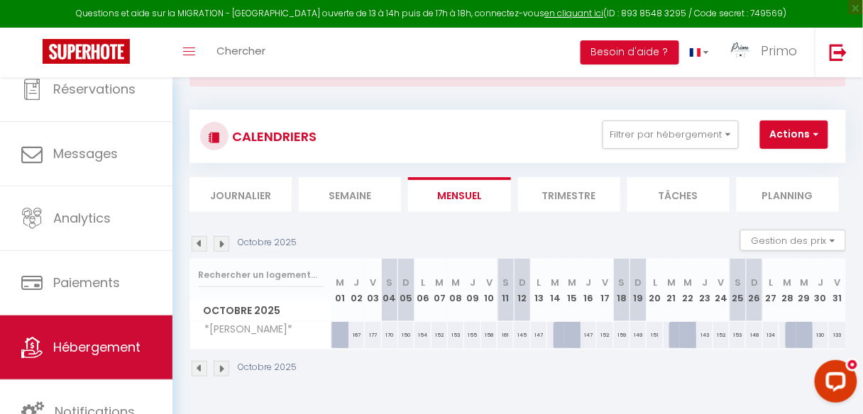
scroll to position [77, 0]
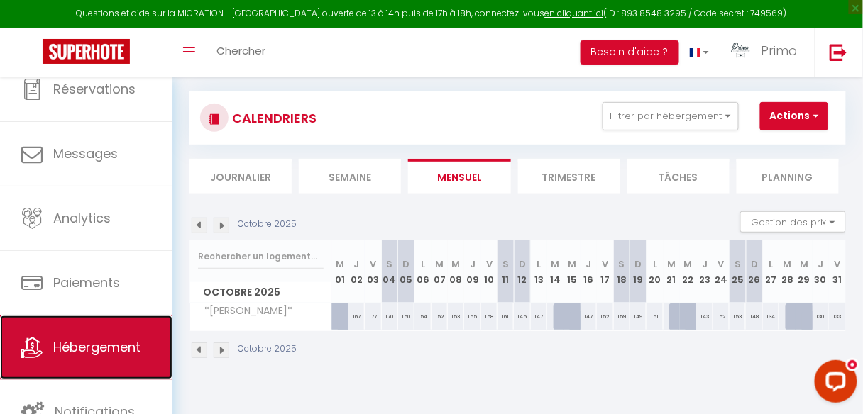
click at [88, 333] on link "Hébergement" at bounding box center [86, 348] width 172 height 64
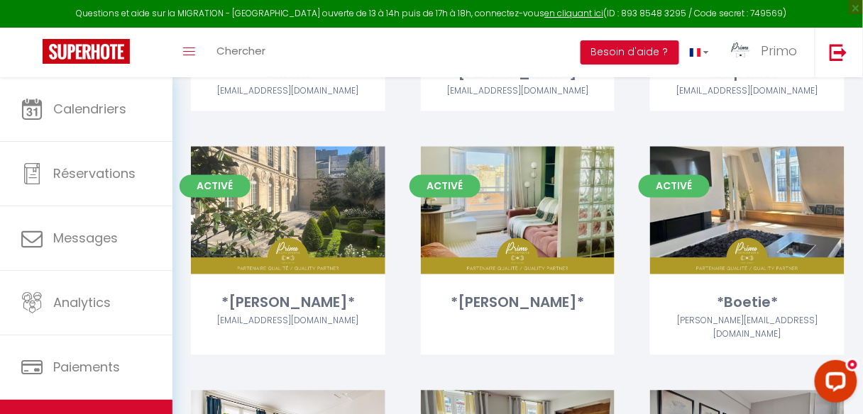
scroll to position [568, 0]
